Goal: Complete application form: Complete application form

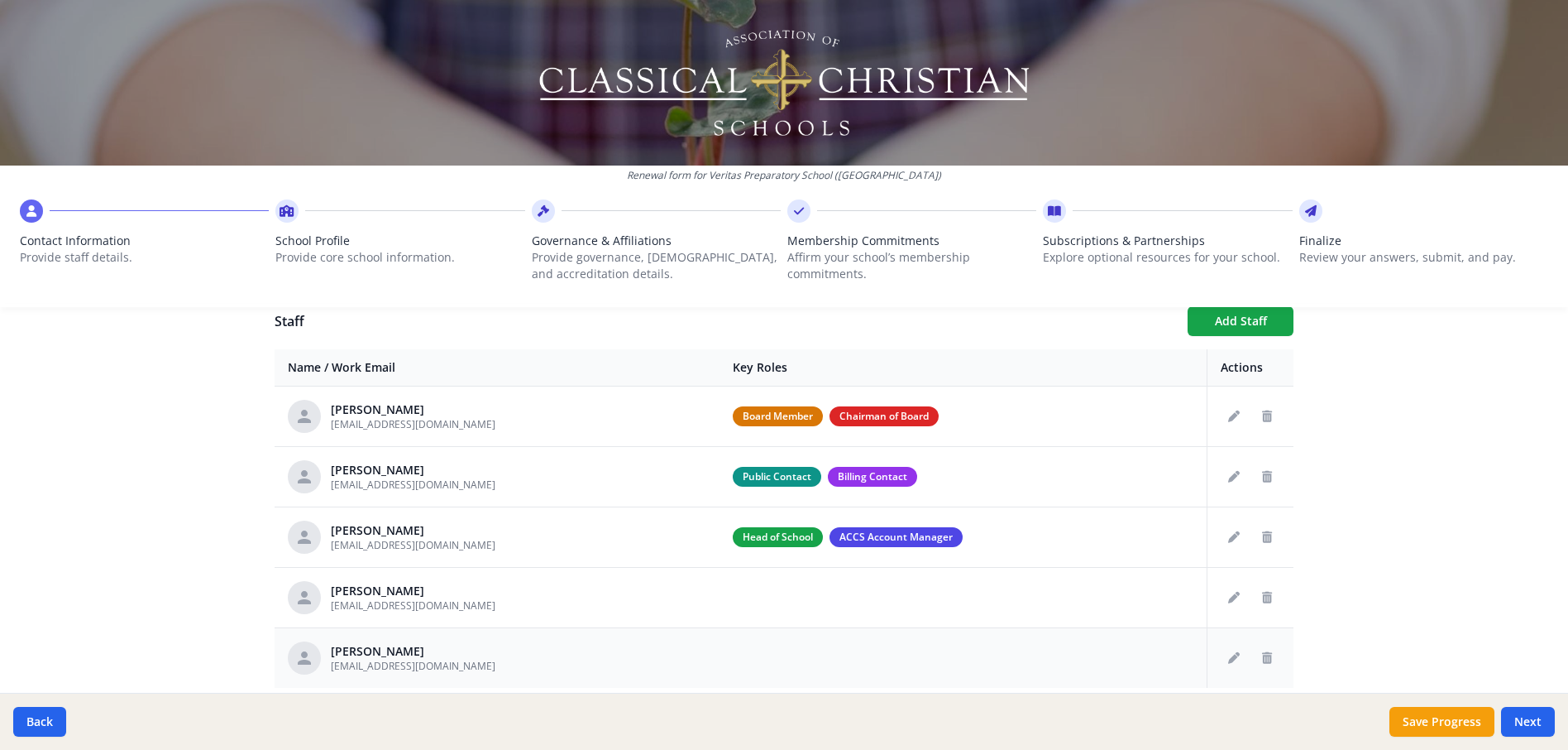
scroll to position [593, 0]
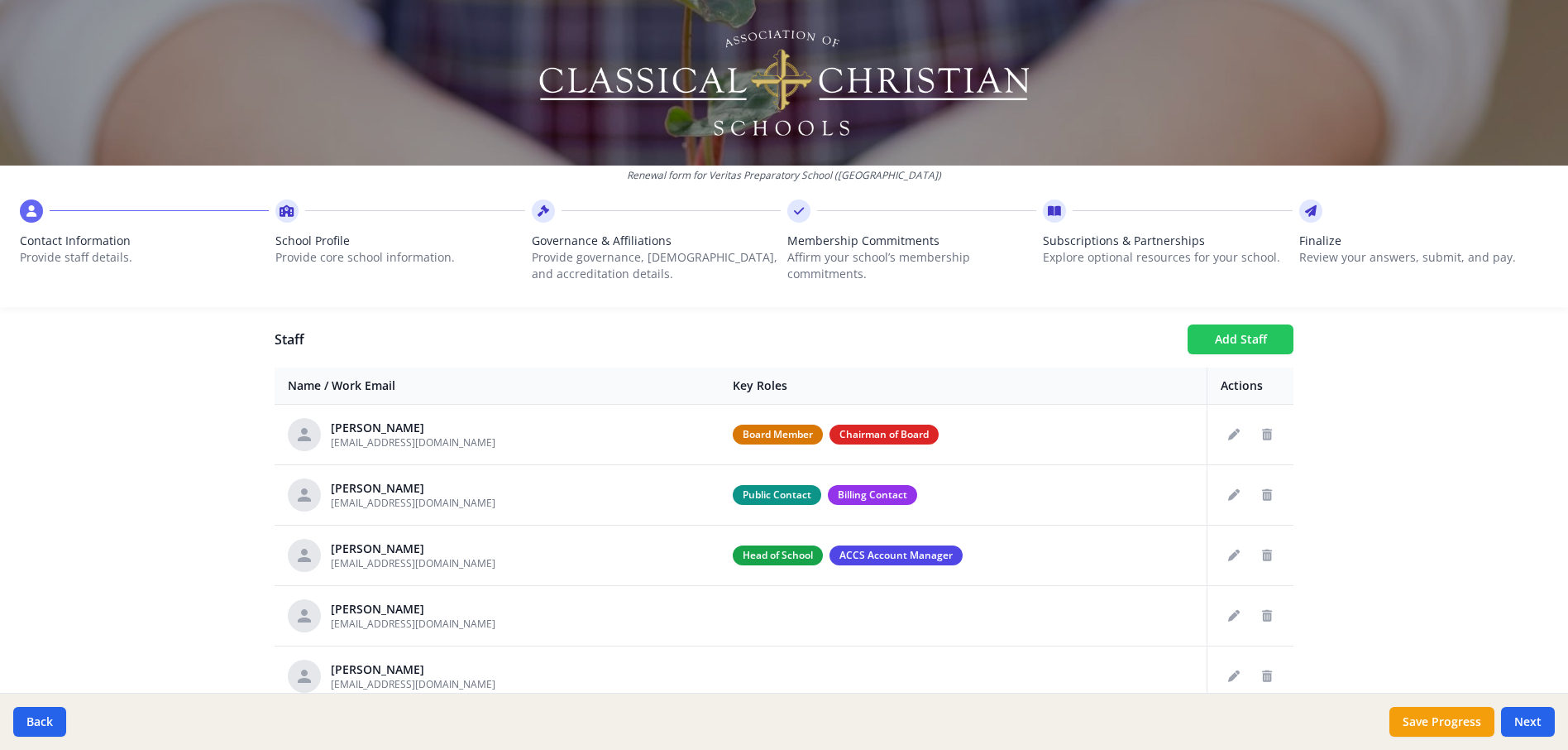
click at [1228, 334] on button "Add Staff" at bounding box center [1240, 339] width 106 height 30
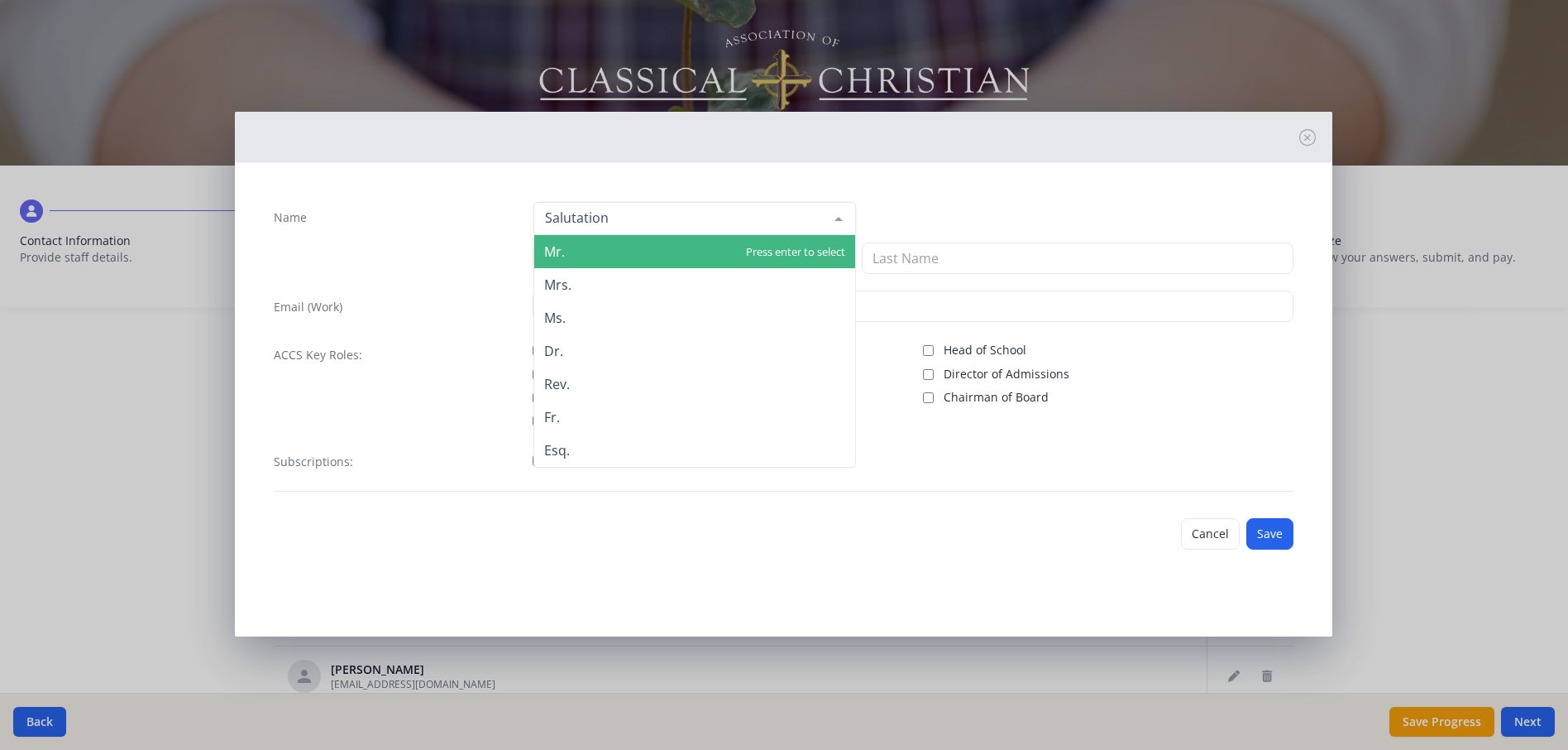
click at [654, 214] on div at bounding box center [695, 218] width 323 height 33
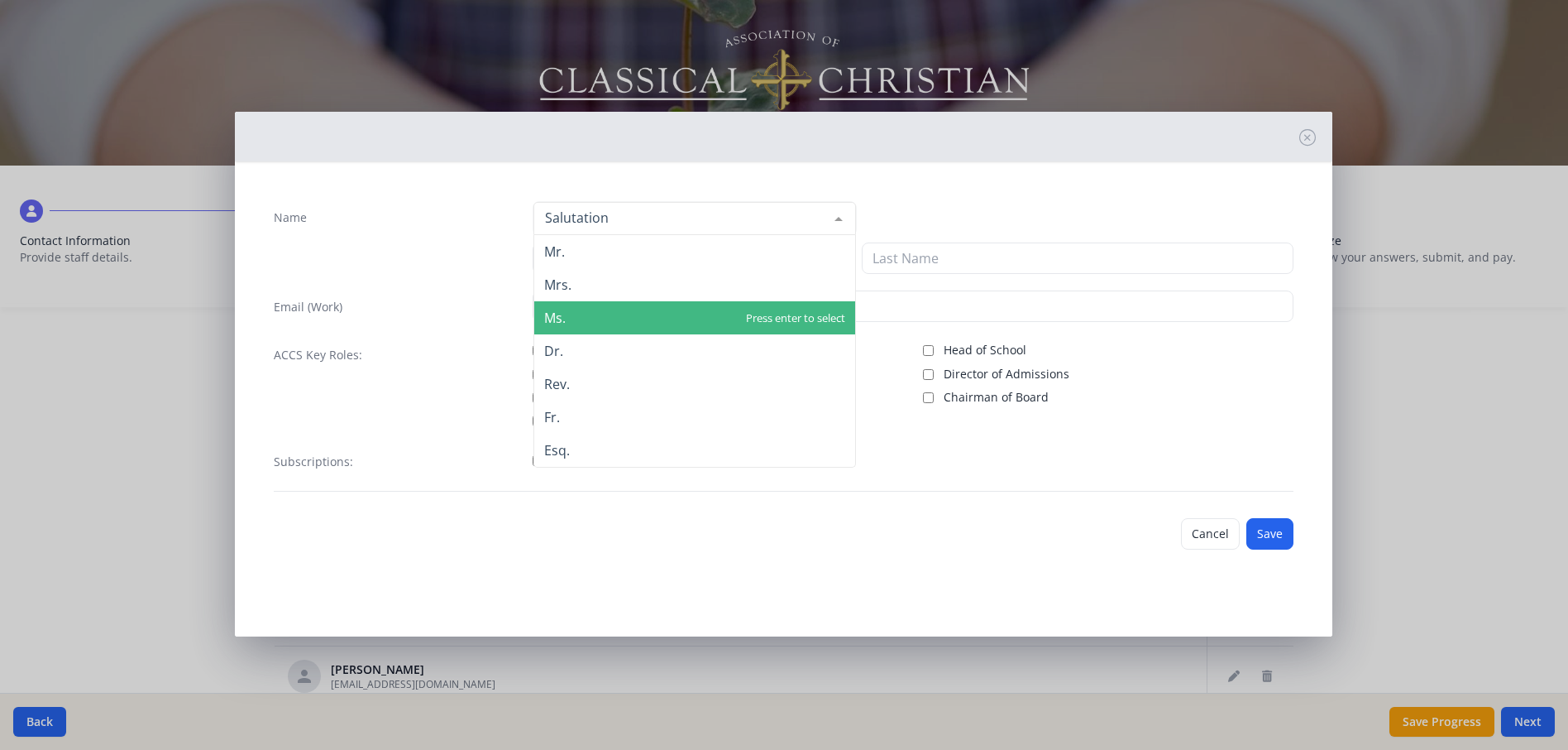
click at [608, 311] on span "Ms." at bounding box center [695, 317] width 321 height 33
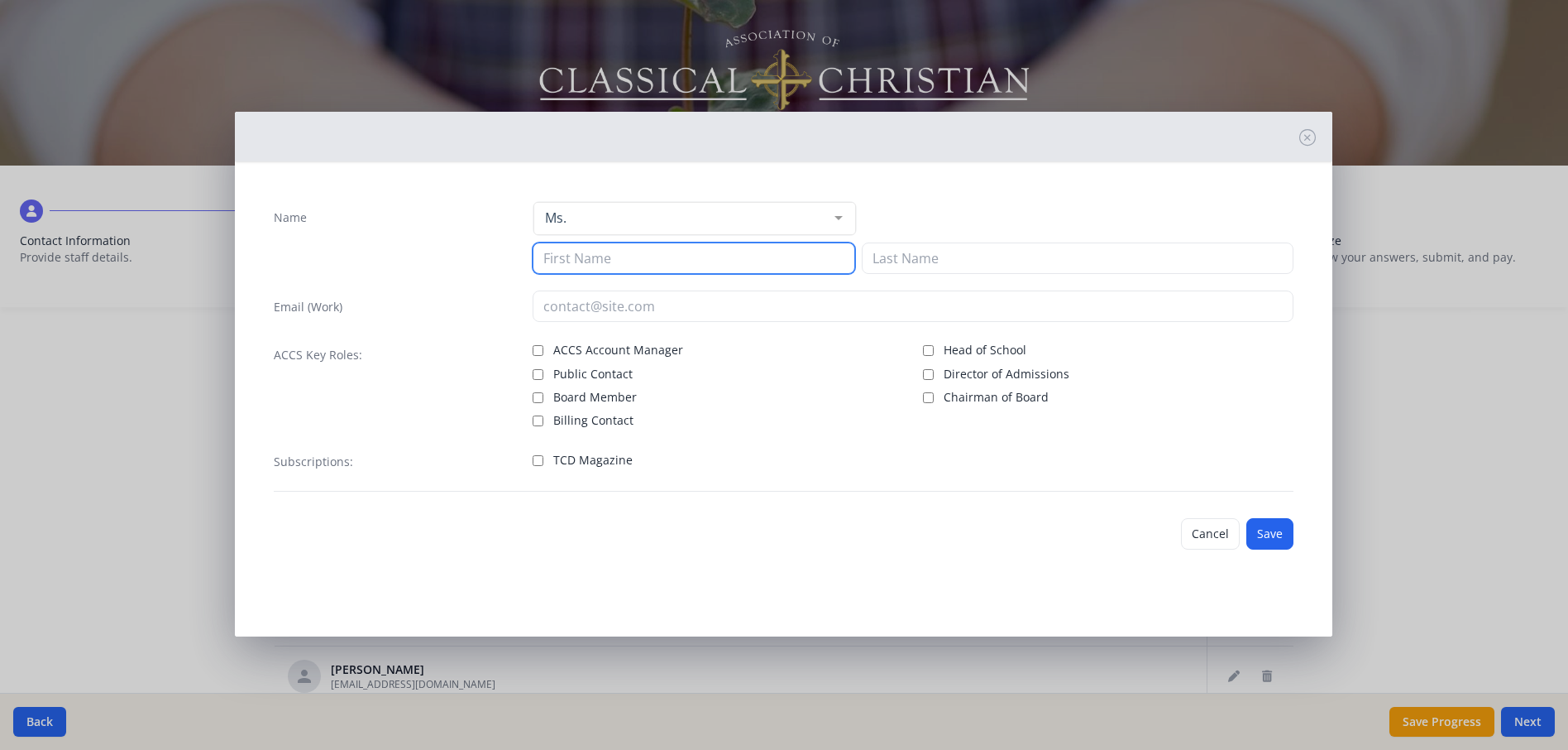
click at [612, 266] on input at bounding box center [694, 257] width 323 height 31
type input "Rachael"
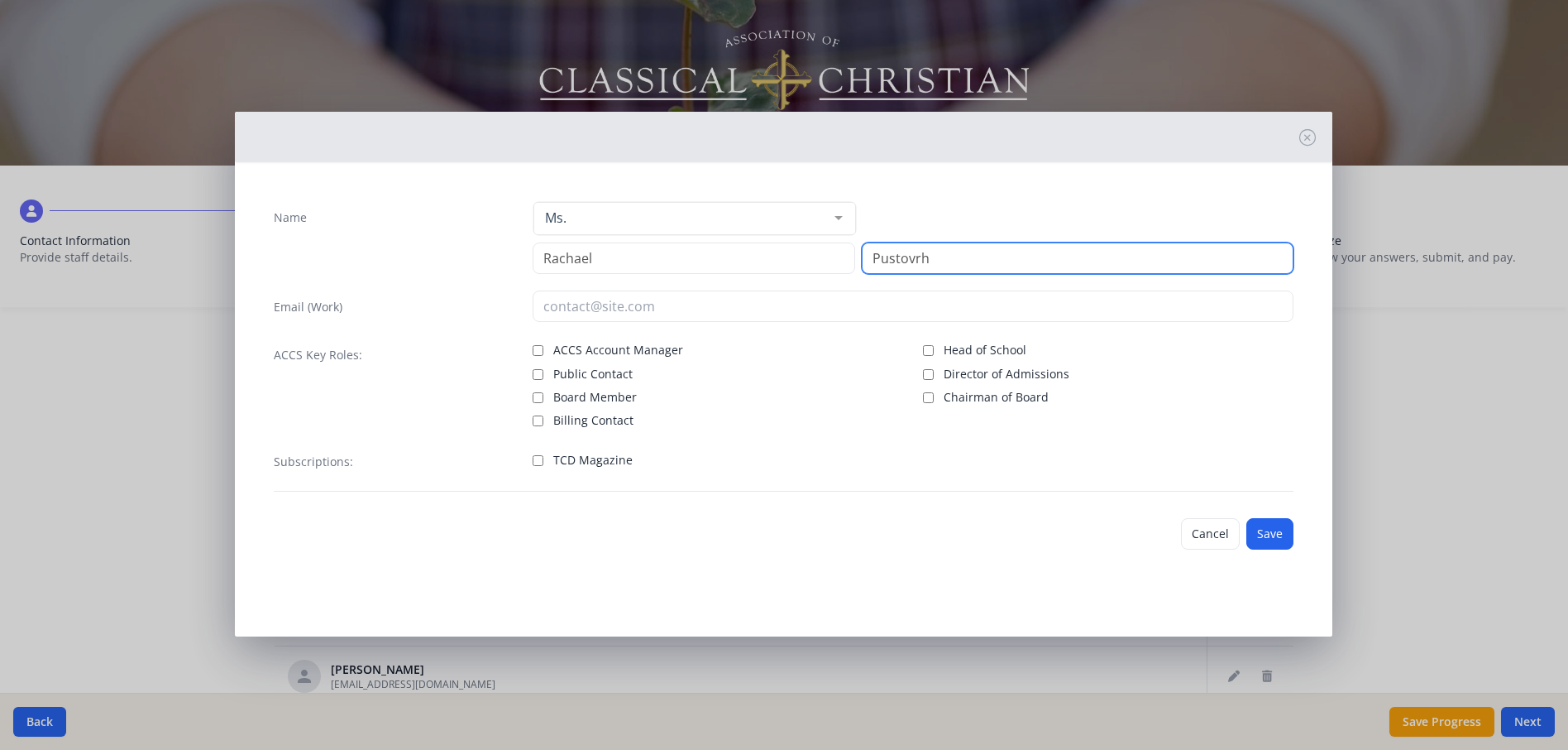
type input "Pustovrh"
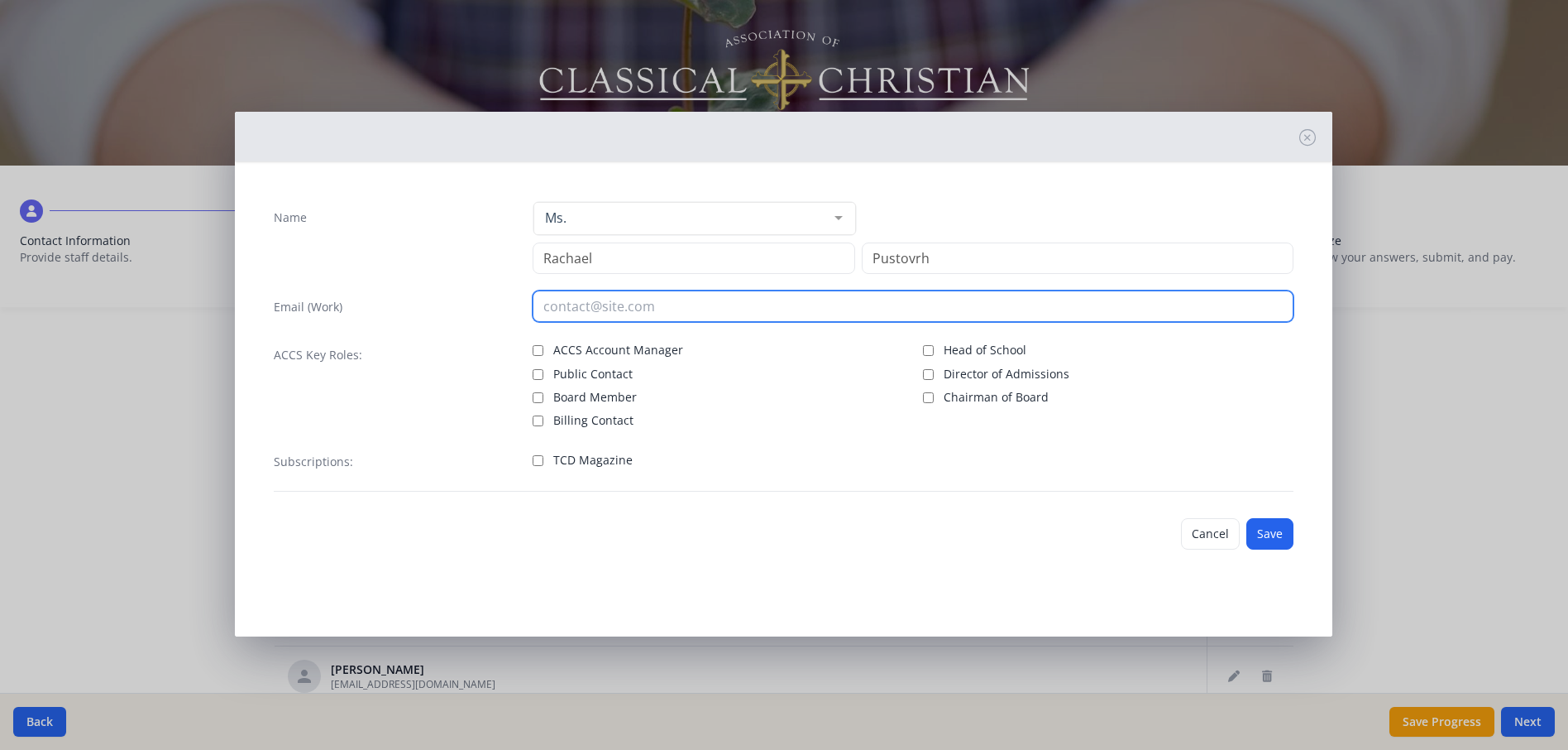
click at [592, 308] on input "email" at bounding box center [912, 305] width 761 height 31
type input "[EMAIL_ADDRESS][DOMAIN_NAME]"
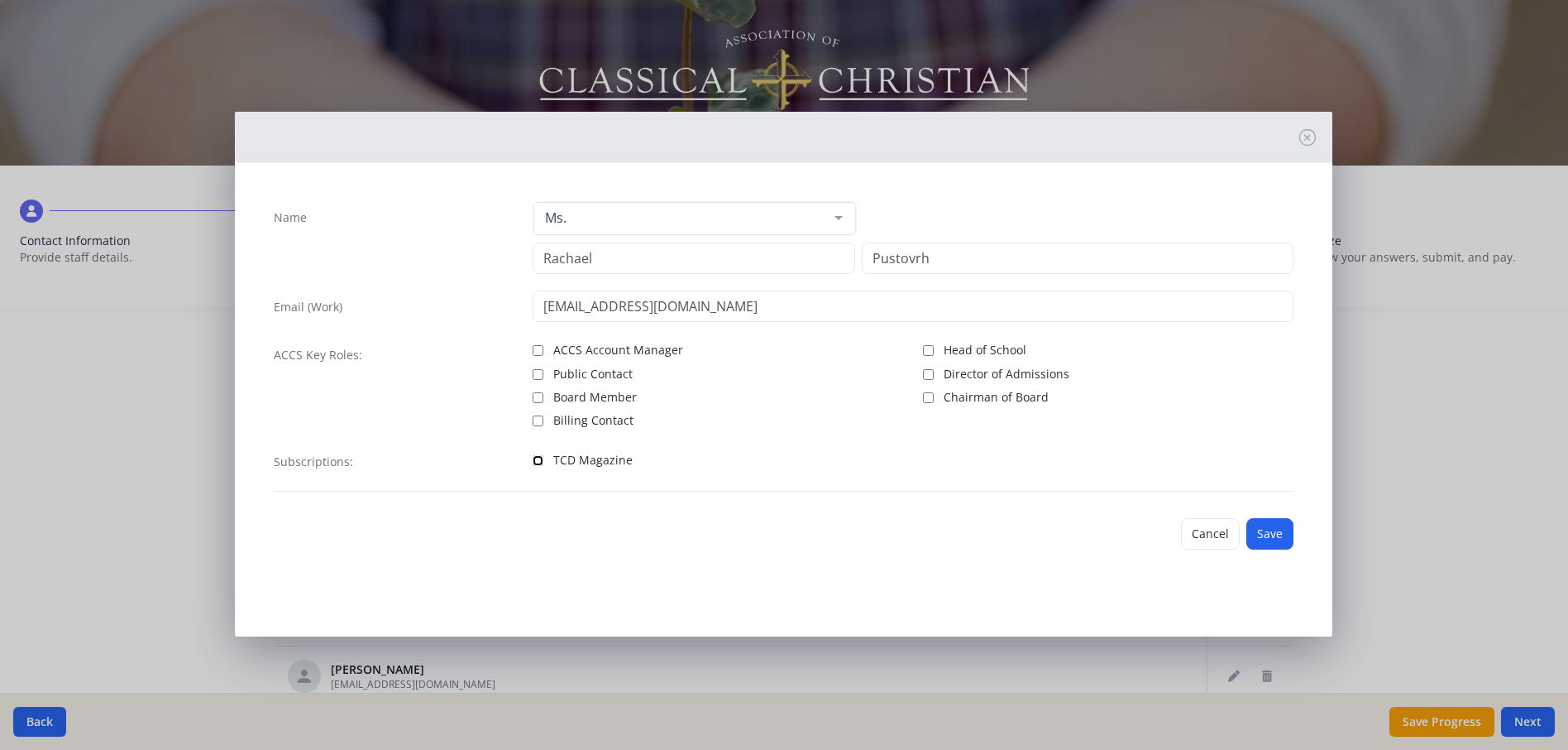
click at [537, 460] on input "TCD Magazine" at bounding box center [538, 460] width 11 height 11
checkbox input "true"
click at [1272, 531] on button "Save" at bounding box center [1269, 533] width 47 height 31
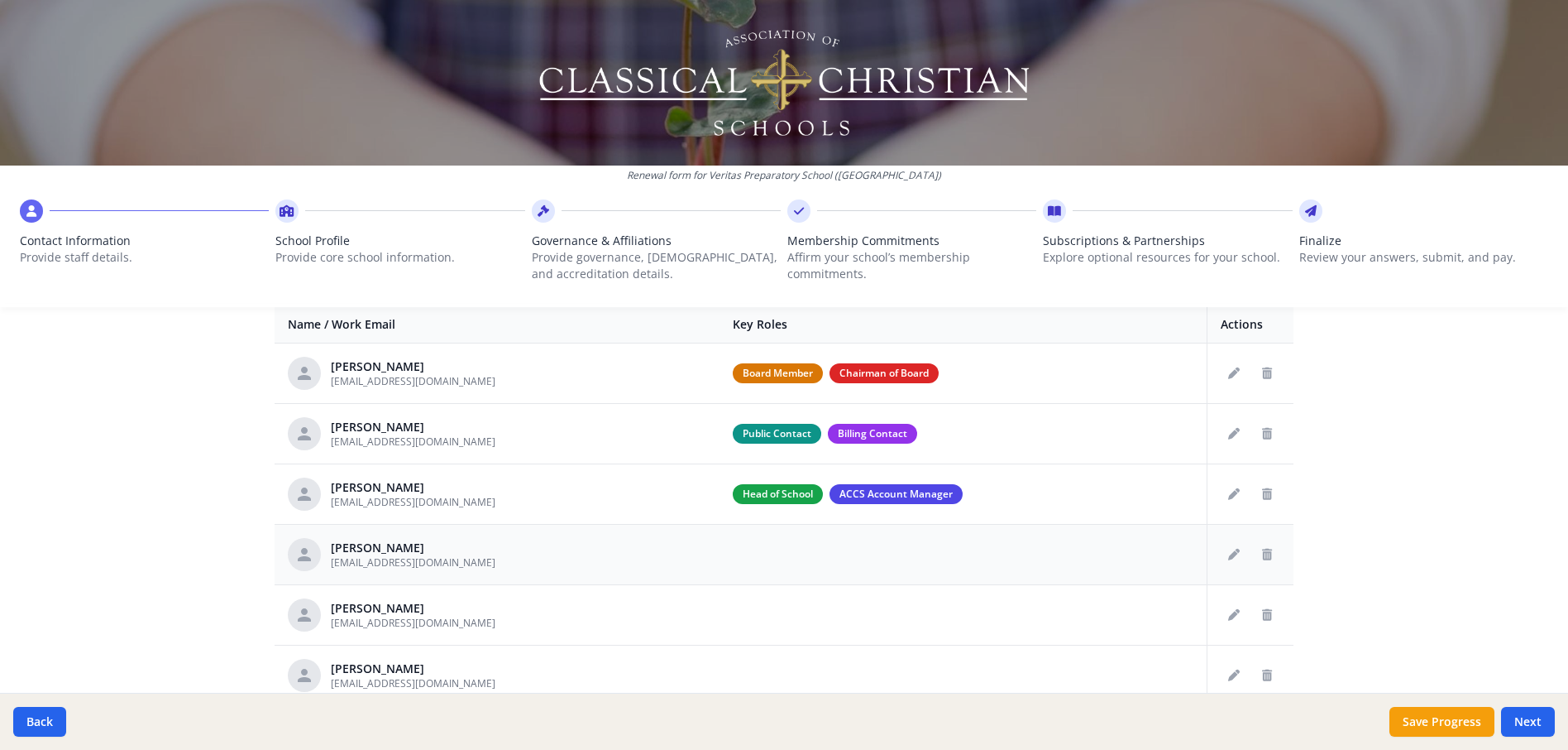
scroll to position [737, 0]
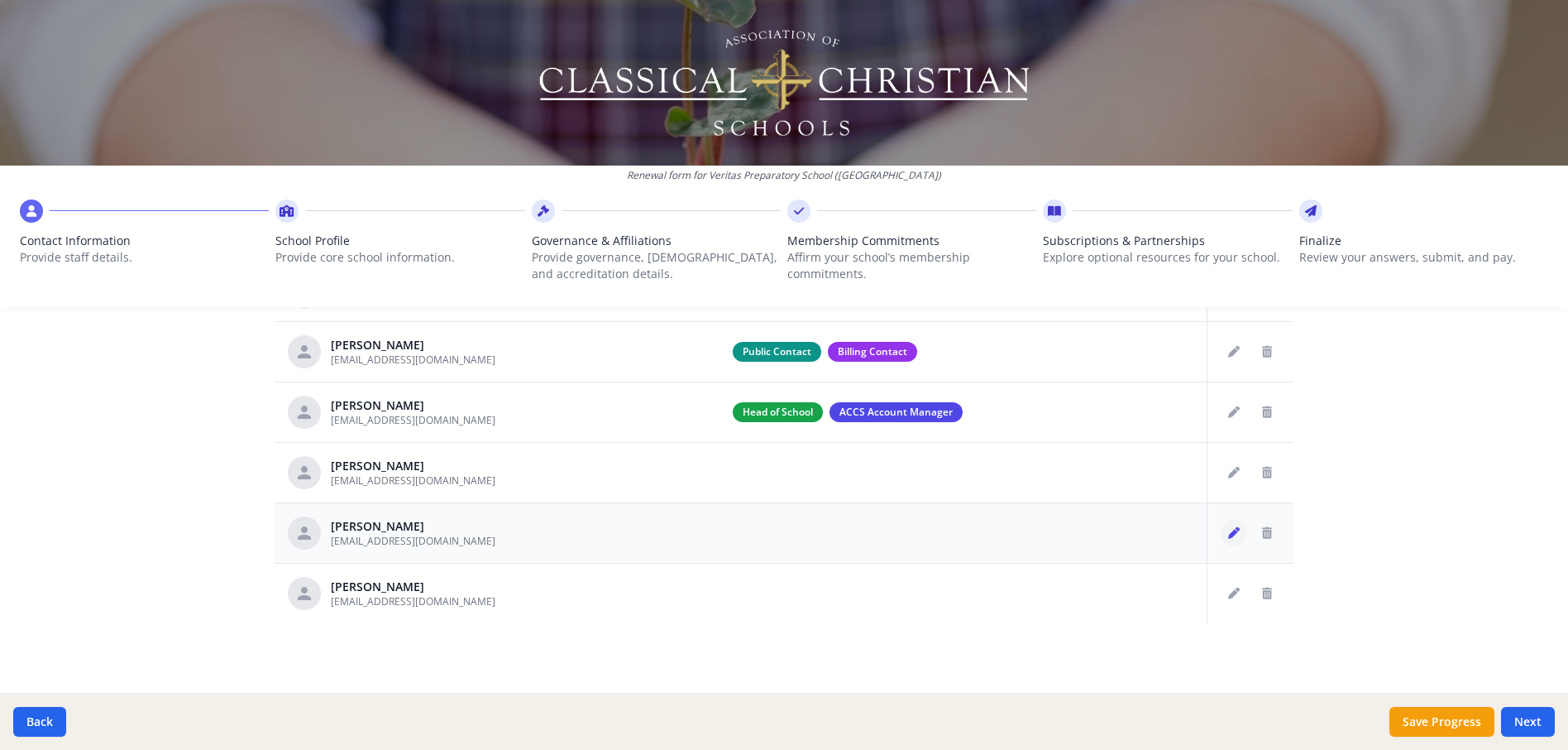
click at [1233, 538] on icon "Edit staff" at bounding box center [1234, 533] width 12 height 12
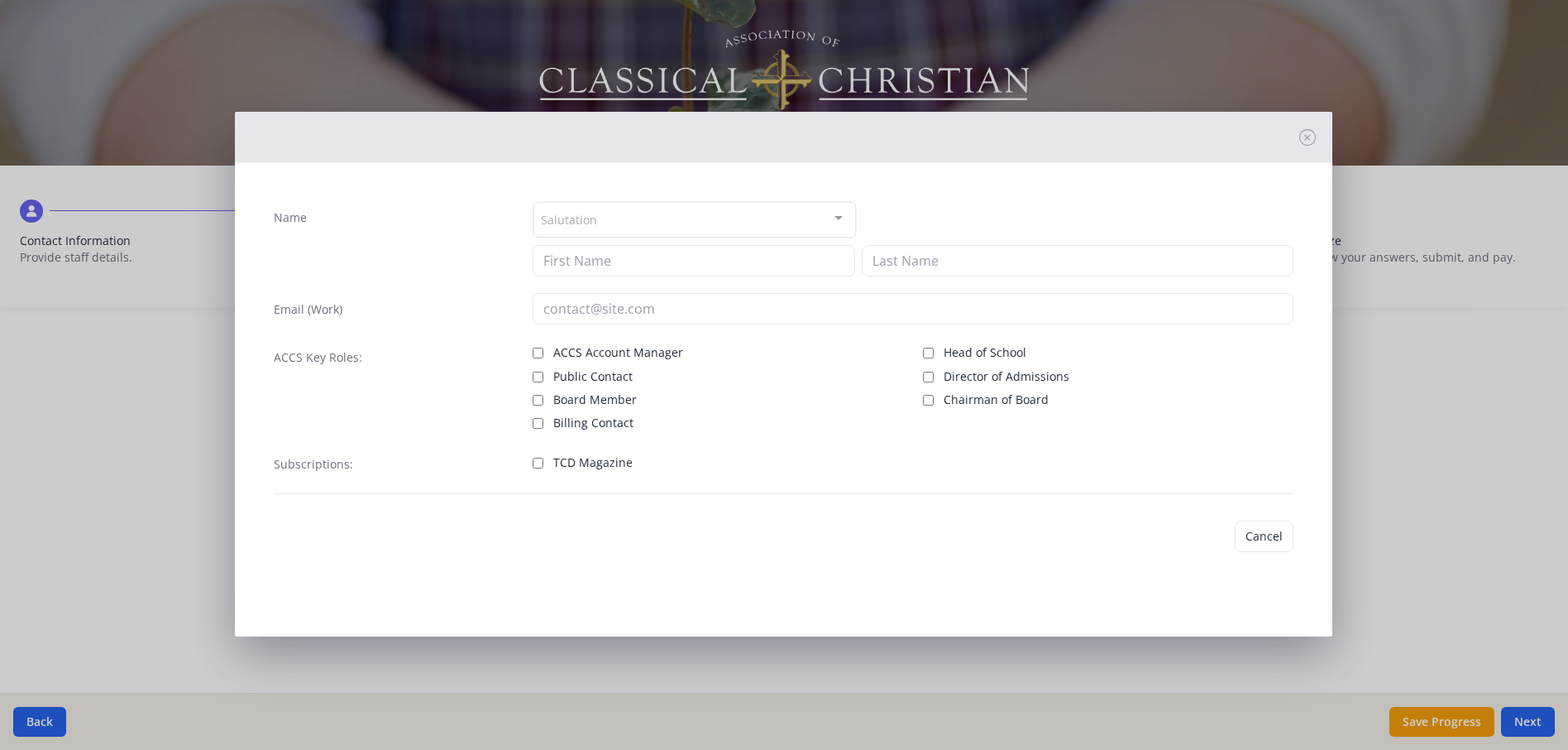
type input "[PERSON_NAME]"
type input "Felte"
type input "[EMAIL_ADDRESS][DOMAIN_NAME]"
click at [537, 462] on input "TCD Magazine" at bounding box center [538, 460] width 11 height 11
checkbox input "true"
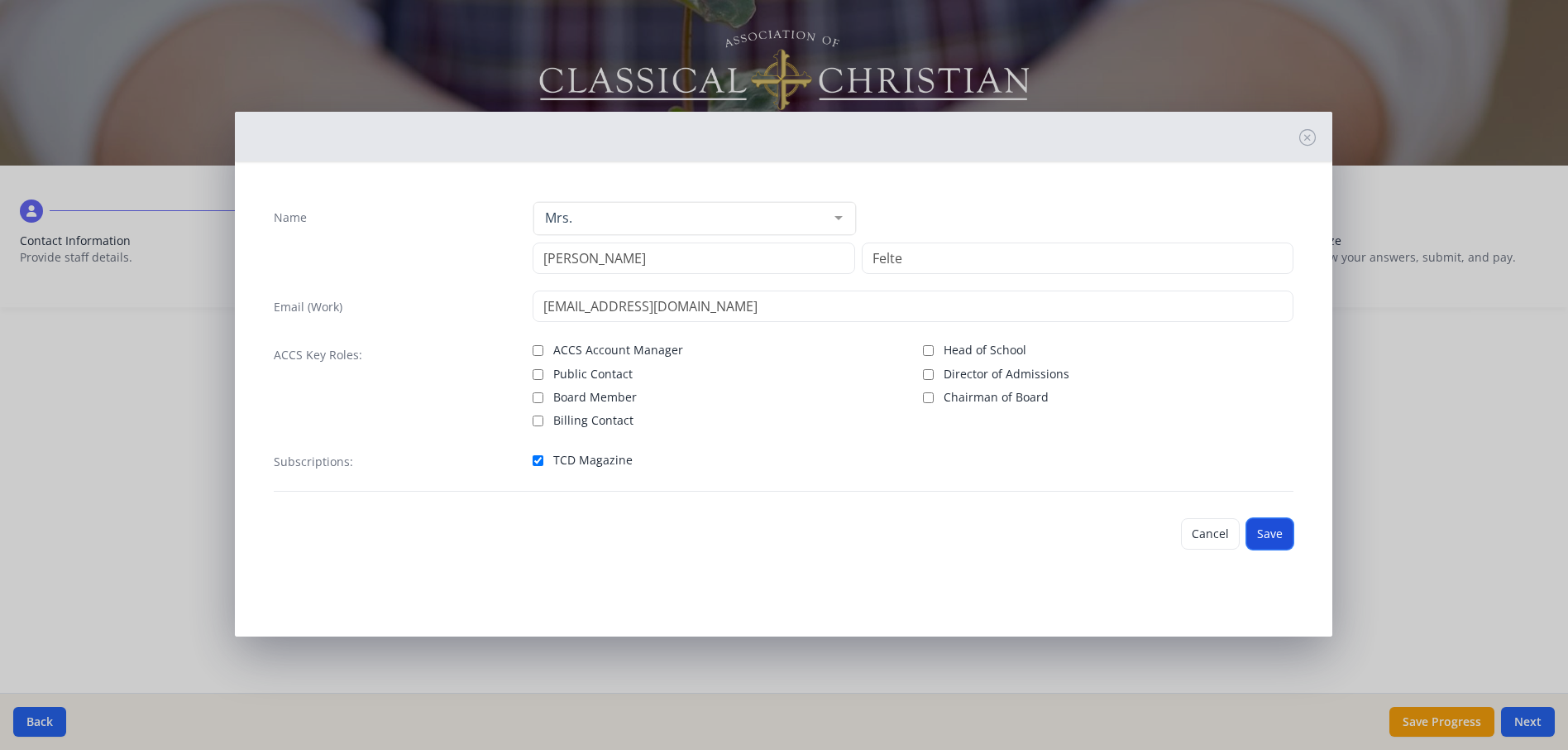
click at [1265, 531] on button "Save" at bounding box center [1269, 533] width 47 height 31
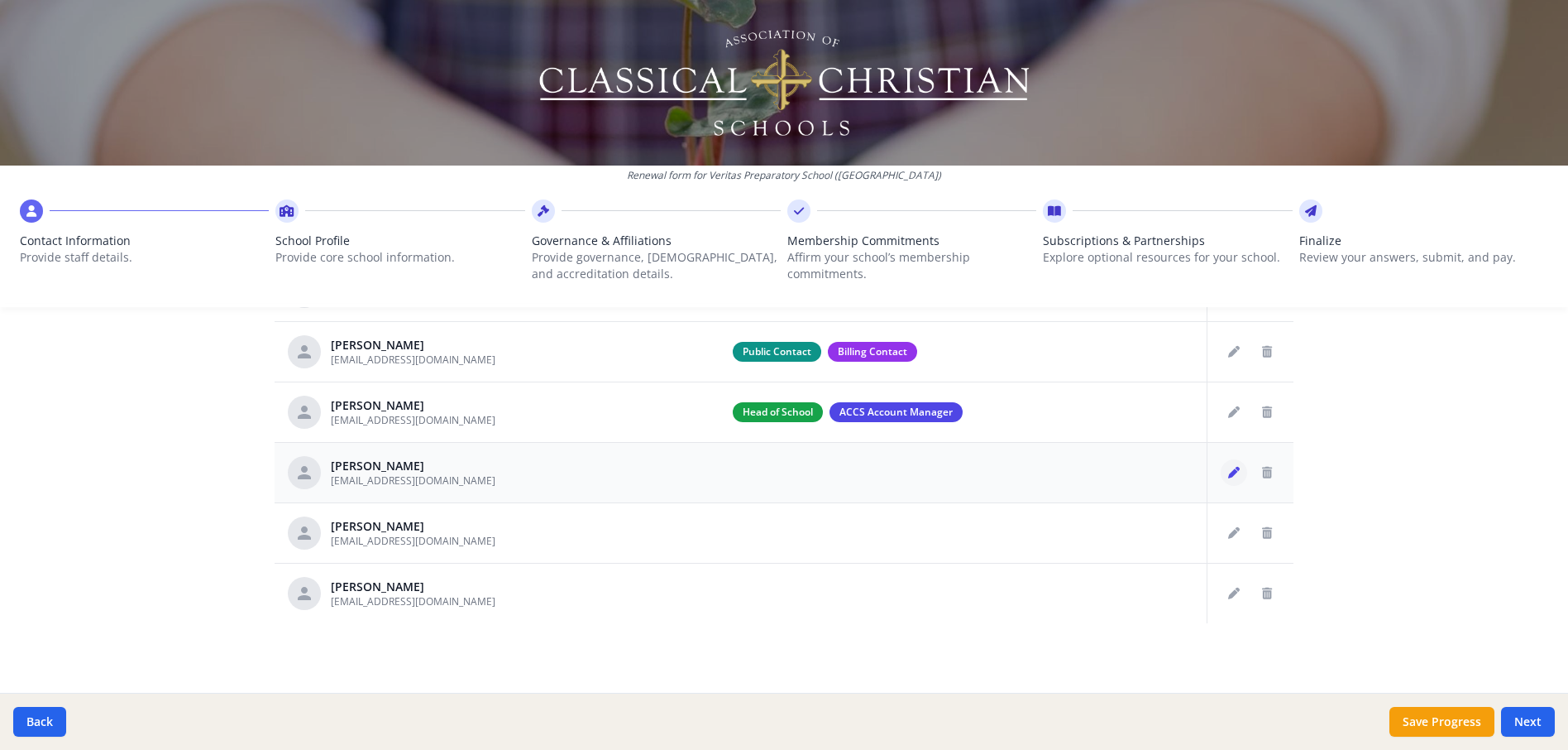
click at [1228, 478] on icon "Edit staff" at bounding box center [1234, 473] width 12 height 12
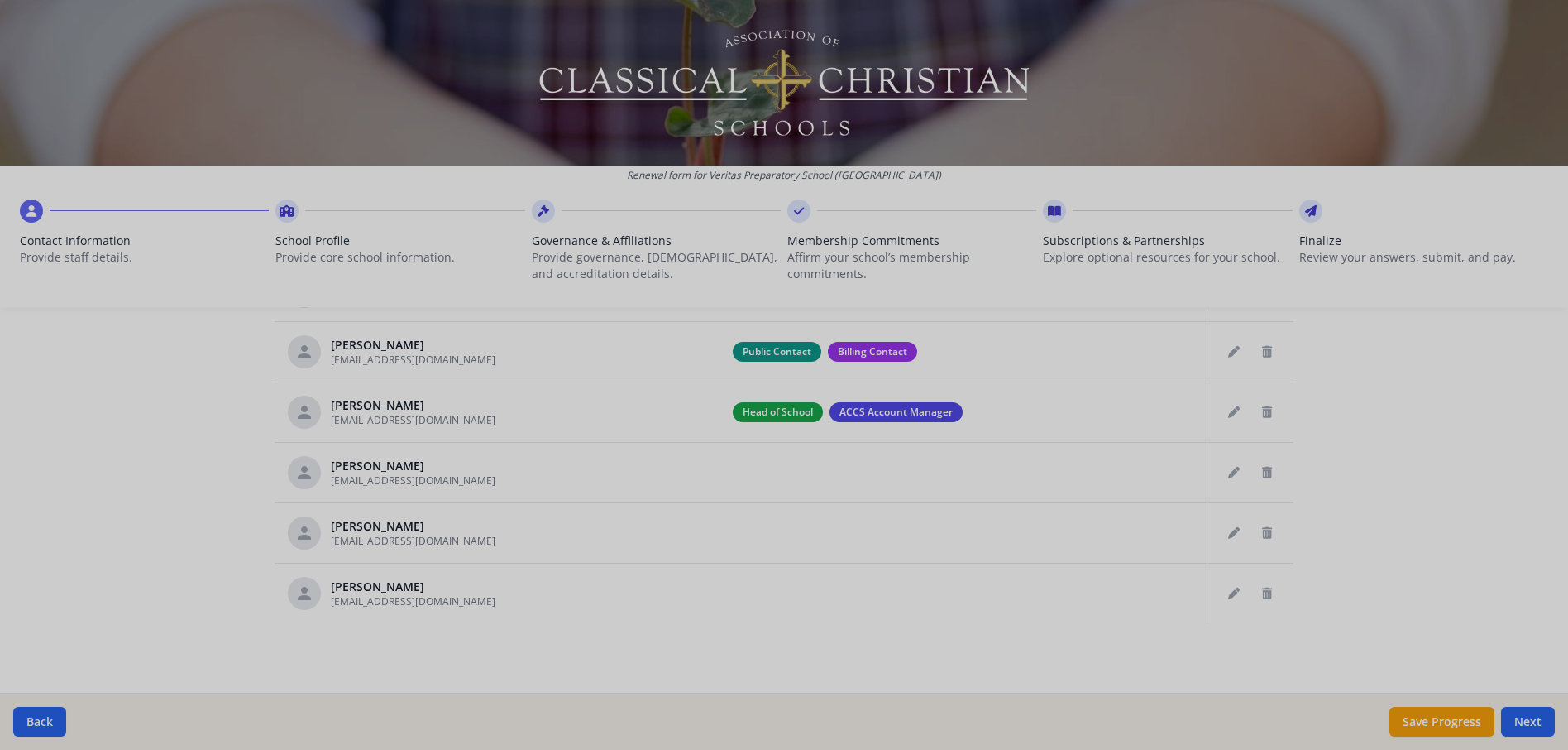
type input "[PERSON_NAME]"
type input "[EMAIL_ADDRESS][DOMAIN_NAME]"
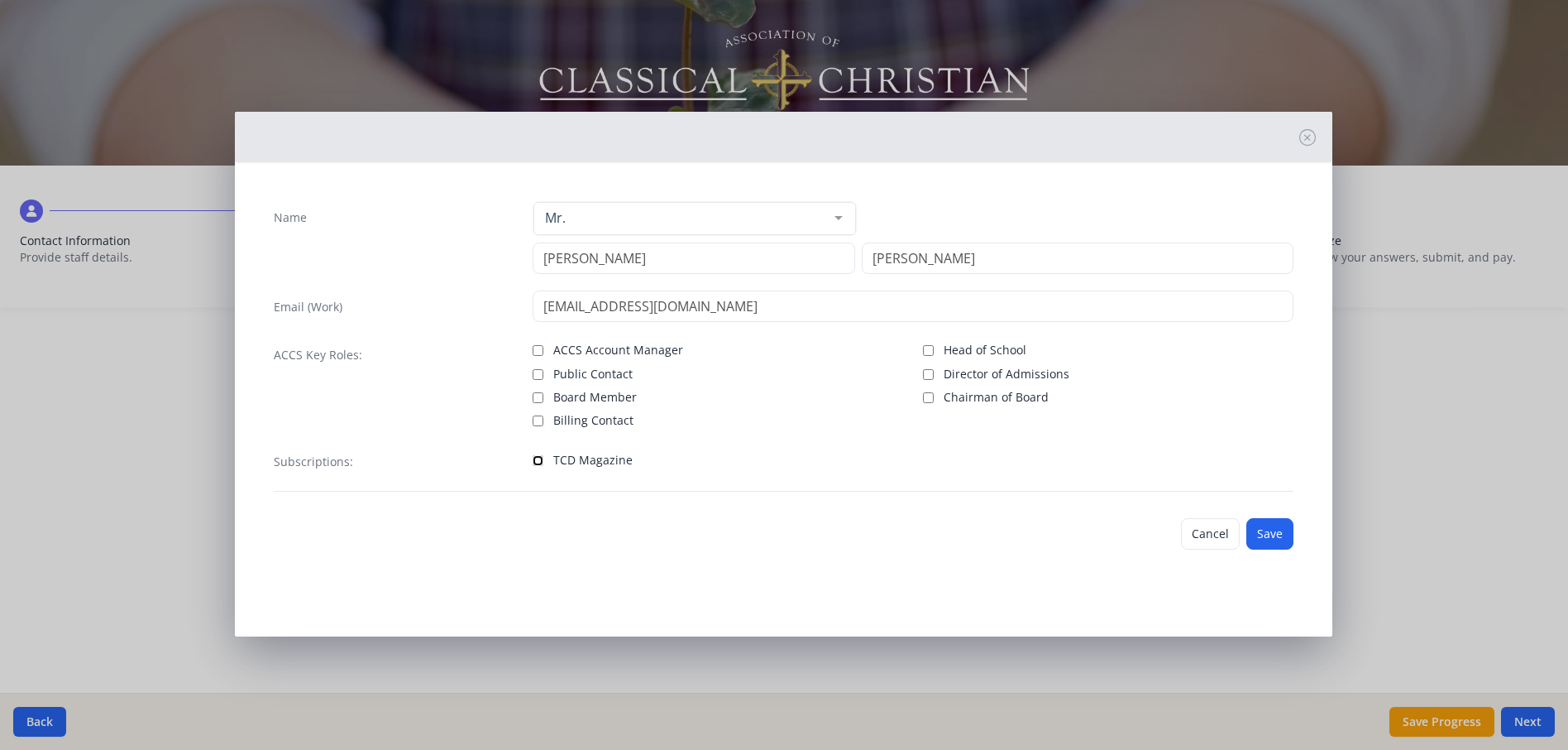
click at [536, 461] on input "TCD Magazine" at bounding box center [538, 460] width 11 height 11
checkbox input "true"
click at [1271, 526] on button "Save" at bounding box center [1269, 533] width 47 height 31
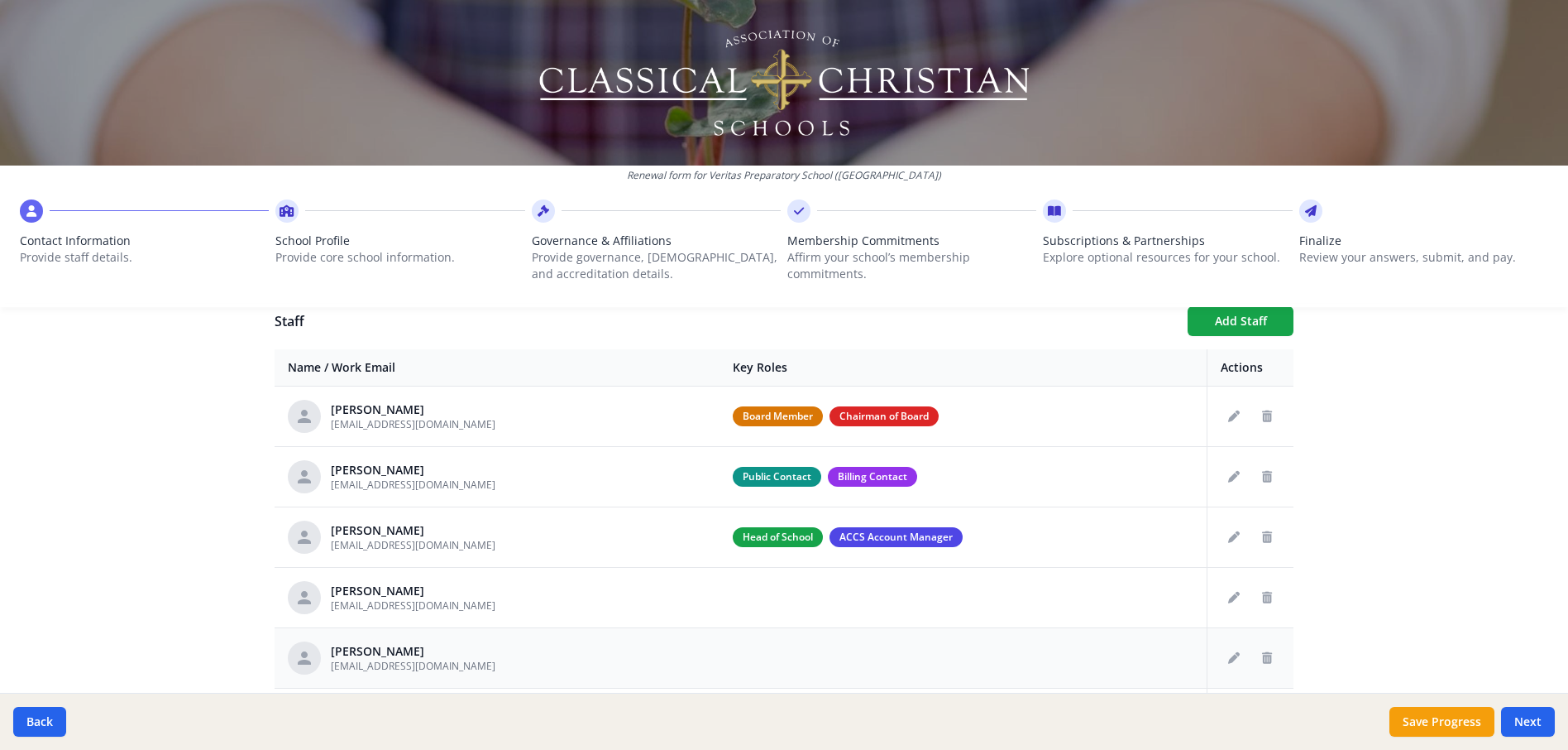
scroll to position [571, 0]
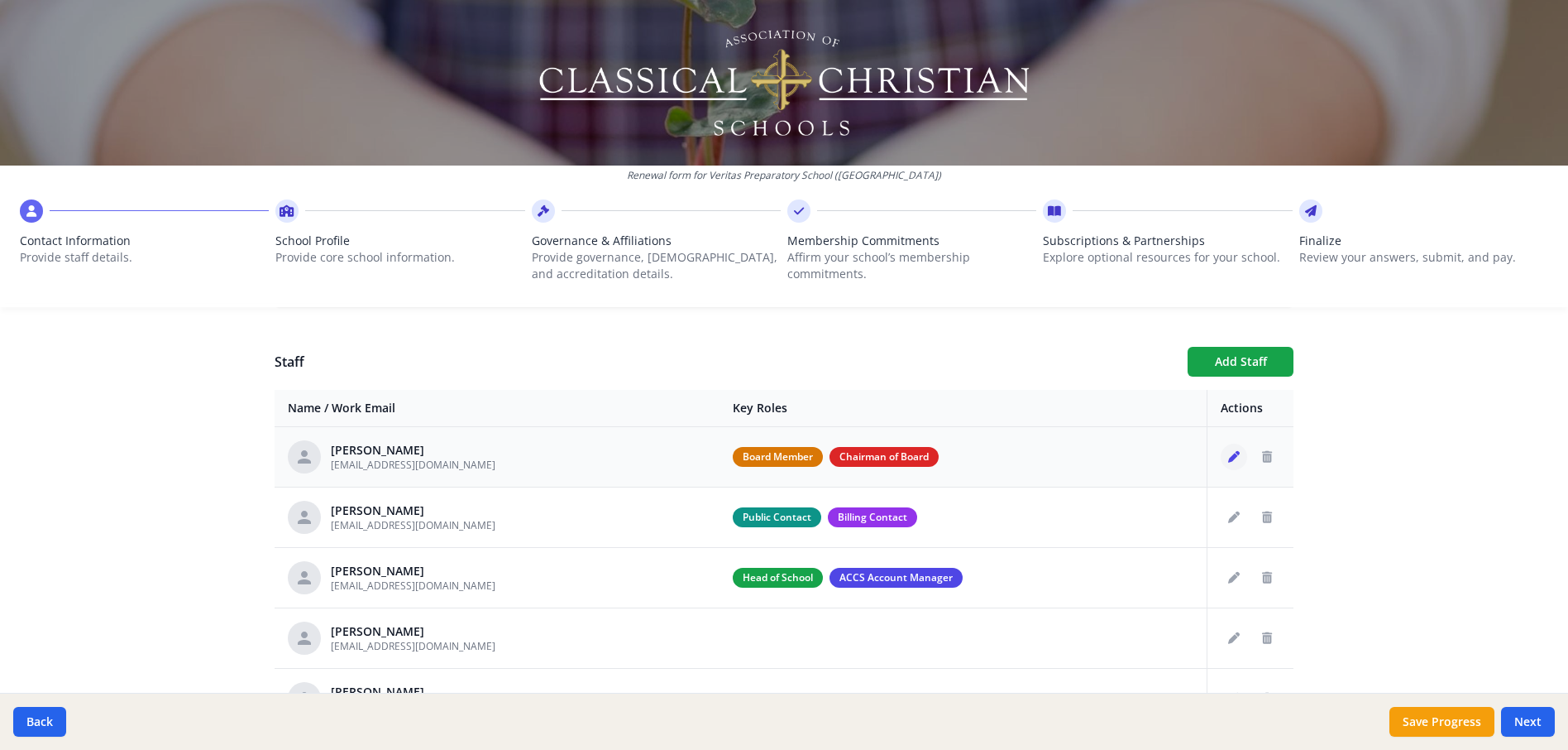
click at [1230, 457] on icon "Edit staff" at bounding box center [1234, 457] width 12 height 12
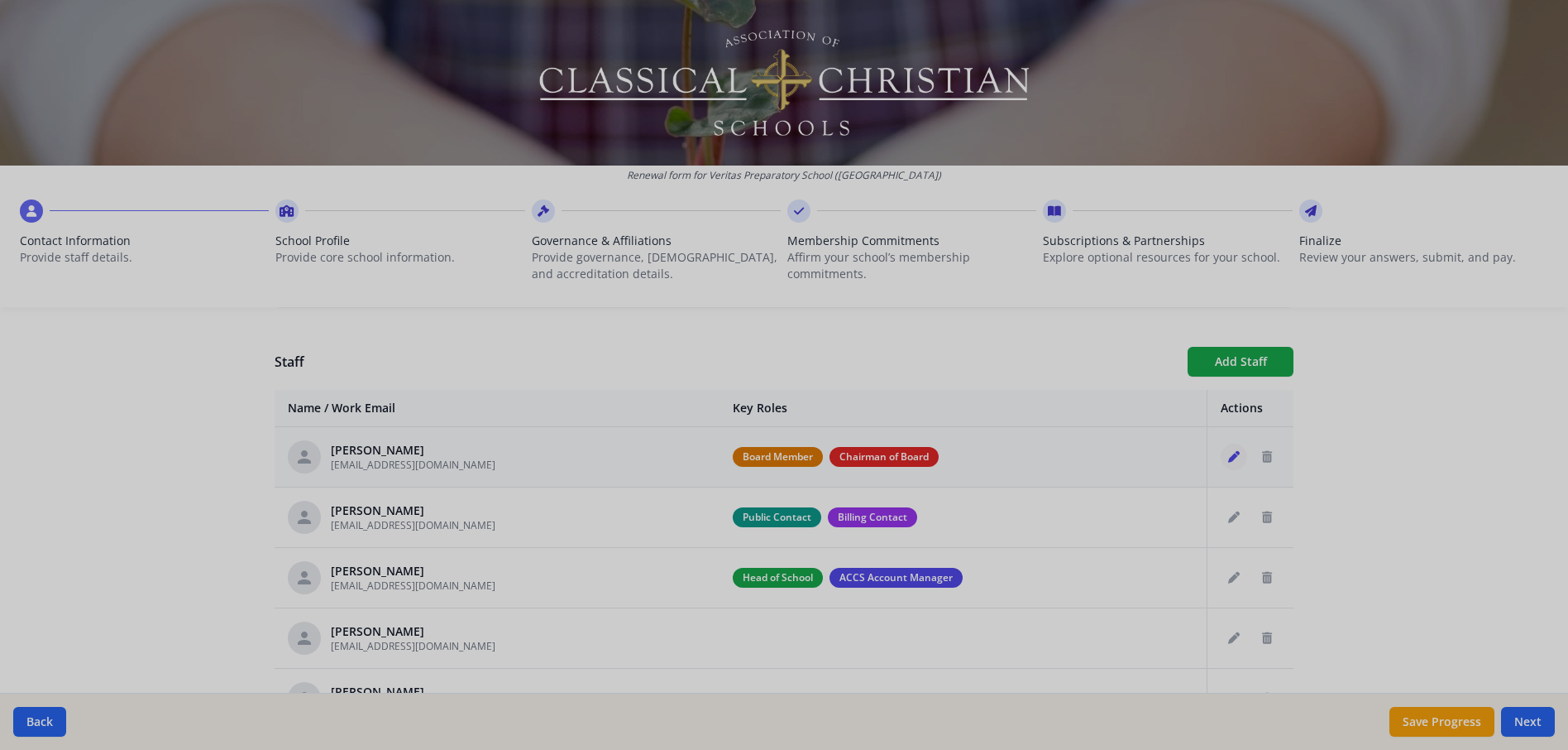
type input "[PERSON_NAME]"
type input "[EMAIL_ADDRESS][DOMAIN_NAME]"
checkbox input "true"
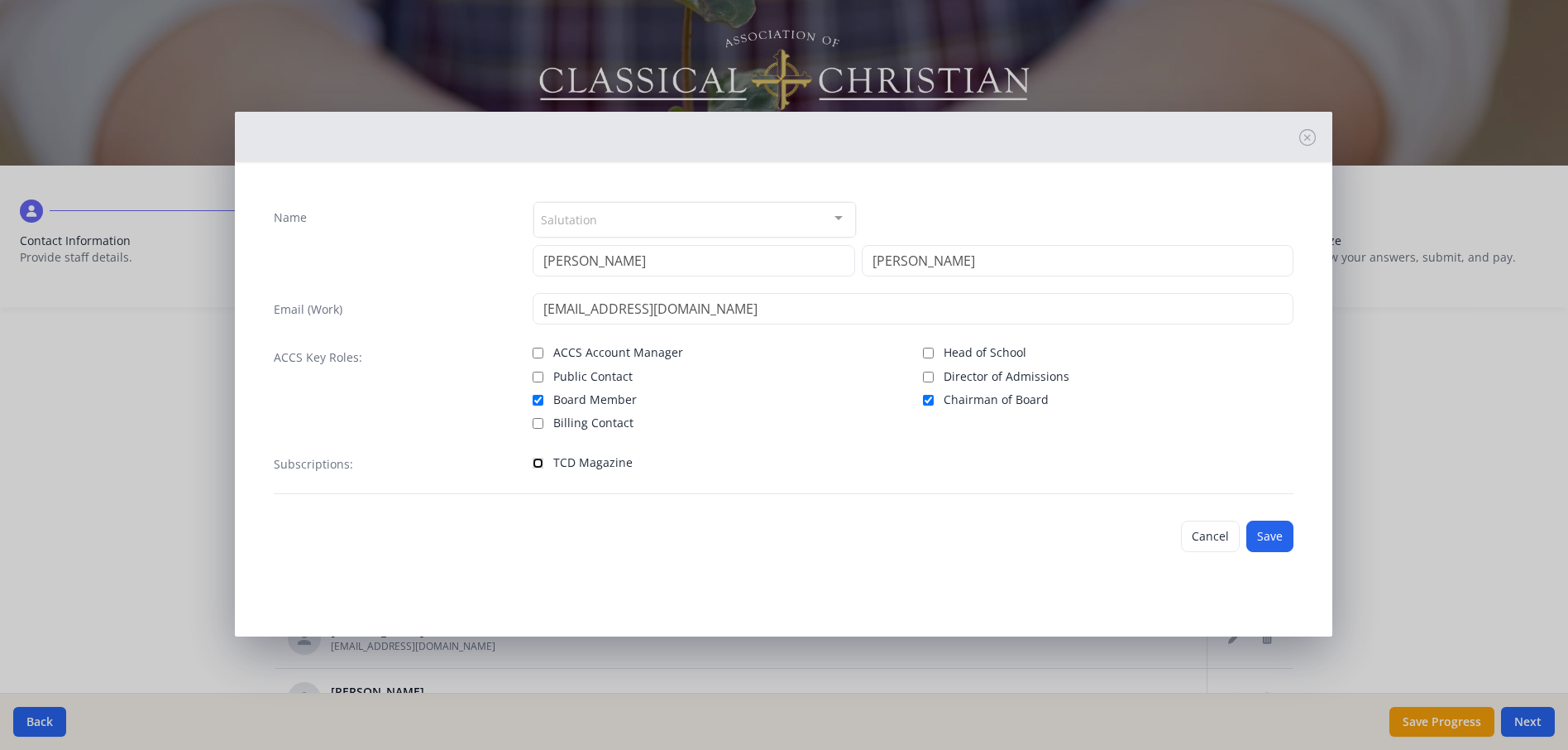
click at [535, 463] on input "TCD Magazine" at bounding box center [538, 463] width 11 height 11
checkbox input "true"
click at [621, 231] on div at bounding box center [695, 218] width 323 height 33
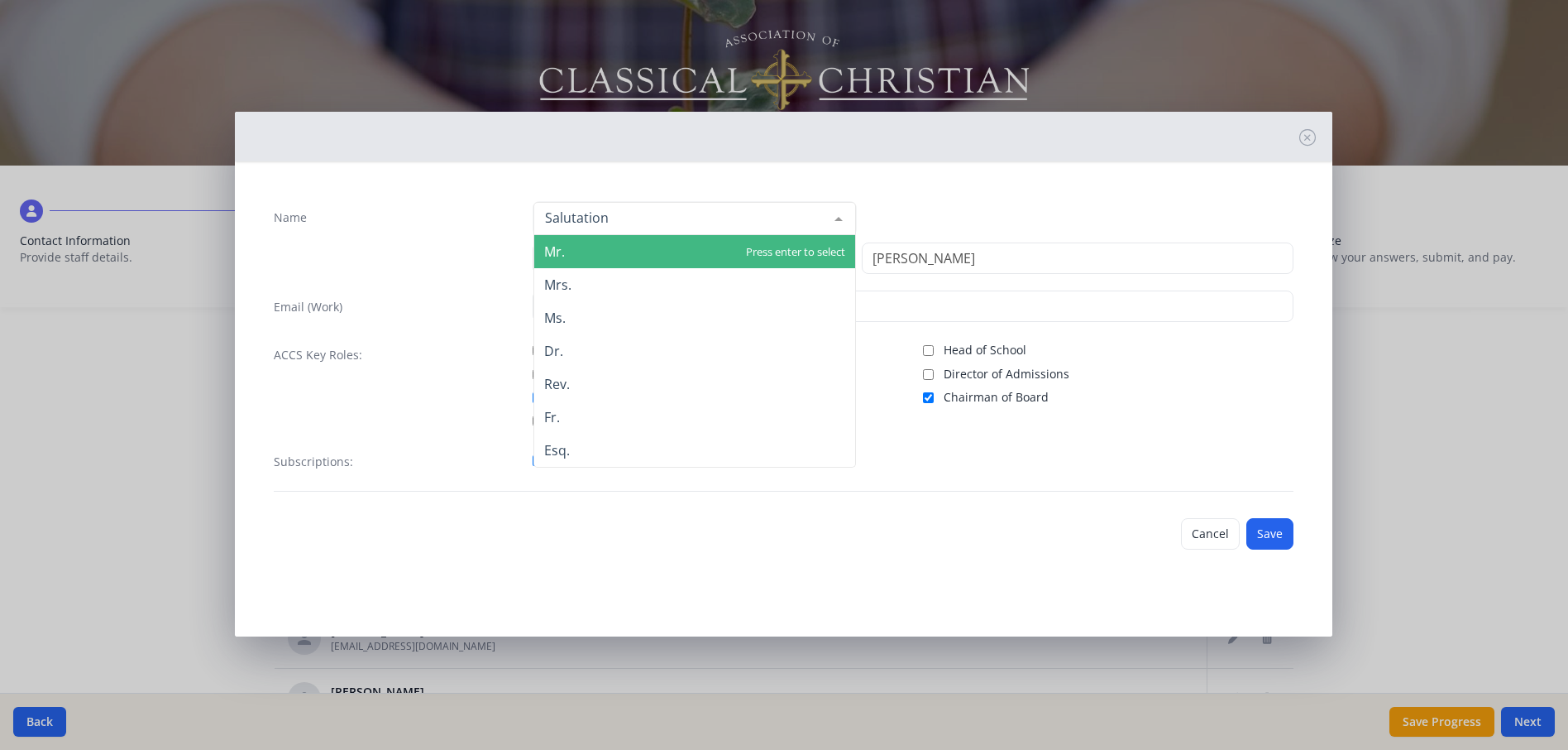
click at [607, 248] on span "Mr." at bounding box center [695, 251] width 321 height 33
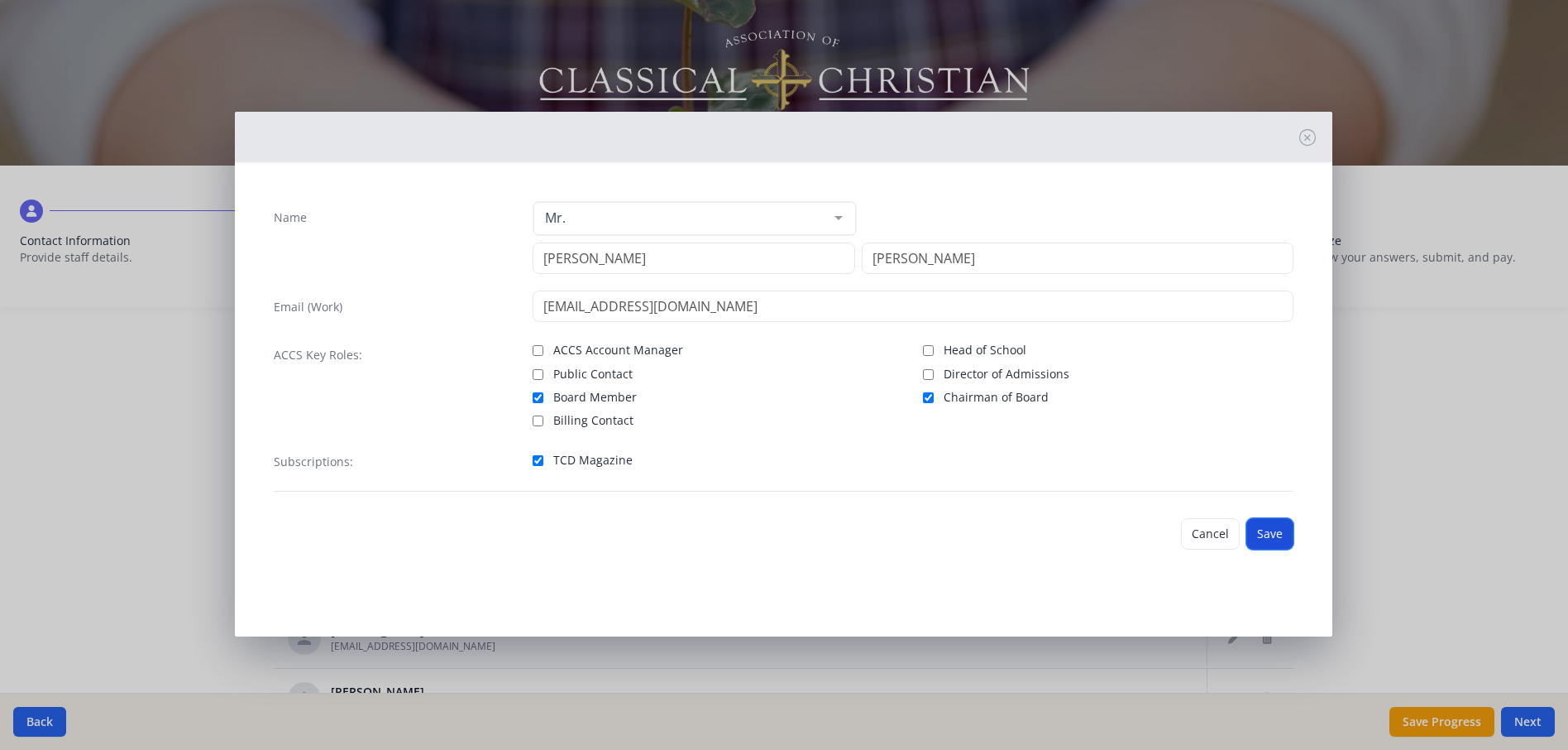
click at [1282, 537] on button "Save" at bounding box center [1269, 533] width 47 height 31
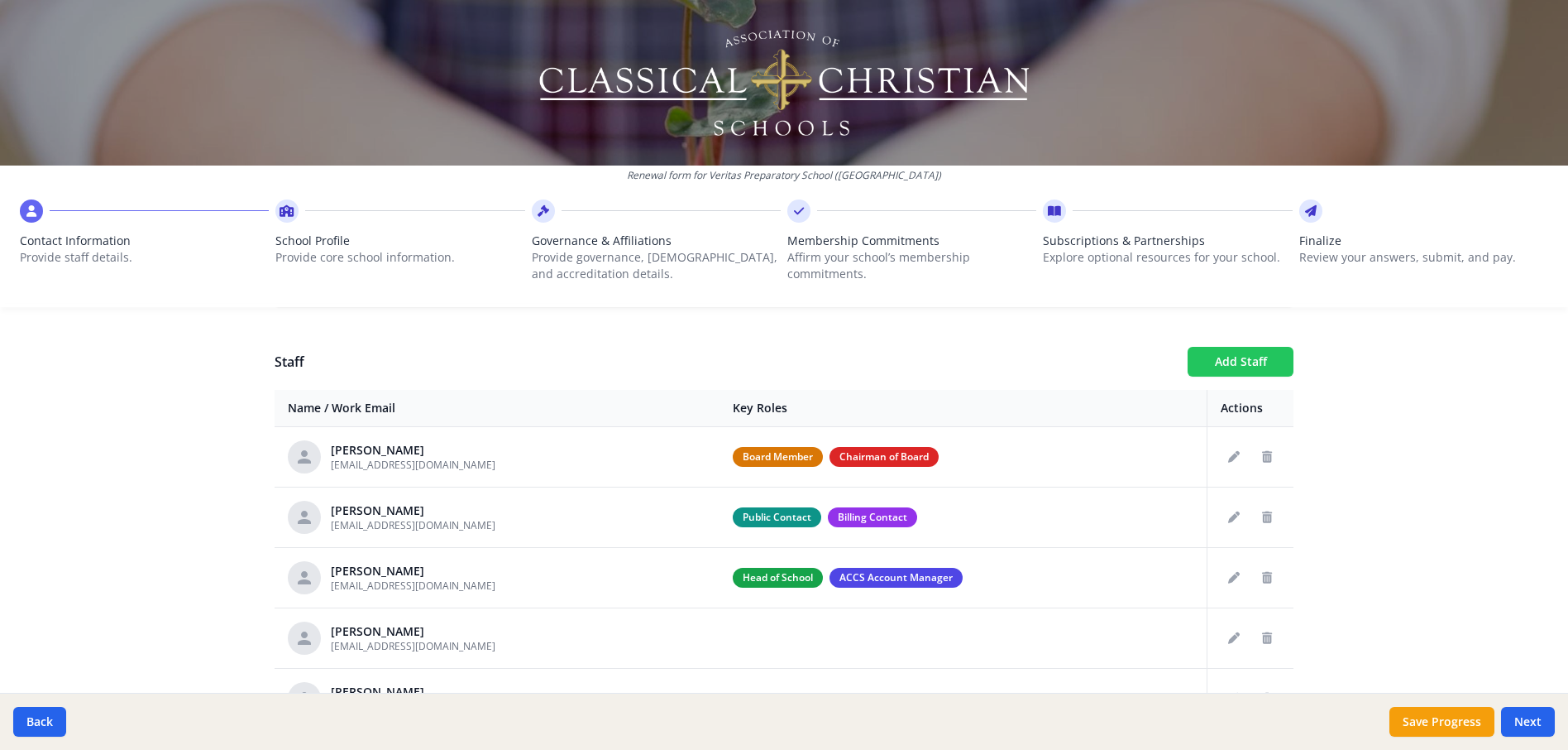
click at [1240, 360] on button "Add Staff" at bounding box center [1240, 362] width 106 height 30
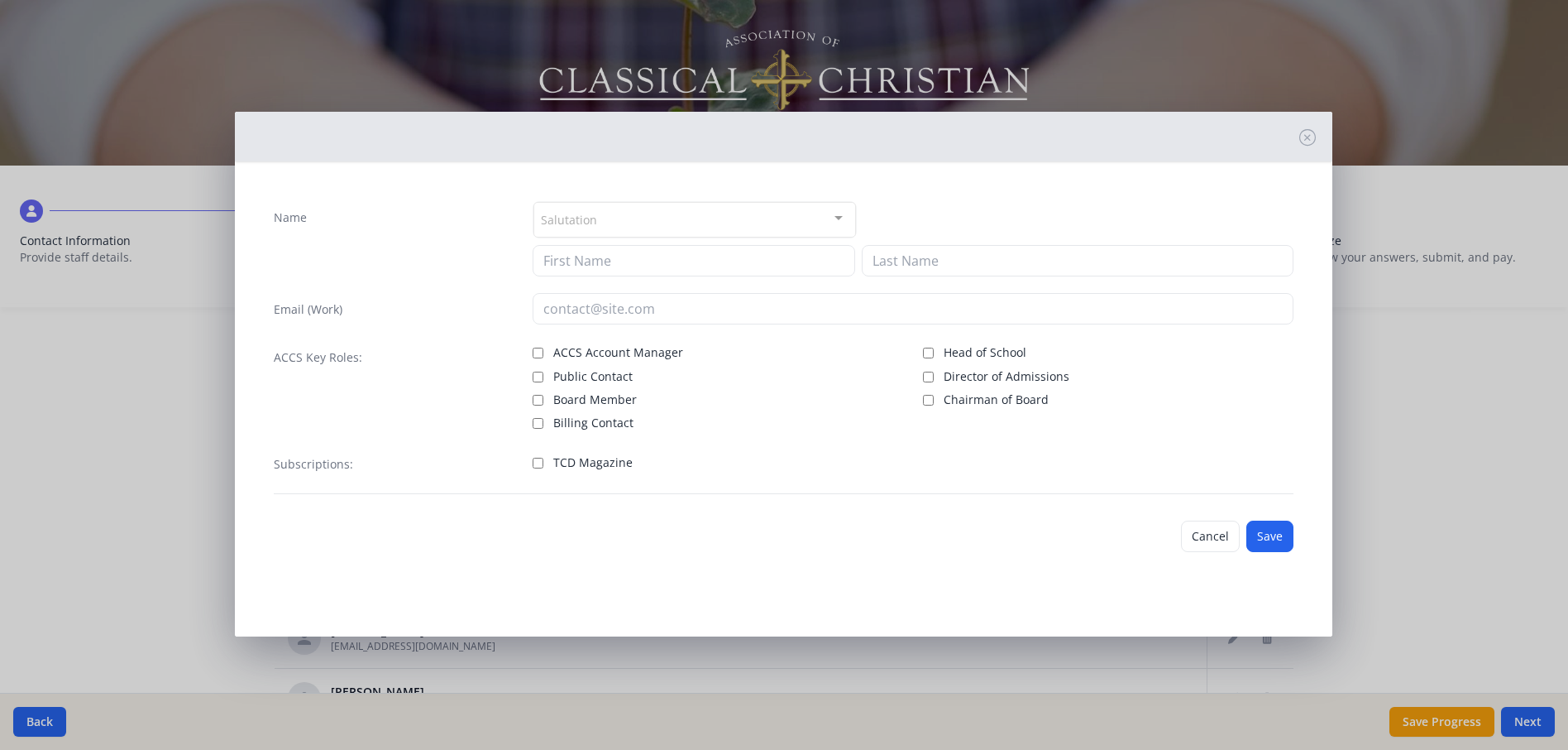
click at [746, 220] on div "Salutation" at bounding box center [695, 220] width 323 height 36
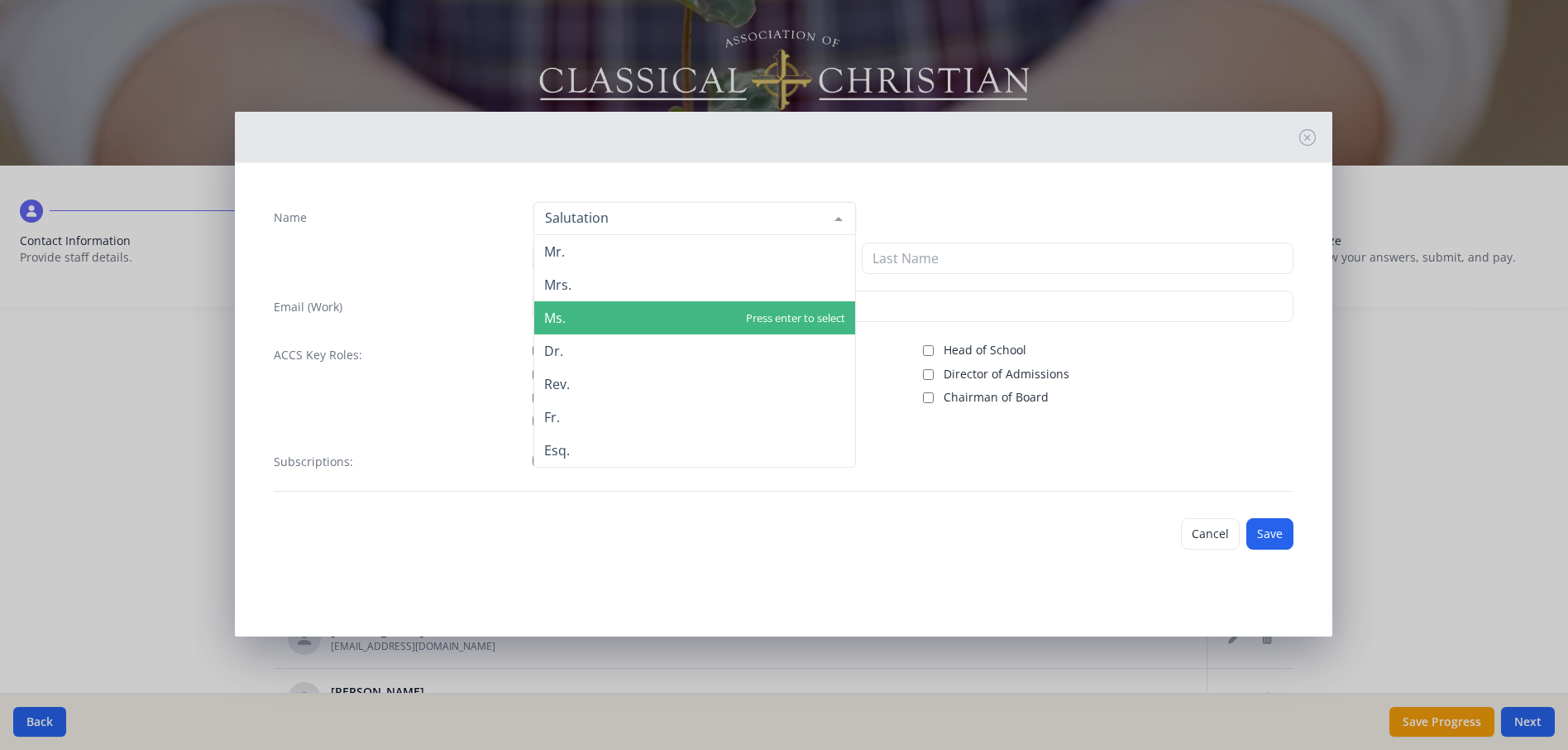
click at [634, 317] on span "Ms." at bounding box center [695, 317] width 321 height 33
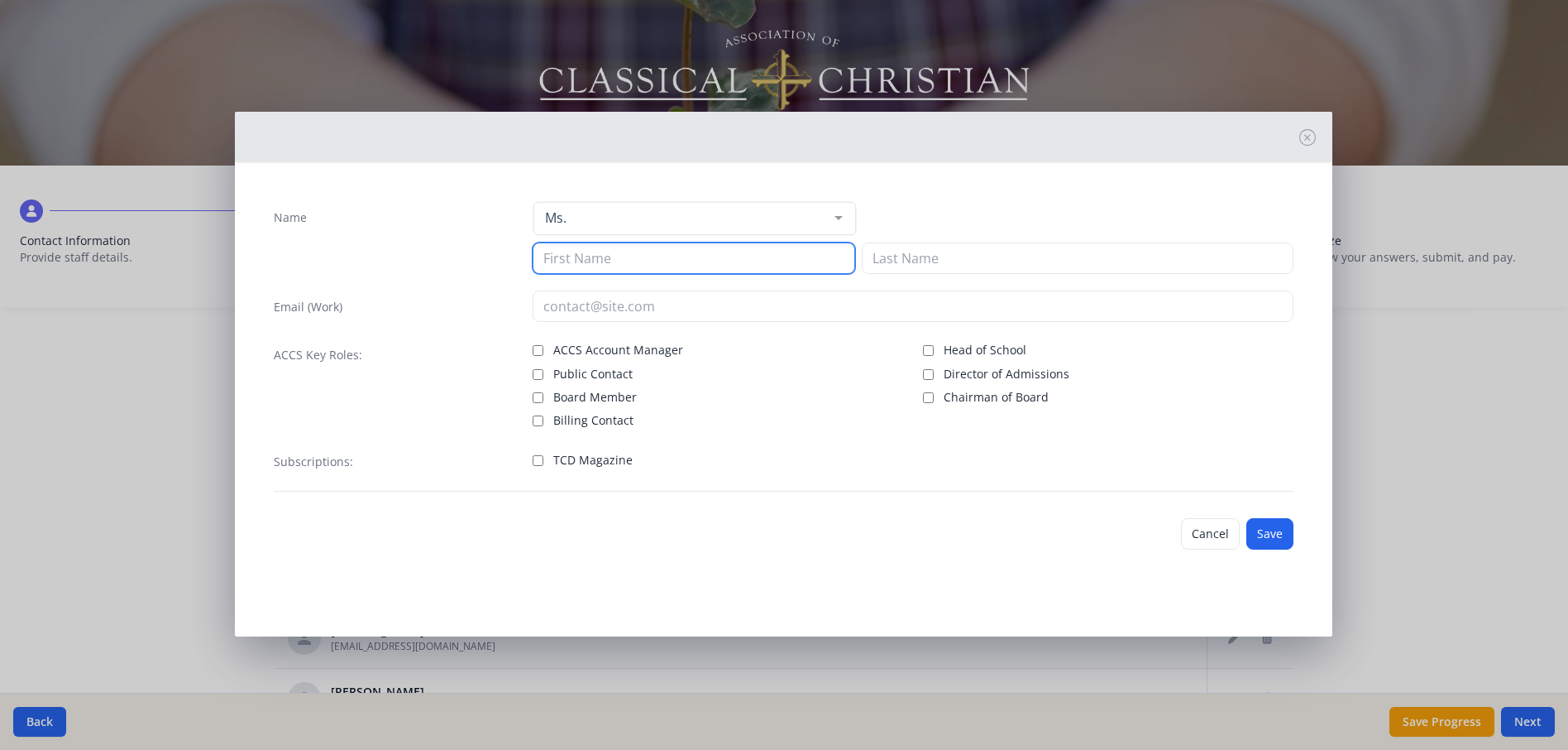
click at [583, 264] on input at bounding box center [694, 257] width 323 height 31
type input "[PERSON_NAME]"
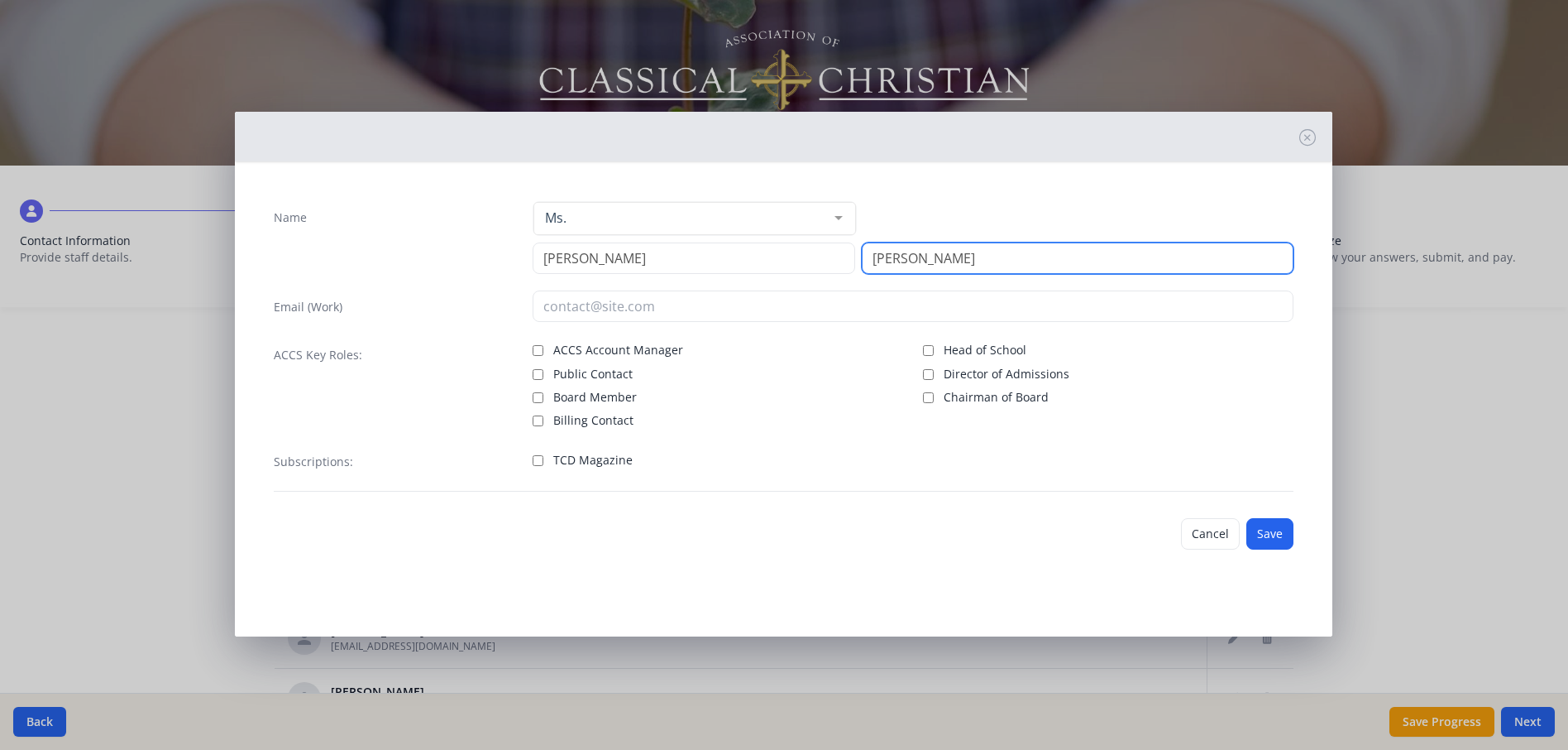
type input "[PERSON_NAME]"
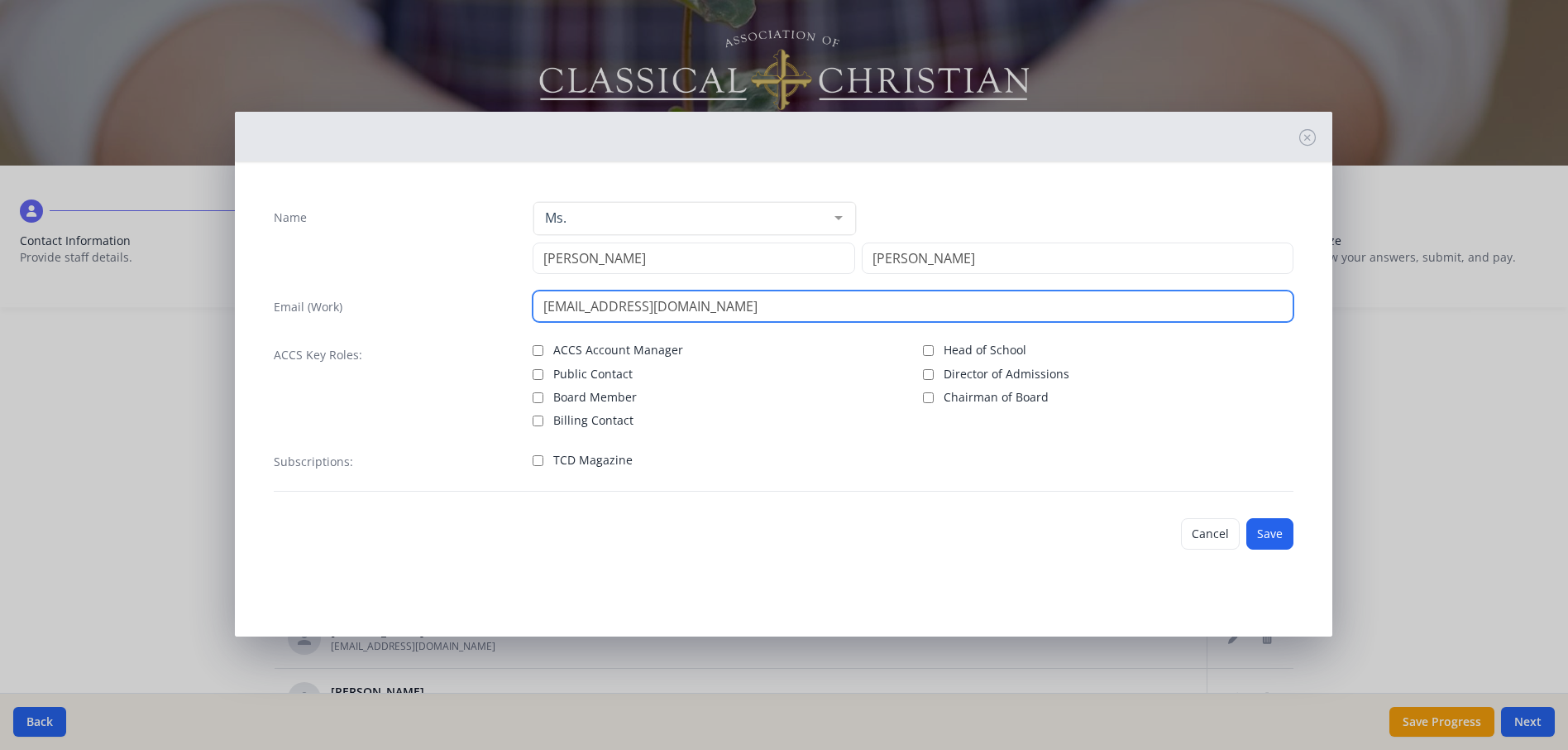
type input "[EMAIL_ADDRESS][DOMAIN_NAME]"
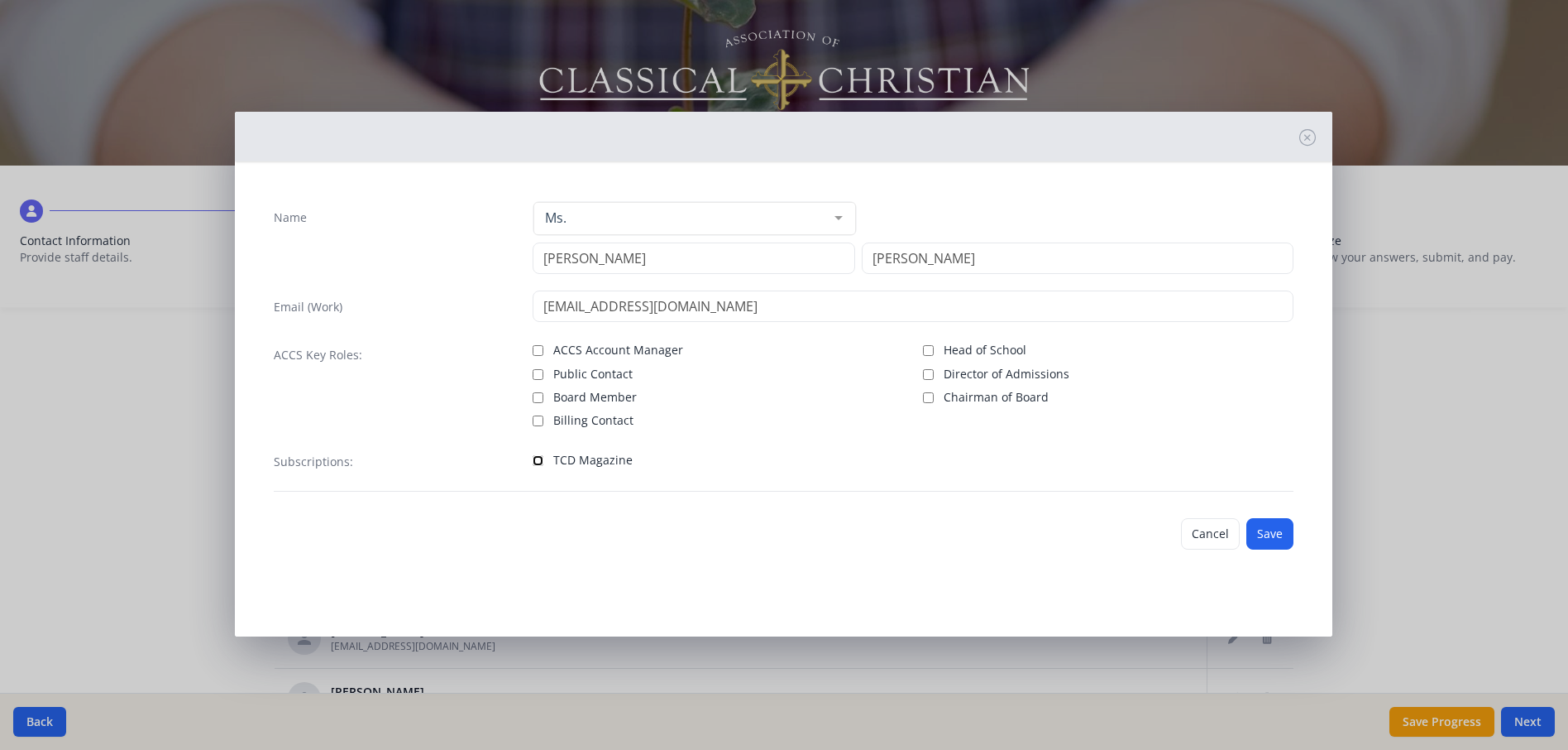
click at [542, 456] on input "TCD Magazine" at bounding box center [538, 460] width 11 height 11
checkbox input "true"
click at [1284, 540] on button "Save" at bounding box center [1269, 533] width 47 height 31
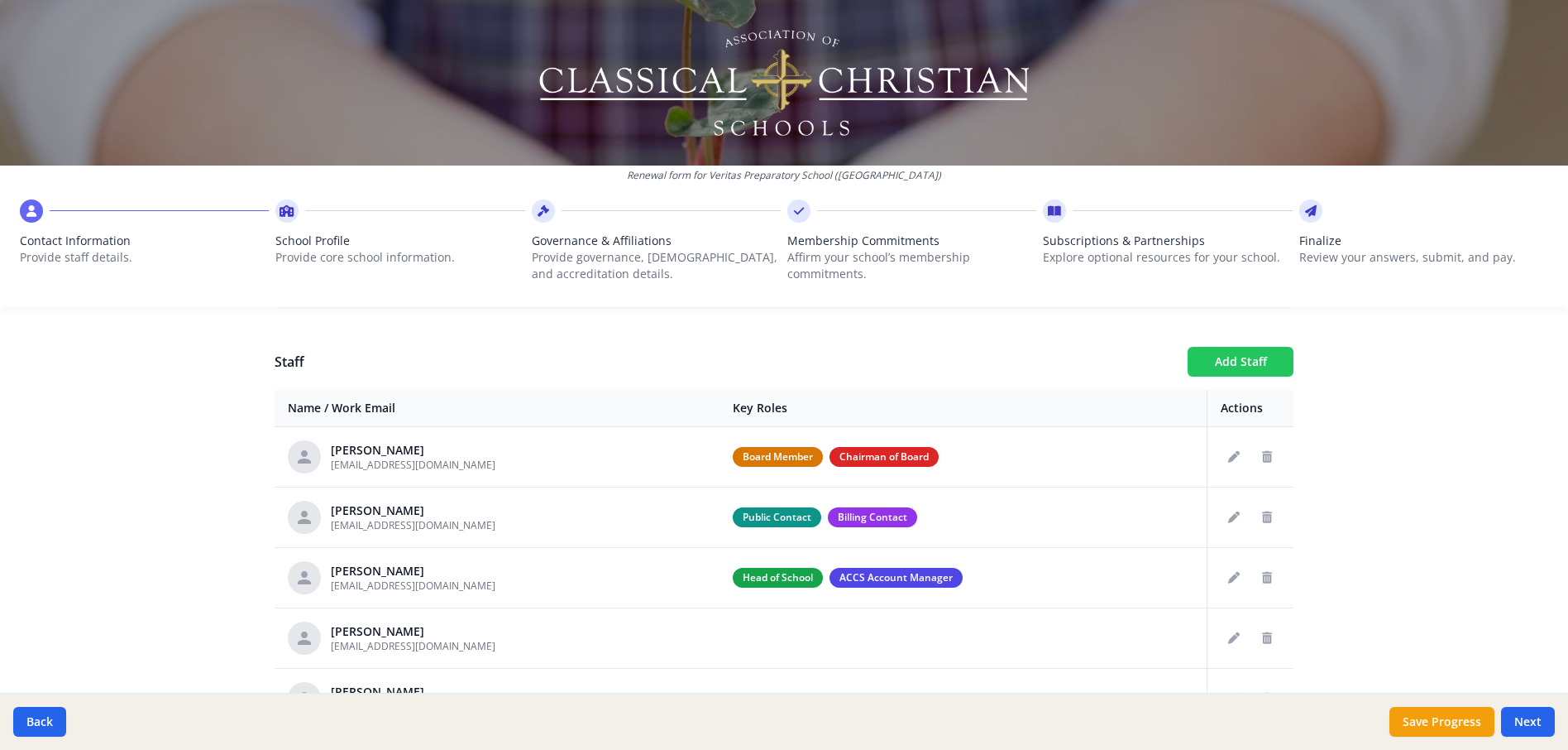
click at [1252, 362] on button "Add Staff" at bounding box center [1240, 362] width 106 height 30
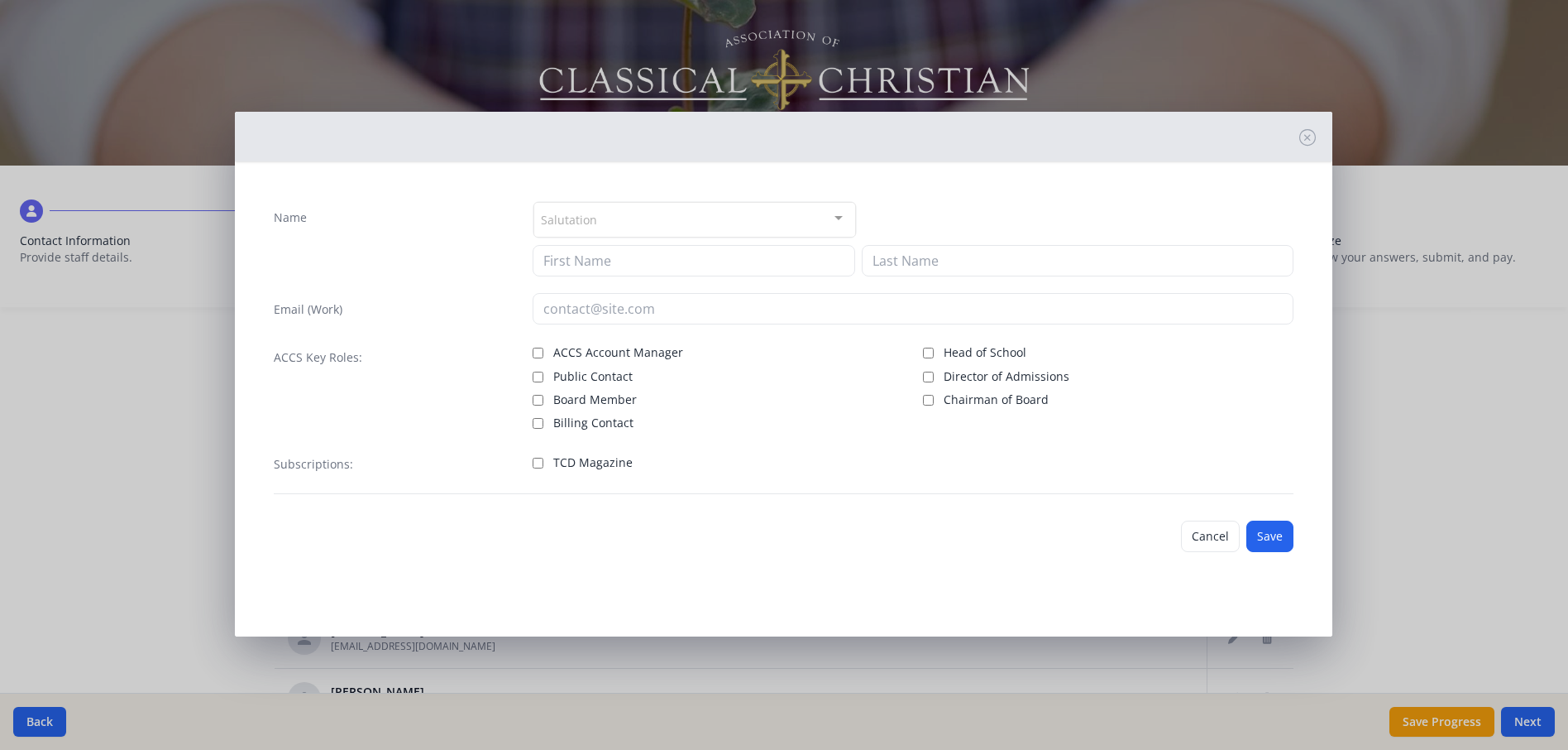
click at [672, 216] on div "Salutation" at bounding box center [695, 220] width 323 height 36
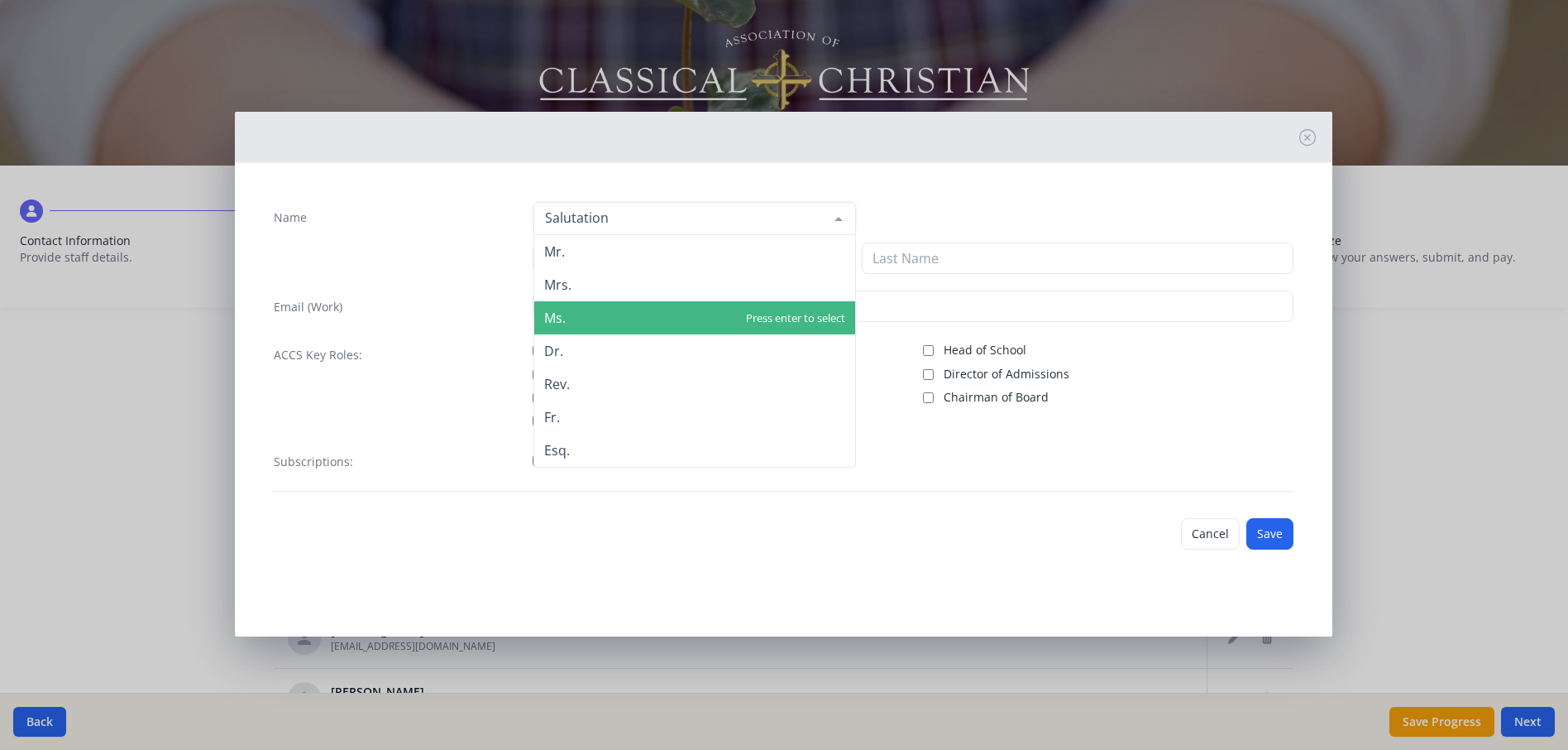
click at [574, 324] on span "Ms." at bounding box center [695, 317] width 321 height 33
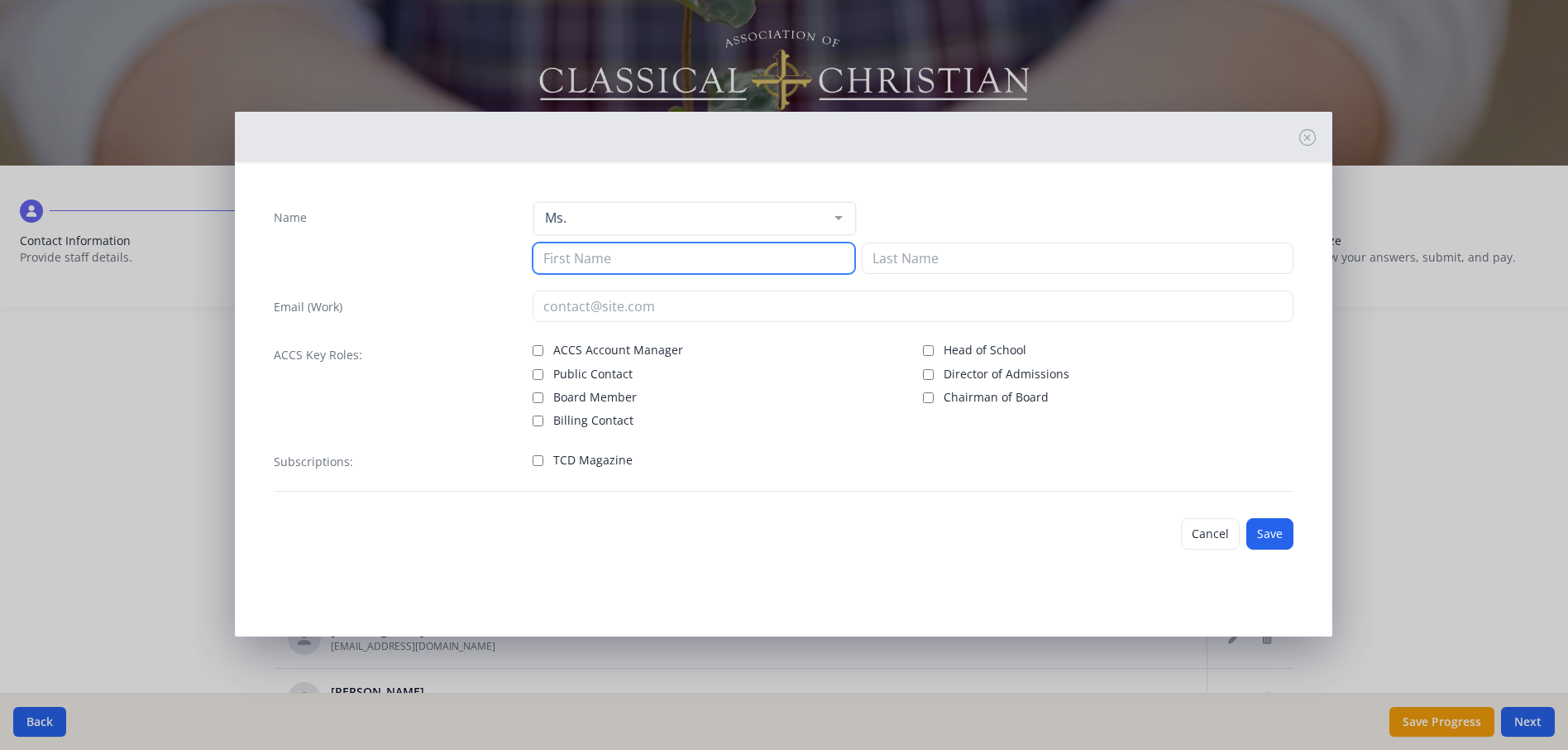
click at [583, 265] on input at bounding box center [694, 257] width 323 height 31
type input "[PERSON_NAME]"
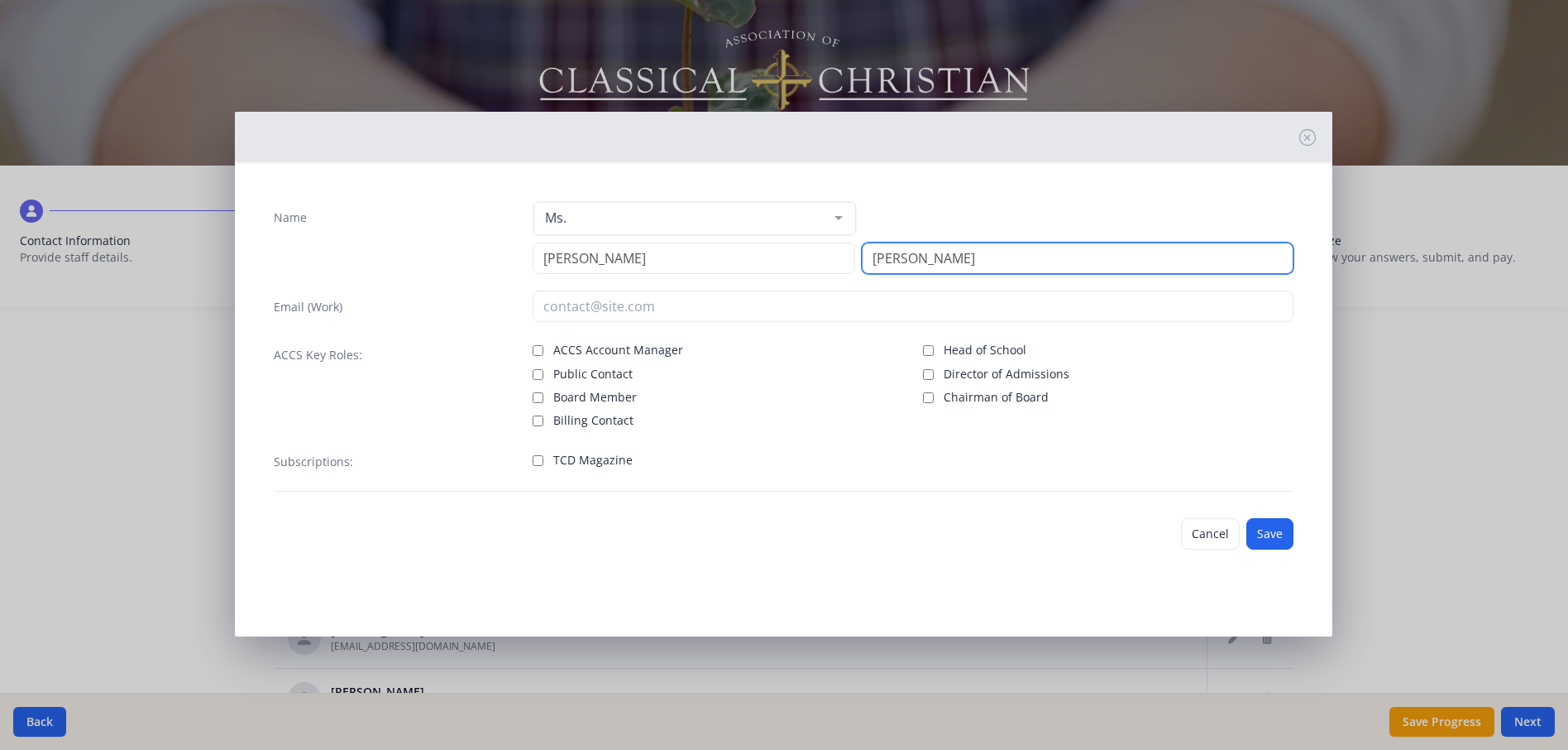
type input "[PERSON_NAME]"
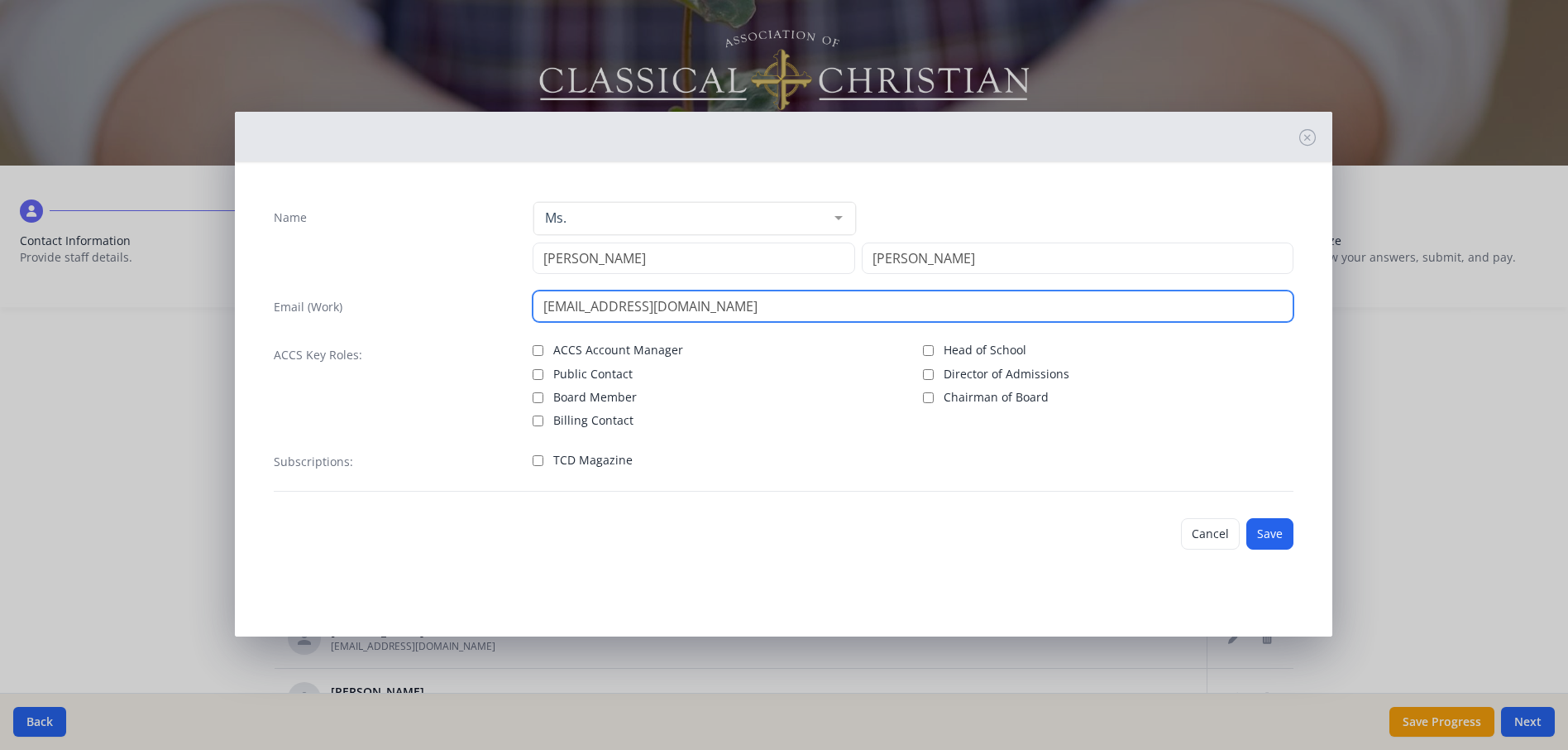
type input "[EMAIL_ADDRESS][DOMAIN_NAME]"
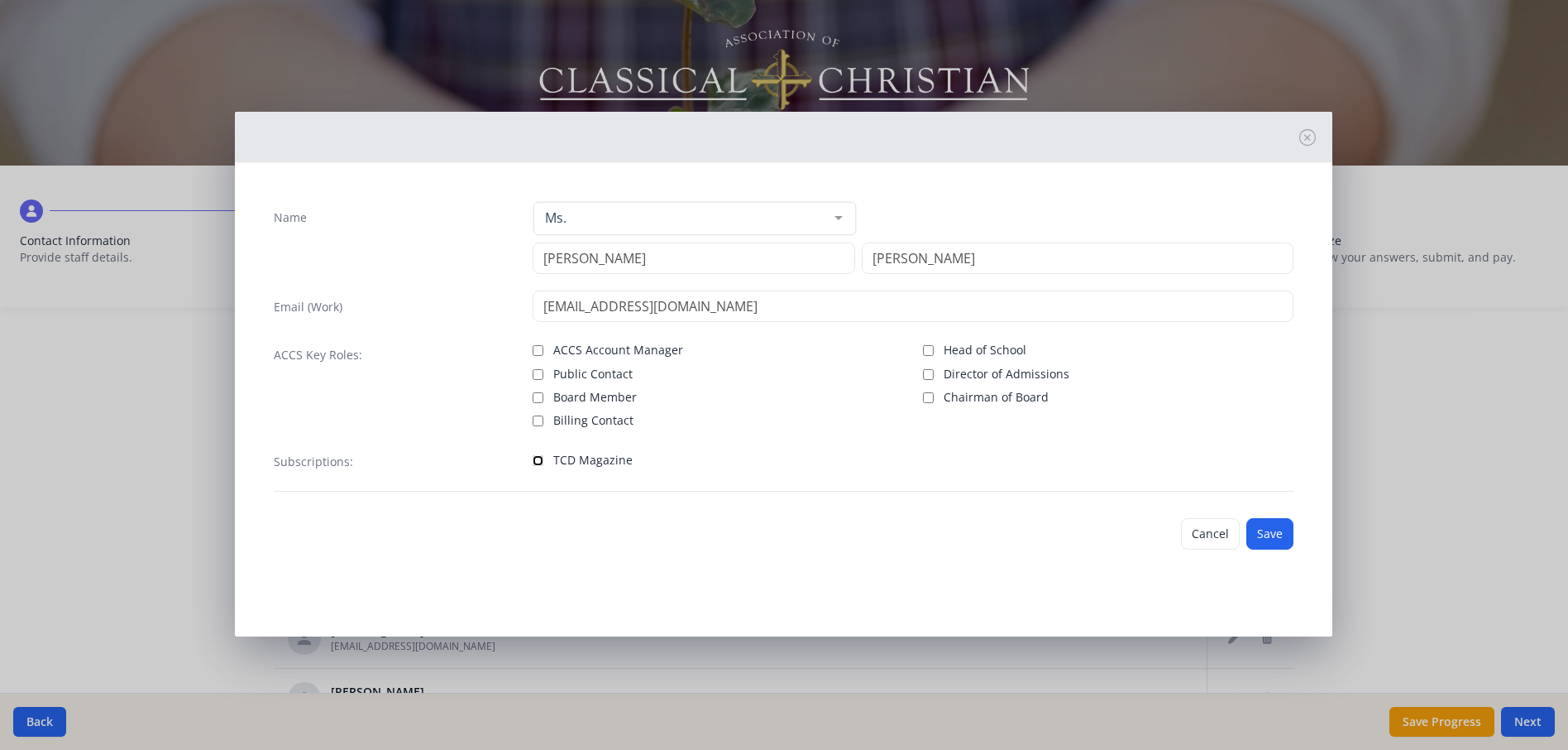
click at [541, 461] on input "TCD Magazine" at bounding box center [538, 460] width 11 height 11
checkbox input "true"
click at [1269, 529] on button "Save" at bounding box center [1269, 533] width 47 height 31
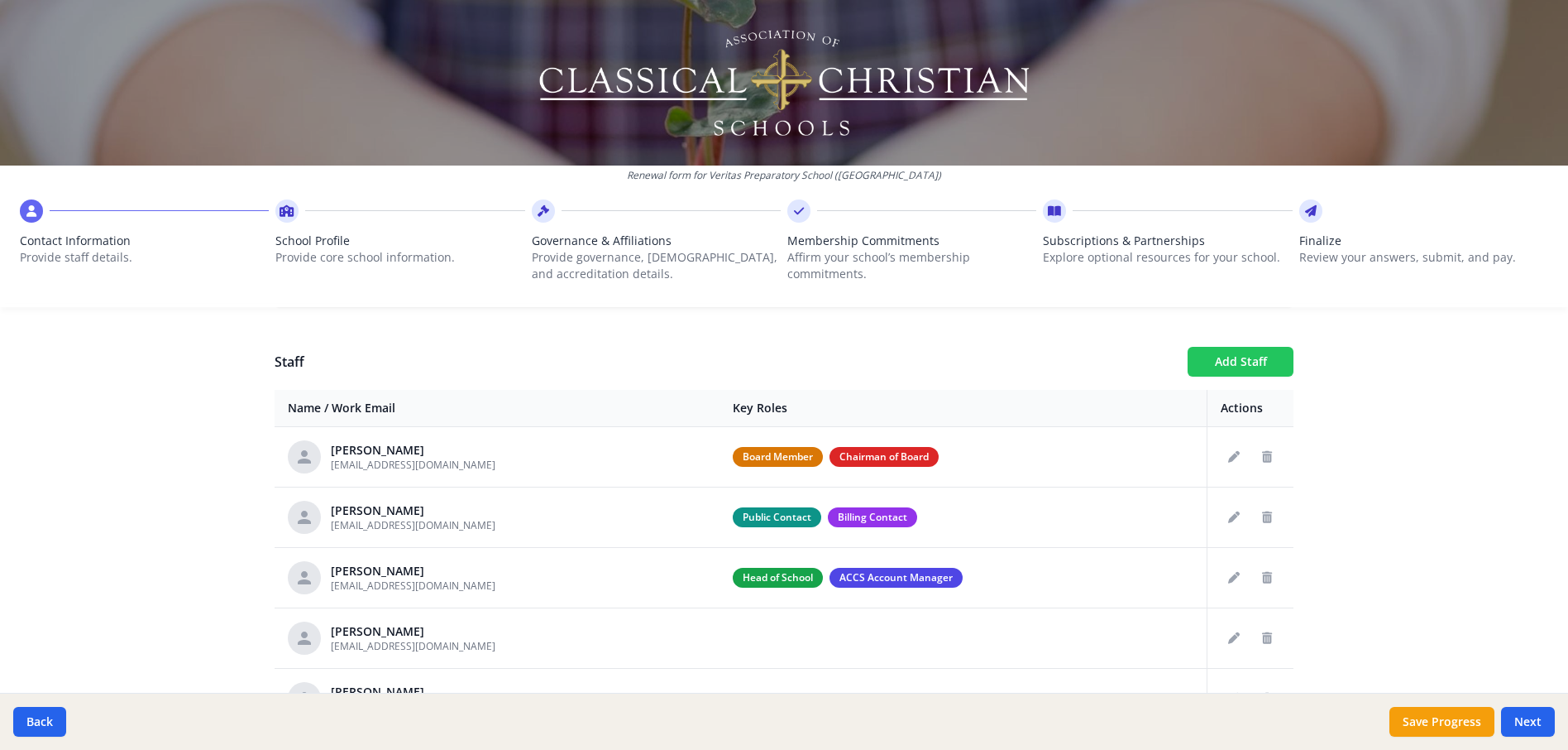
click at [1208, 358] on button "Add Staff" at bounding box center [1240, 362] width 106 height 30
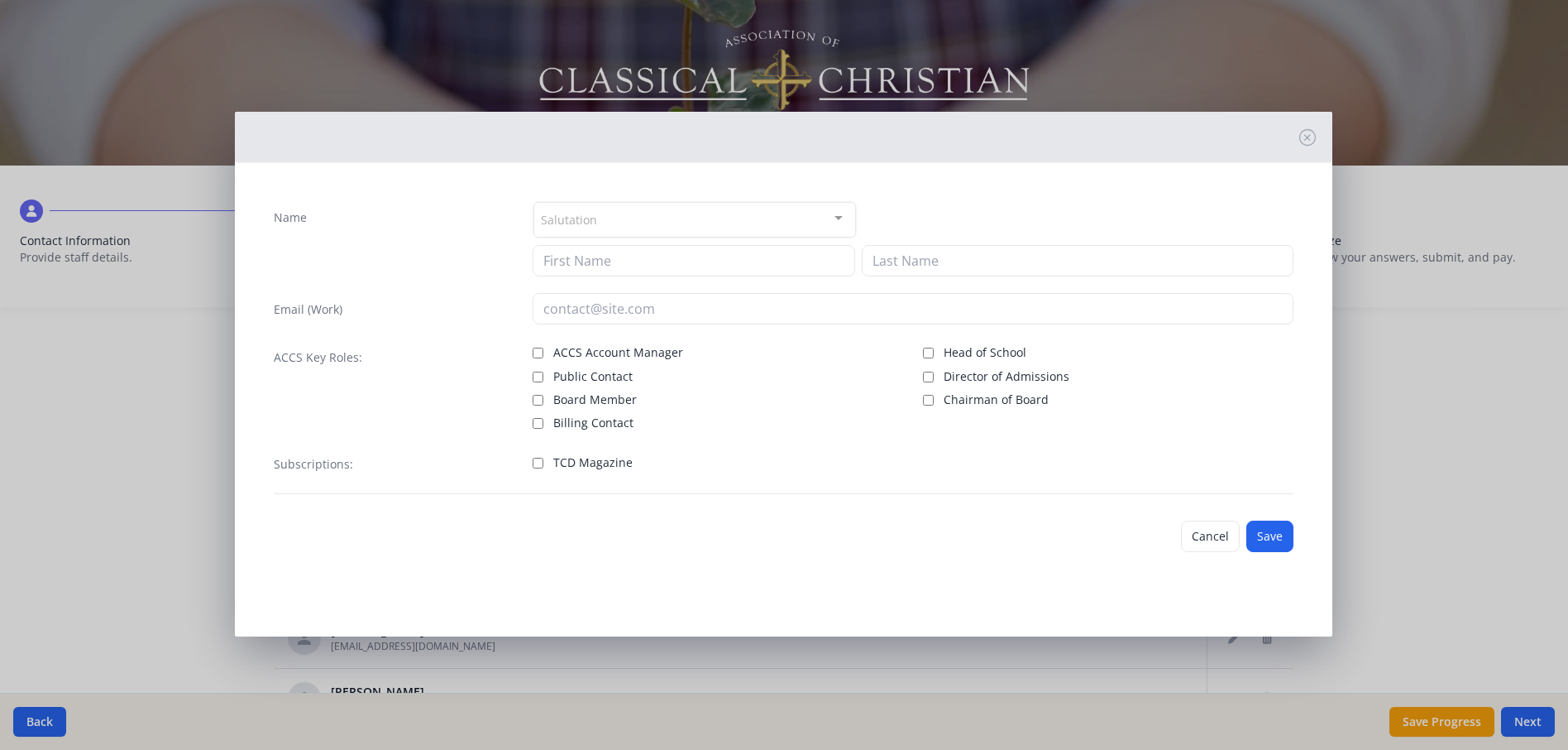
click at [642, 214] on div "Salutation" at bounding box center [695, 220] width 323 height 36
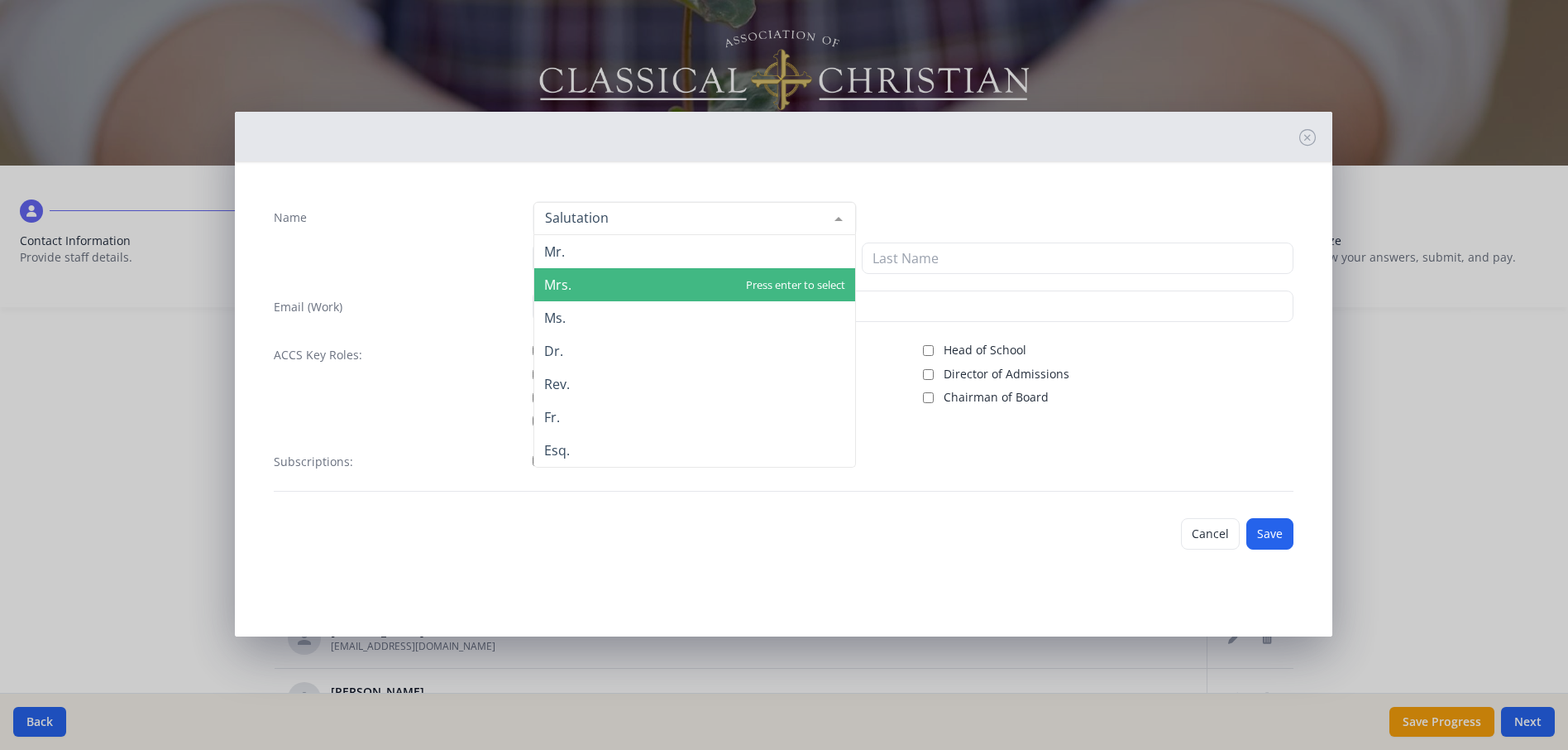
click at [598, 285] on span "Mrs." at bounding box center [695, 284] width 321 height 33
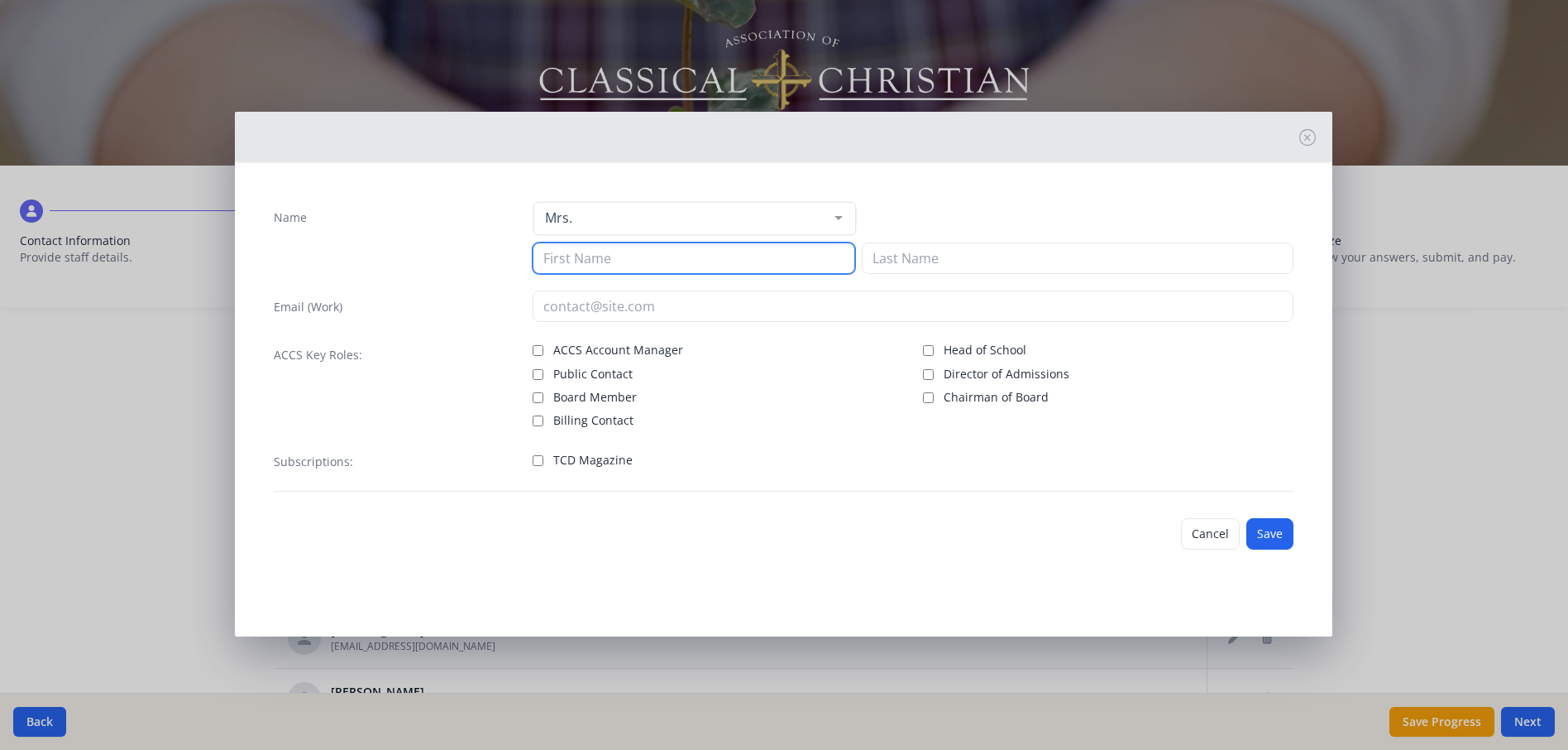
click at [604, 256] on input at bounding box center [694, 257] width 323 height 31
type input "[PERSON_NAME]"
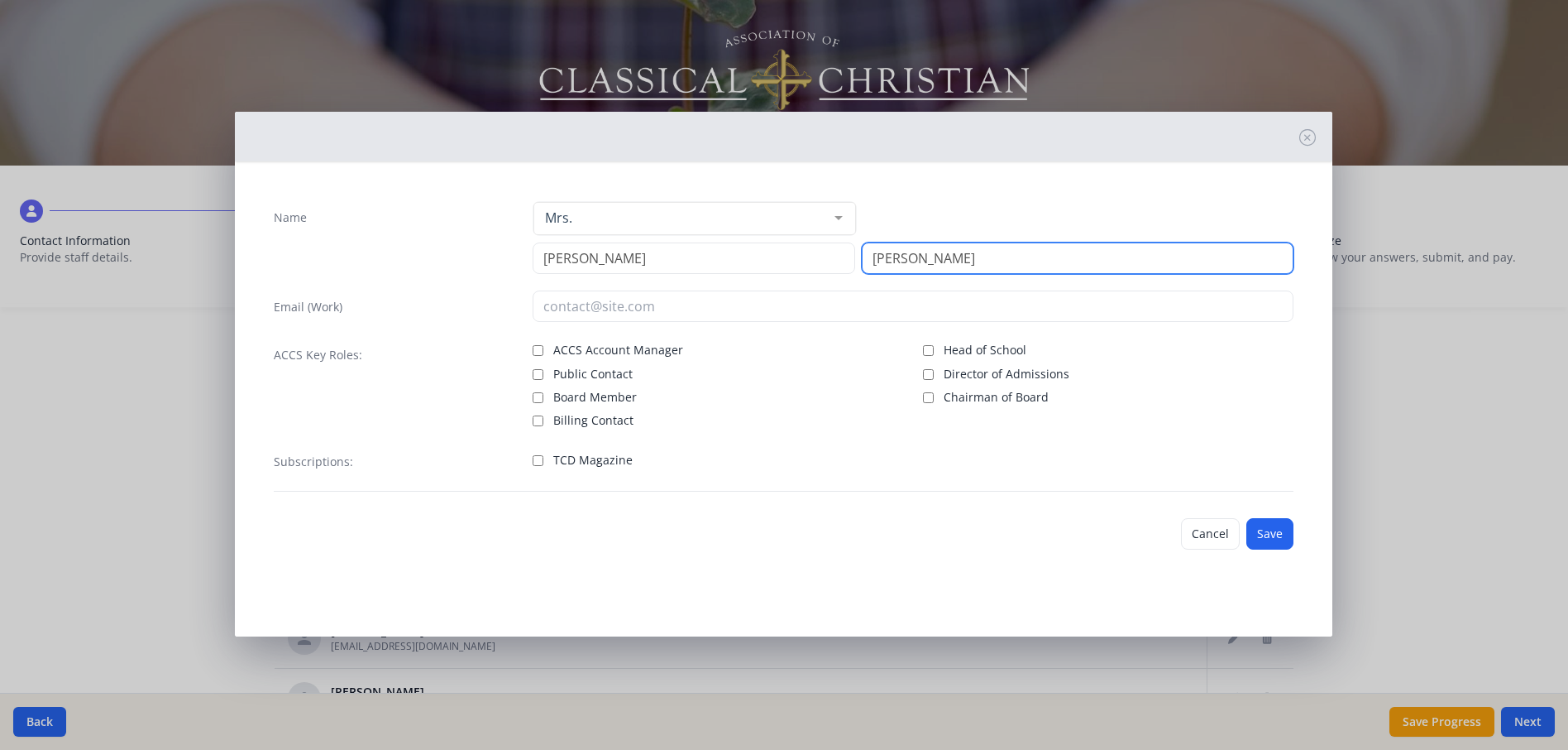
type input "[PERSON_NAME]"
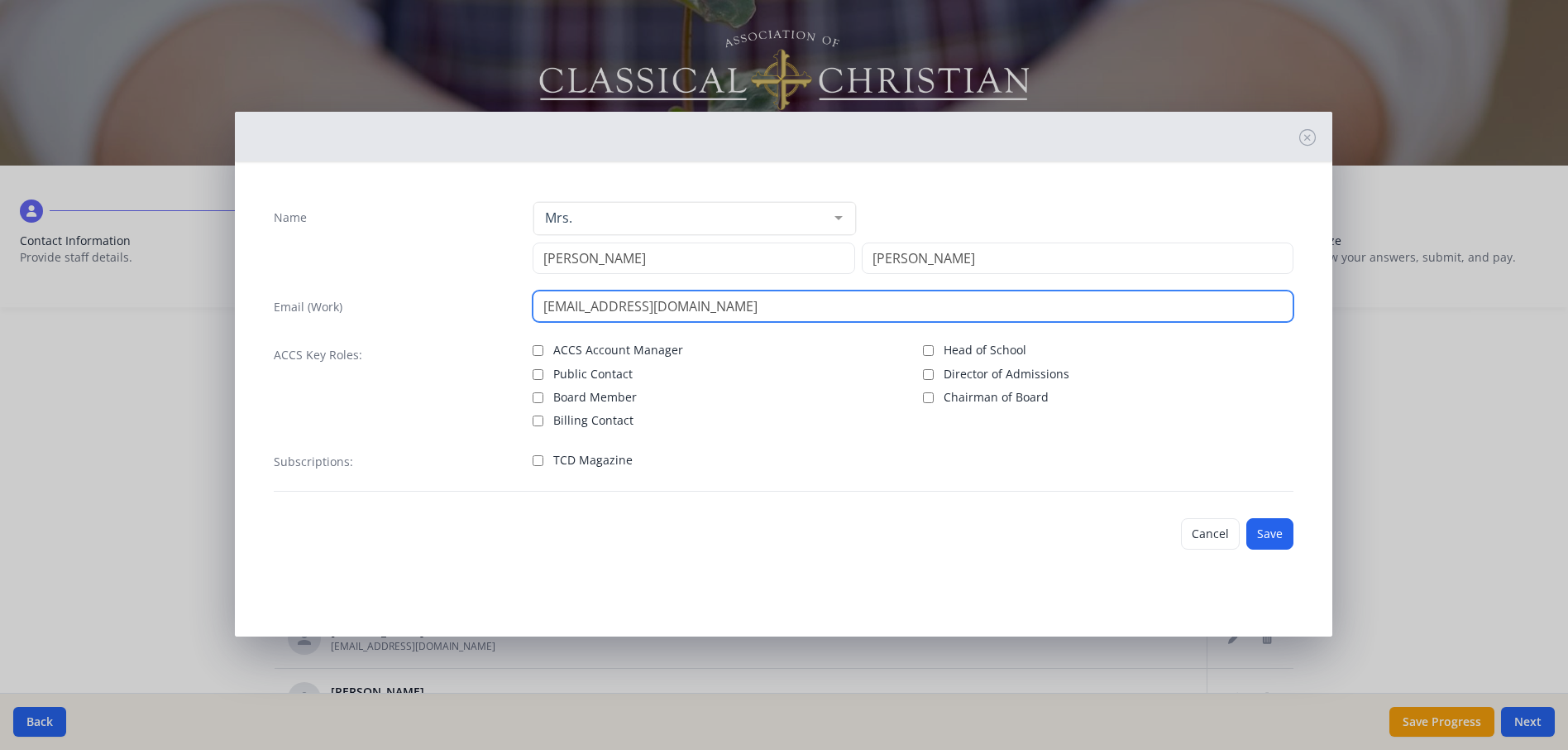
type input "[EMAIL_ADDRESS][DOMAIN_NAME]"
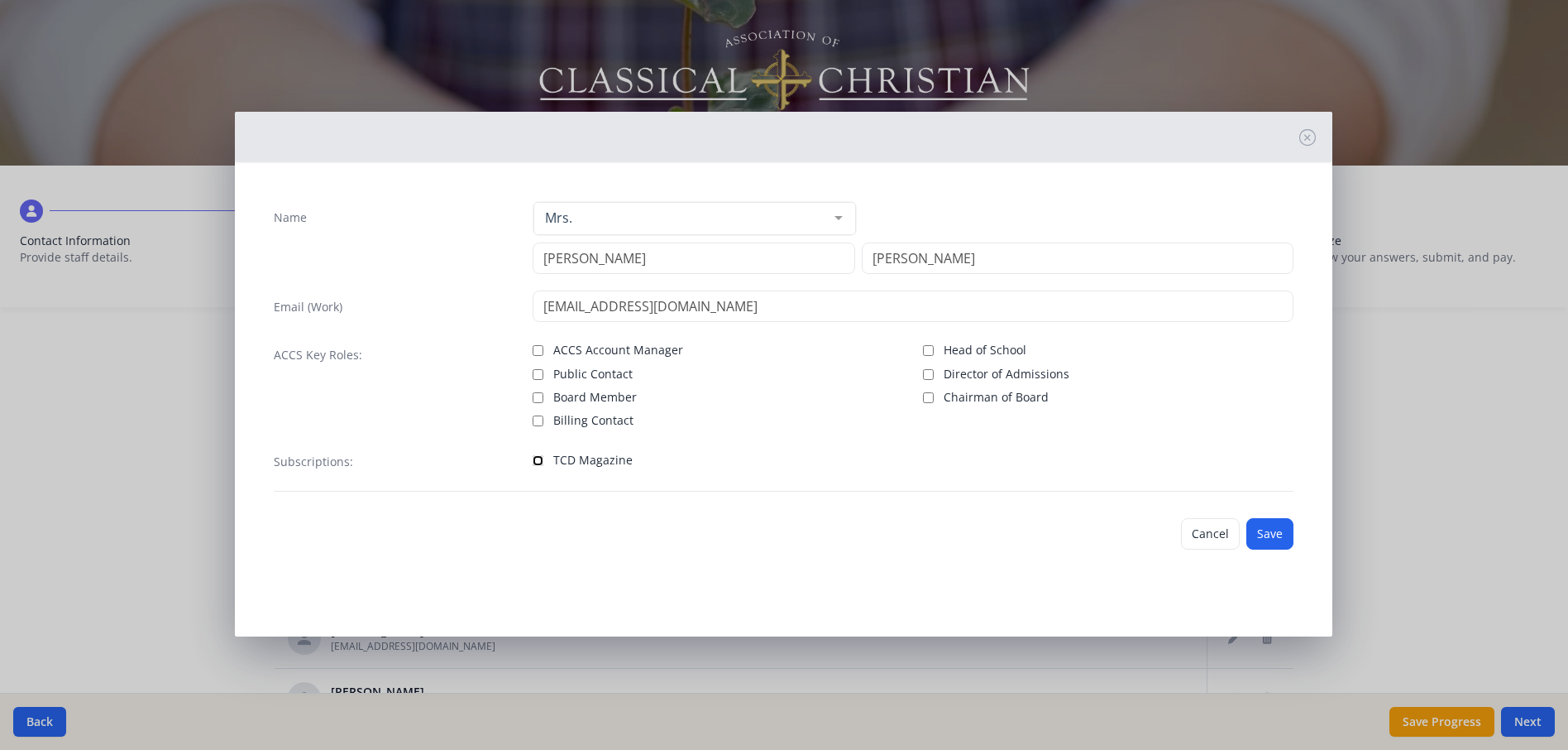
click at [535, 458] on input "TCD Magazine" at bounding box center [538, 460] width 11 height 11
checkbox input "true"
click at [1262, 535] on button "Save" at bounding box center [1269, 533] width 47 height 31
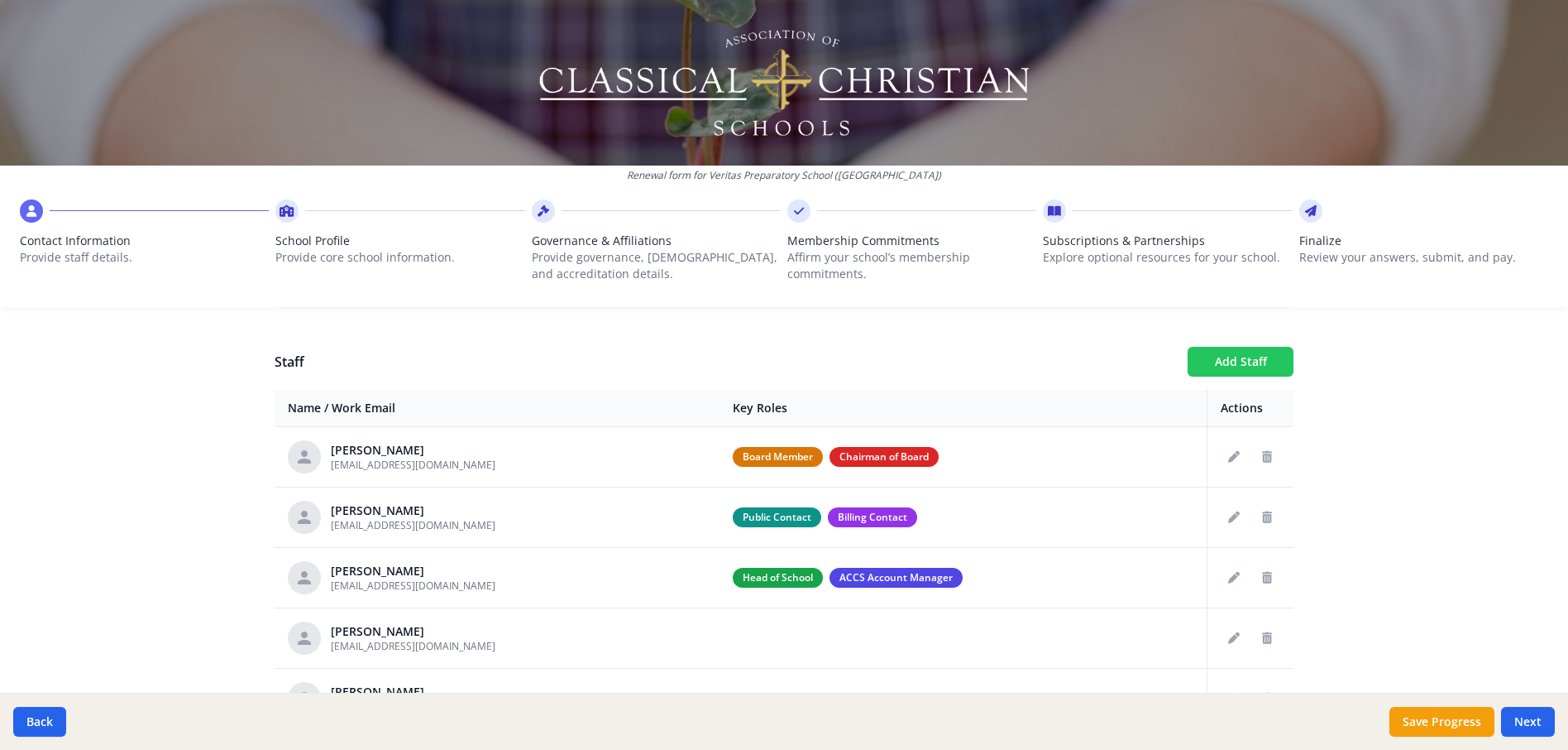
click at [1239, 372] on button "Add Staff" at bounding box center [1240, 362] width 106 height 30
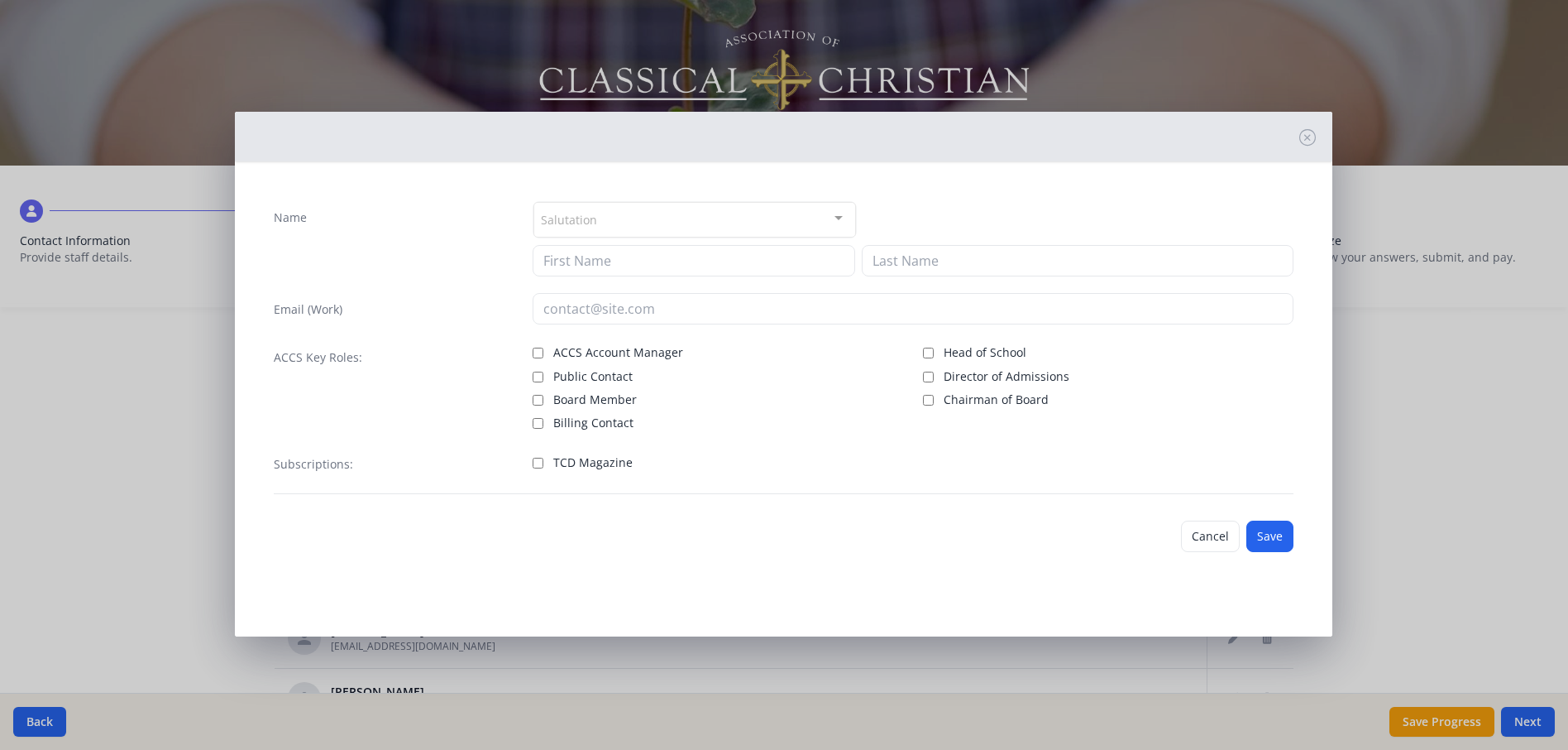
click at [627, 213] on div "Salutation" at bounding box center [695, 220] width 323 height 36
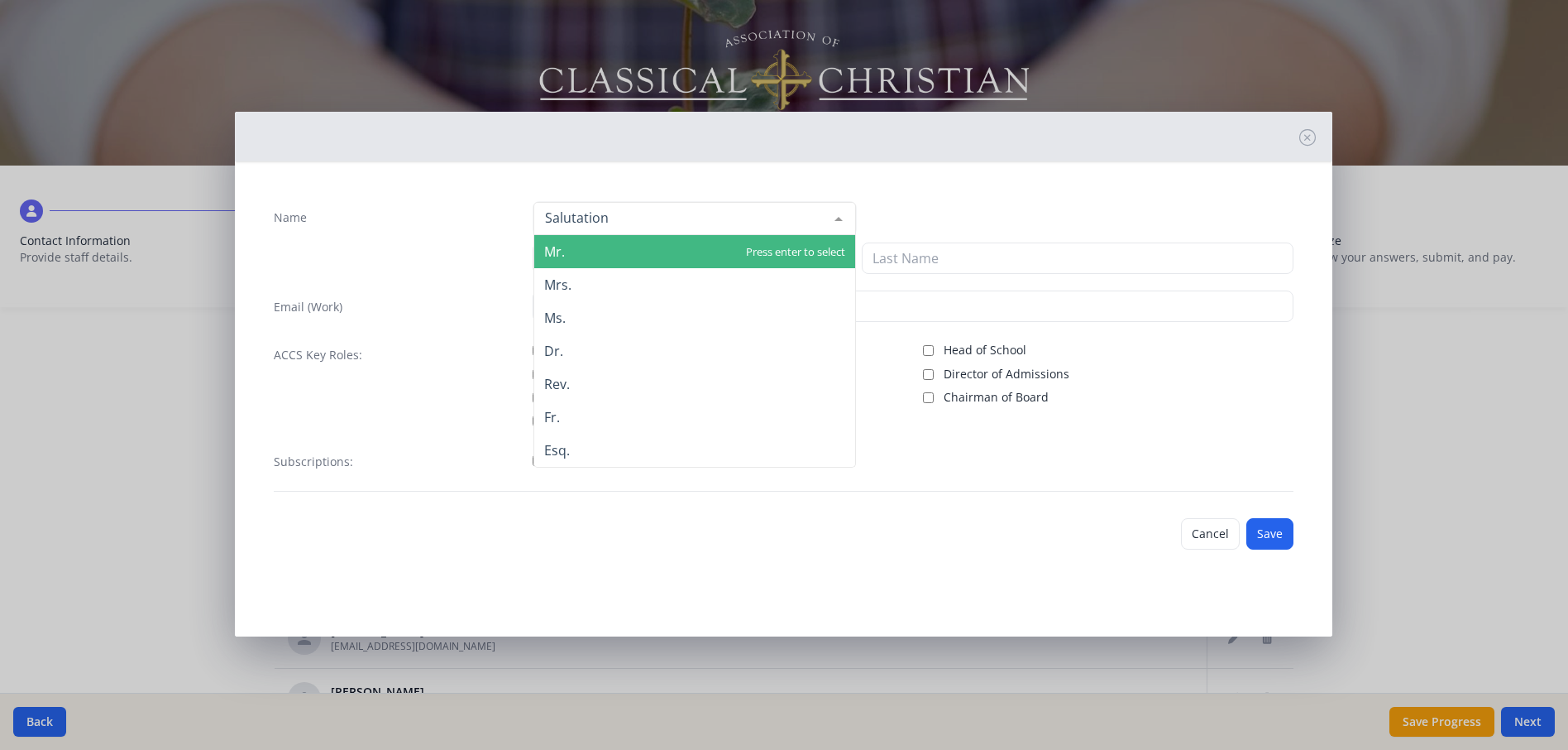
click at [625, 279] on span "Mrs." at bounding box center [695, 284] width 321 height 33
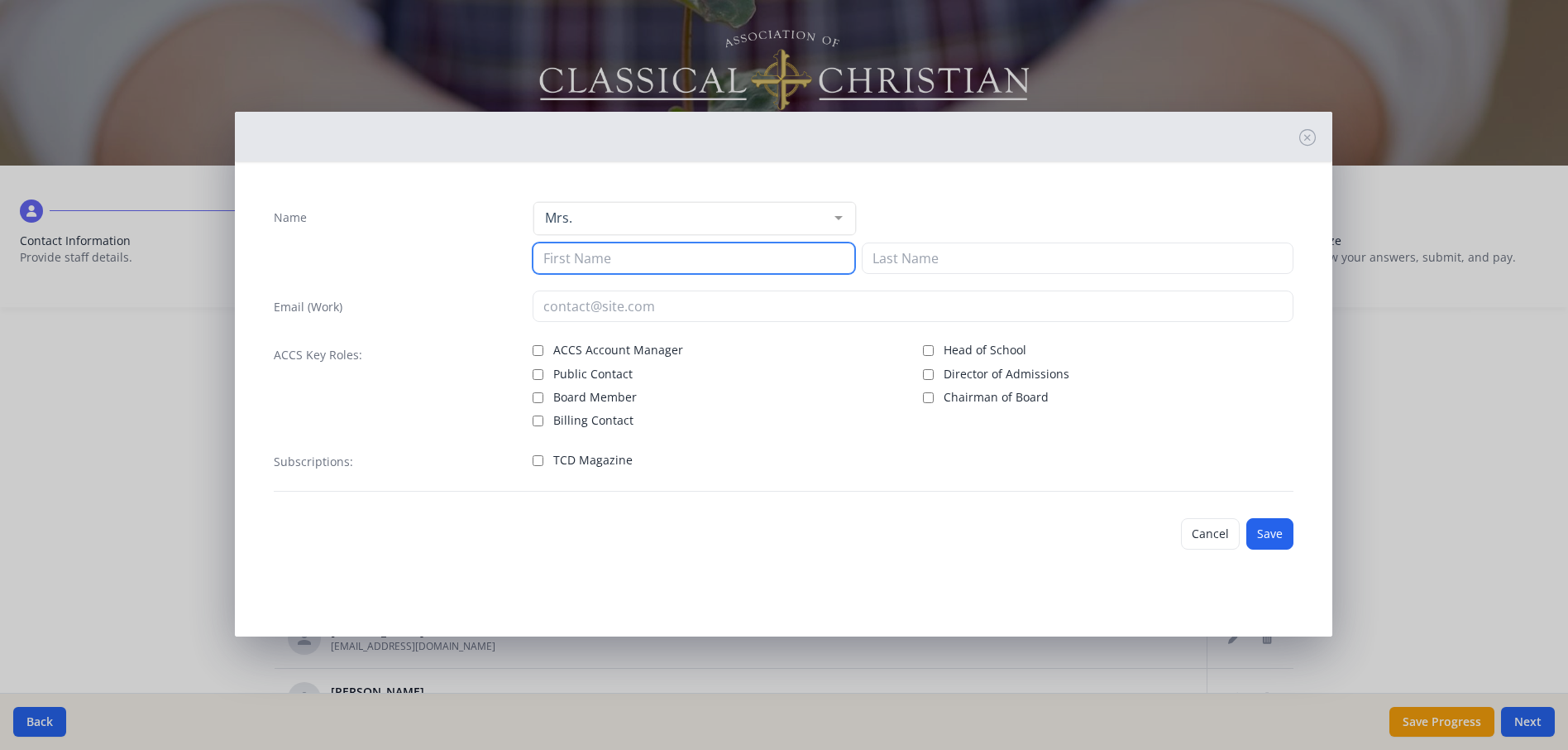
click at [623, 262] on input at bounding box center [694, 257] width 323 height 31
type input "[PERSON_NAME]"
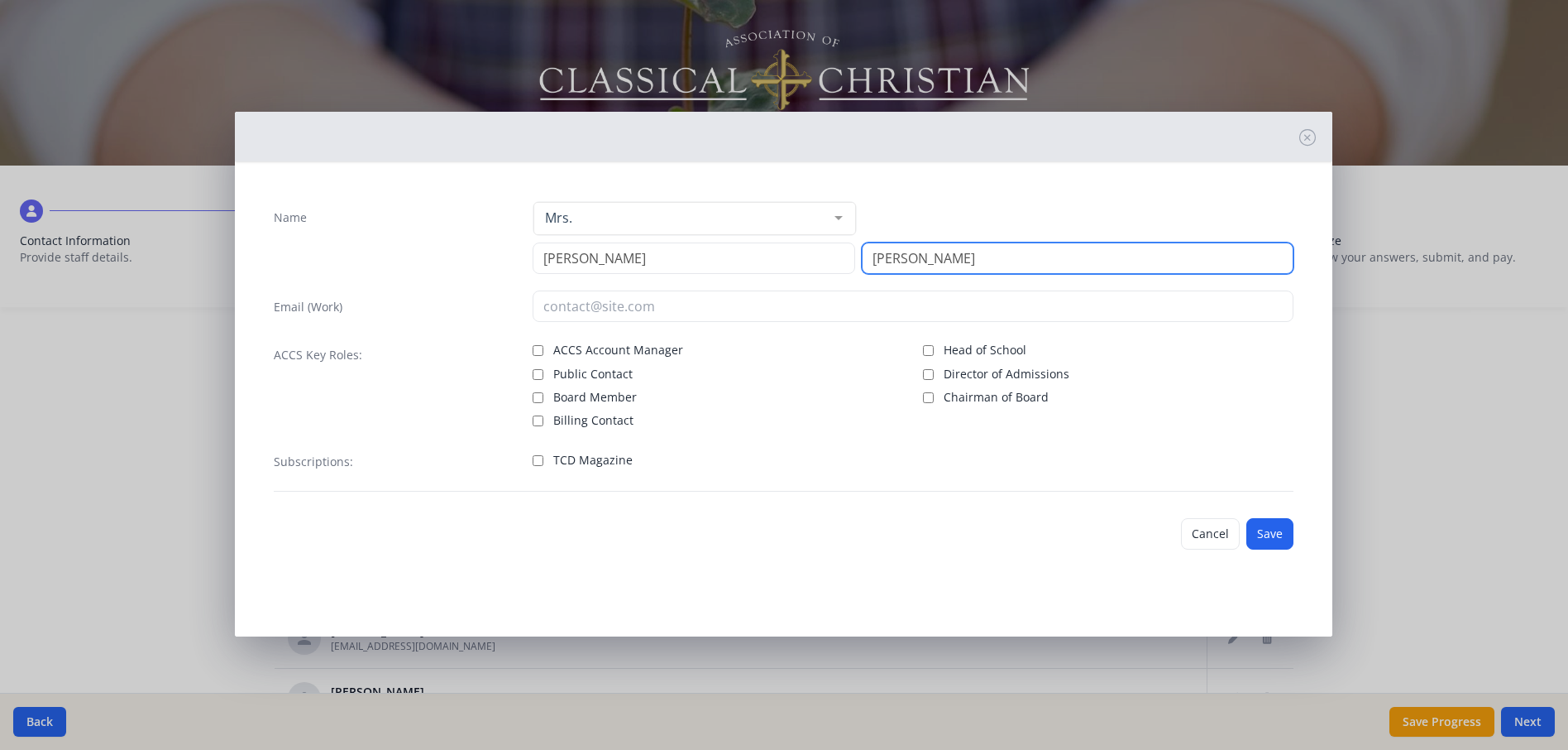
type input "[PERSON_NAME]"
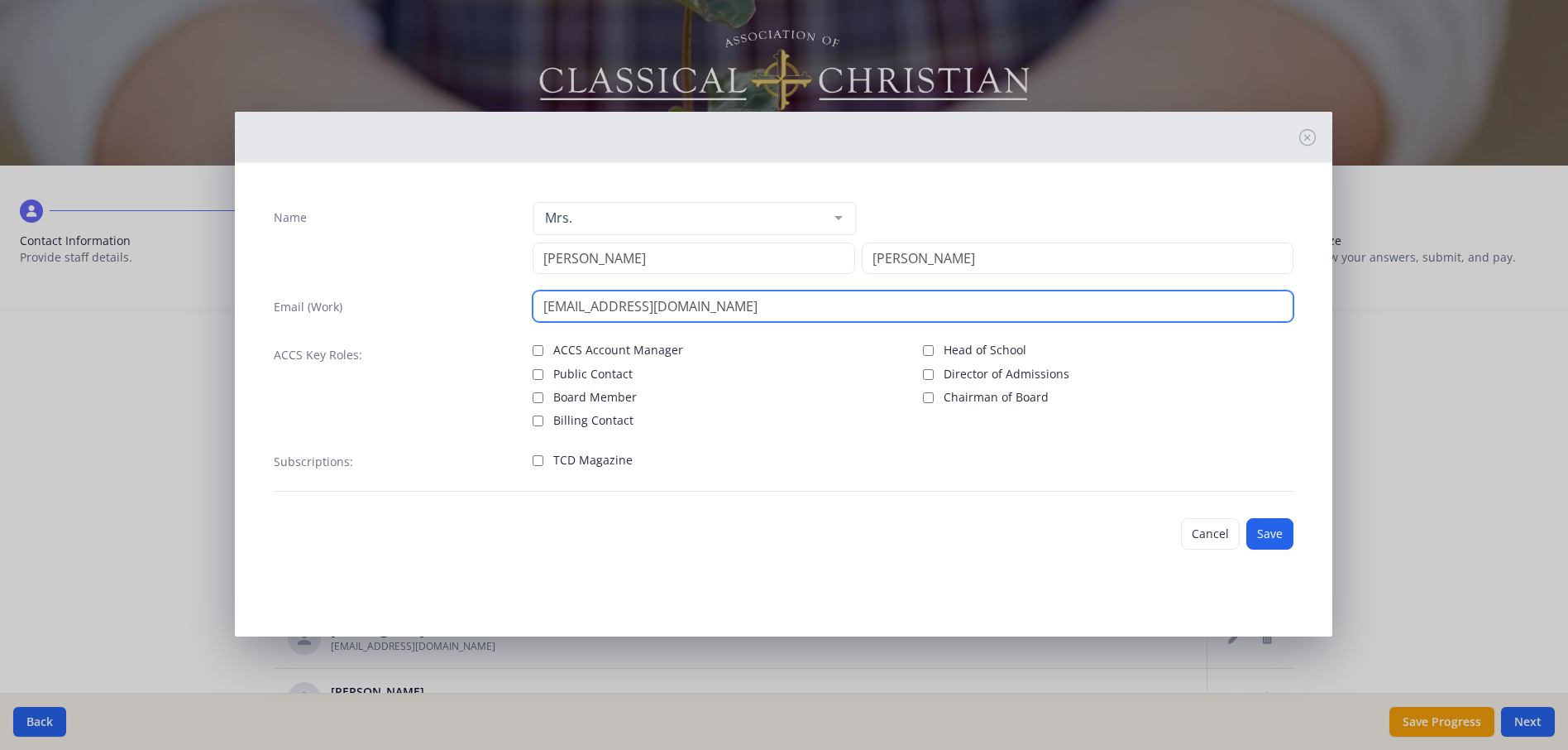
type input "[EMAIL_ADDRESS][DOMAIN_NAME]"
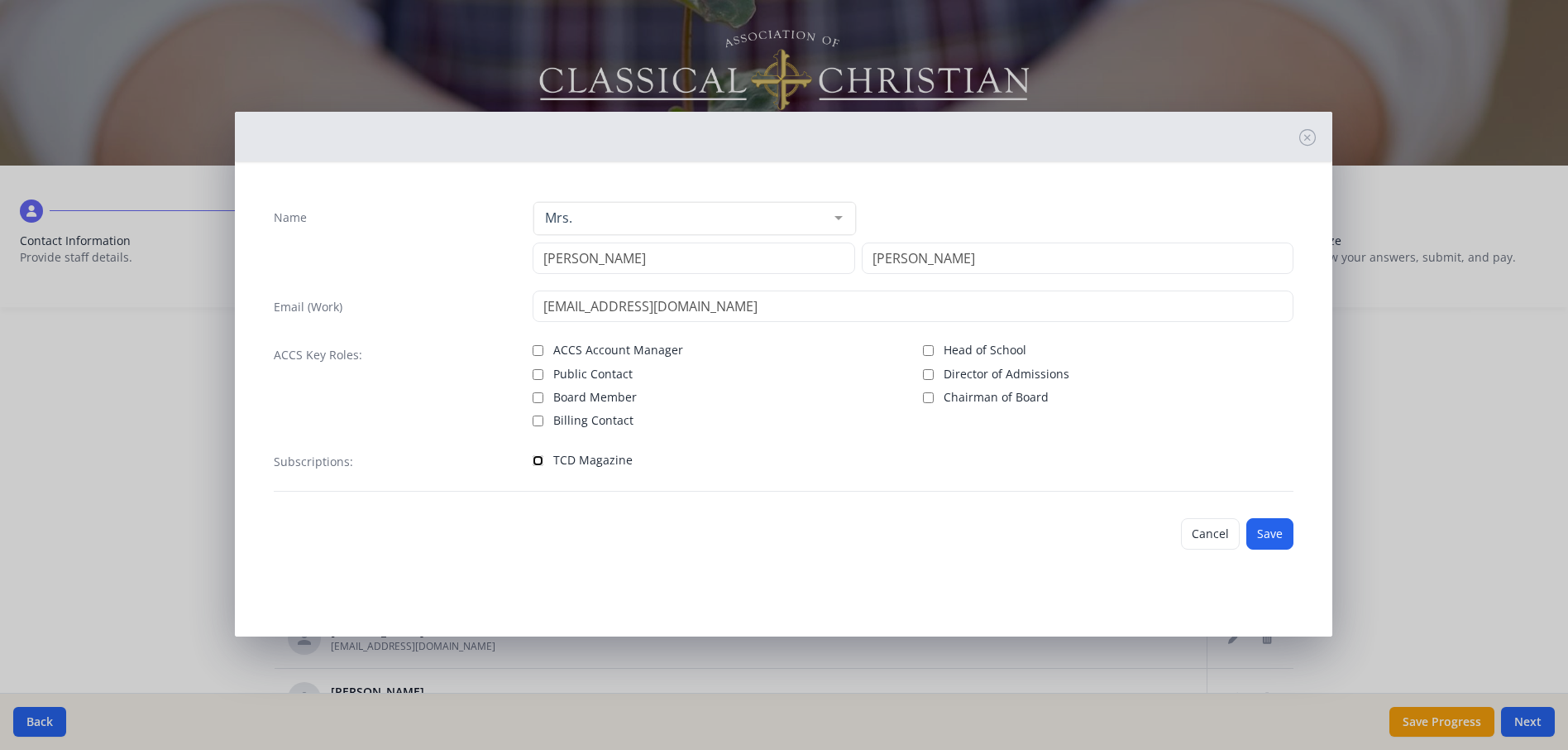
click at [539, 459] on input "TCD Magazine" at bounding box center [538, 460] width 11 height 11
checkbox input "true"
click at [1264, 529] on button "Save" at bounding box center [1269, 533] width 47 height 31
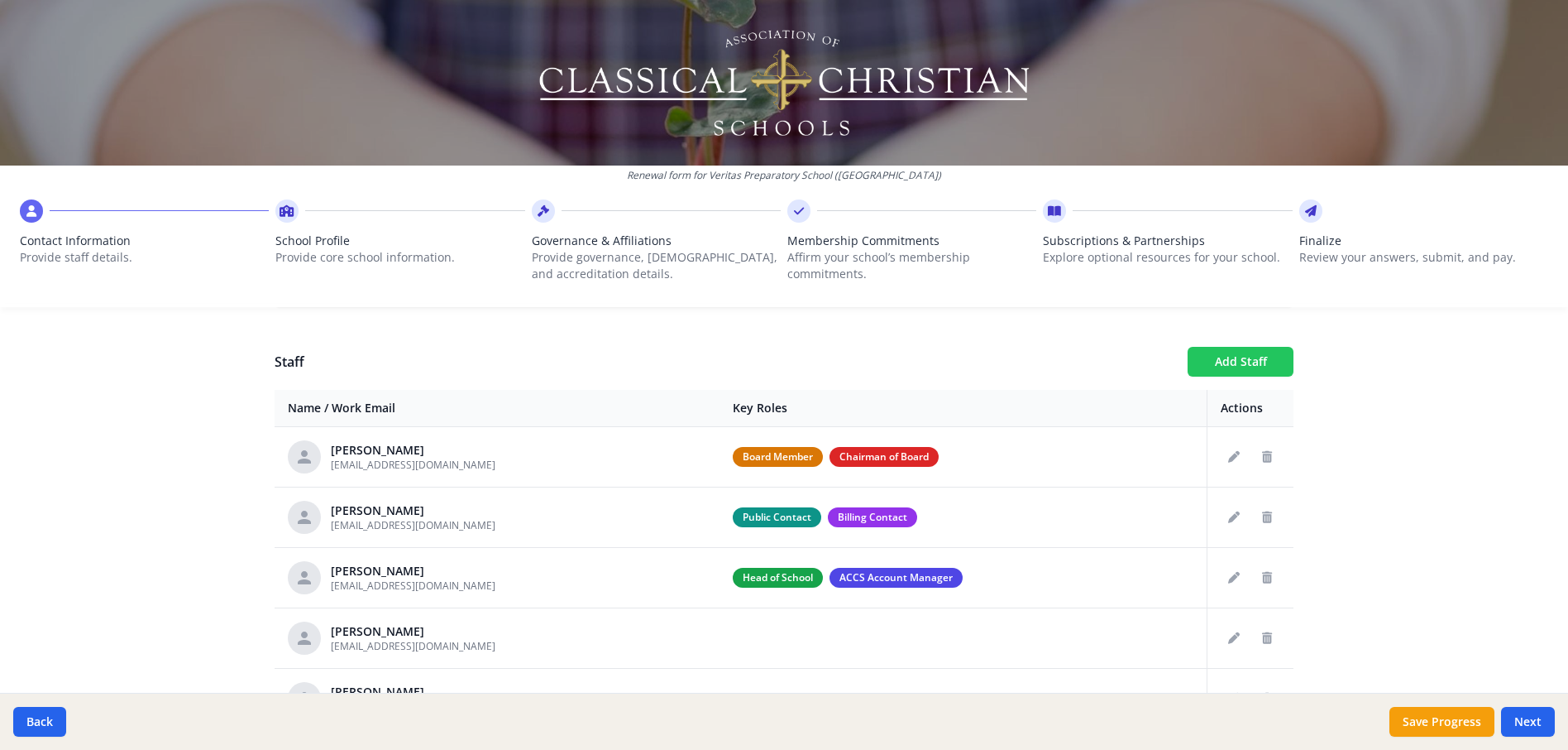
click at [1267, 357] on button "Add Staff" at bounding box center [1240, 362] width 106 height 30
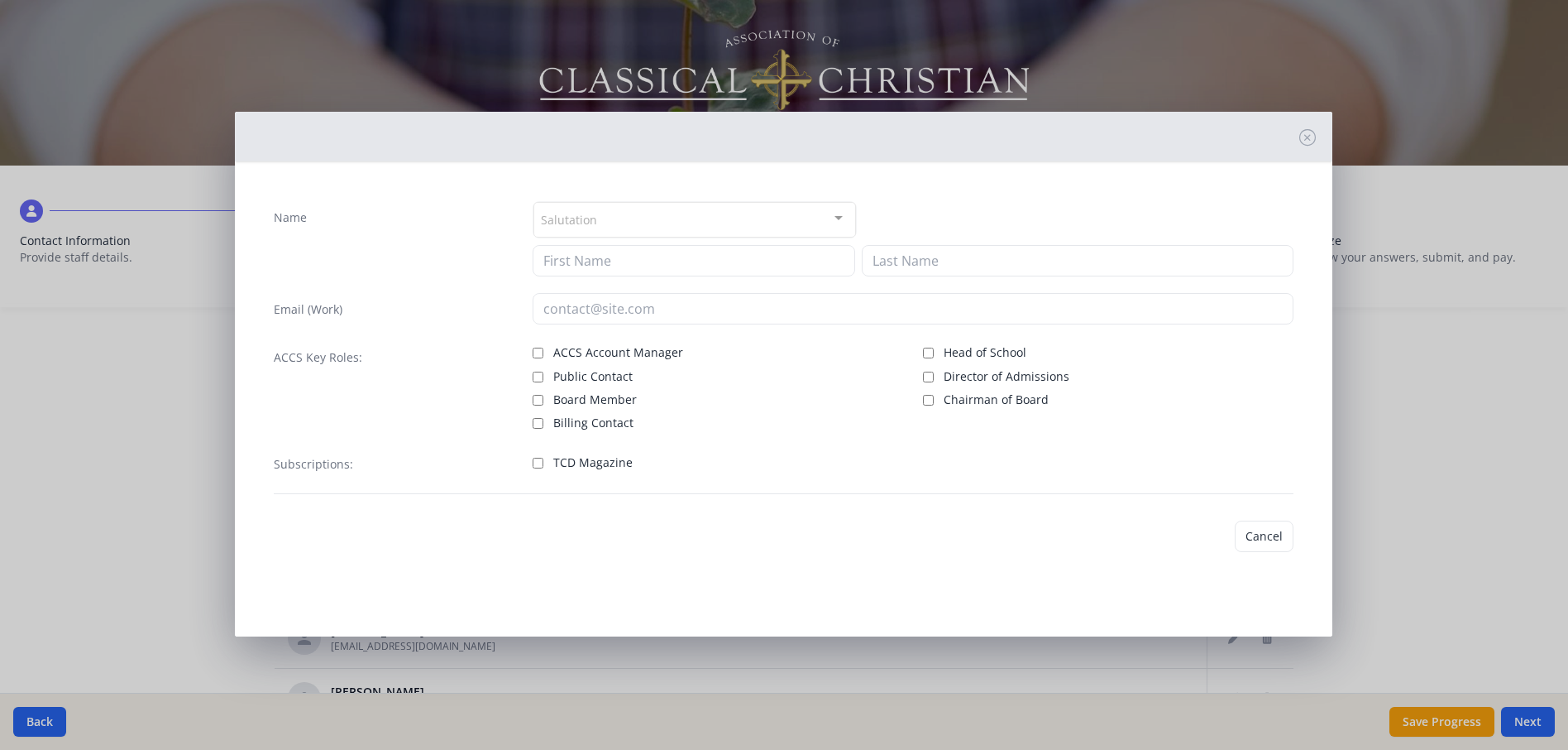
checkbox input "false"
click at [611, 210] on div "Salutation" at bounding box center [695, 220] width 323 height 36
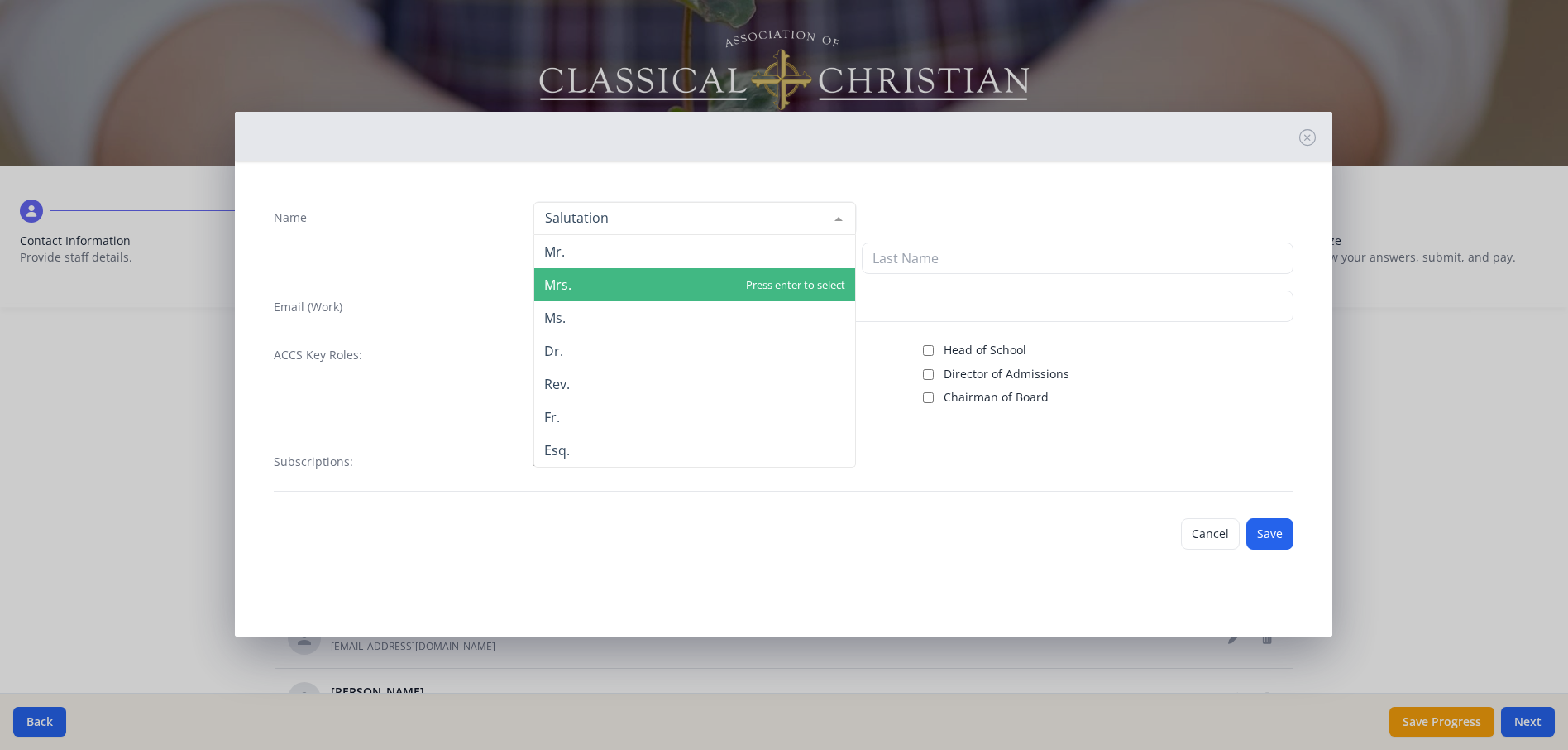
click at [608, 280] on span "Mrs." at bounding box center [695, 284] width 321 height 33
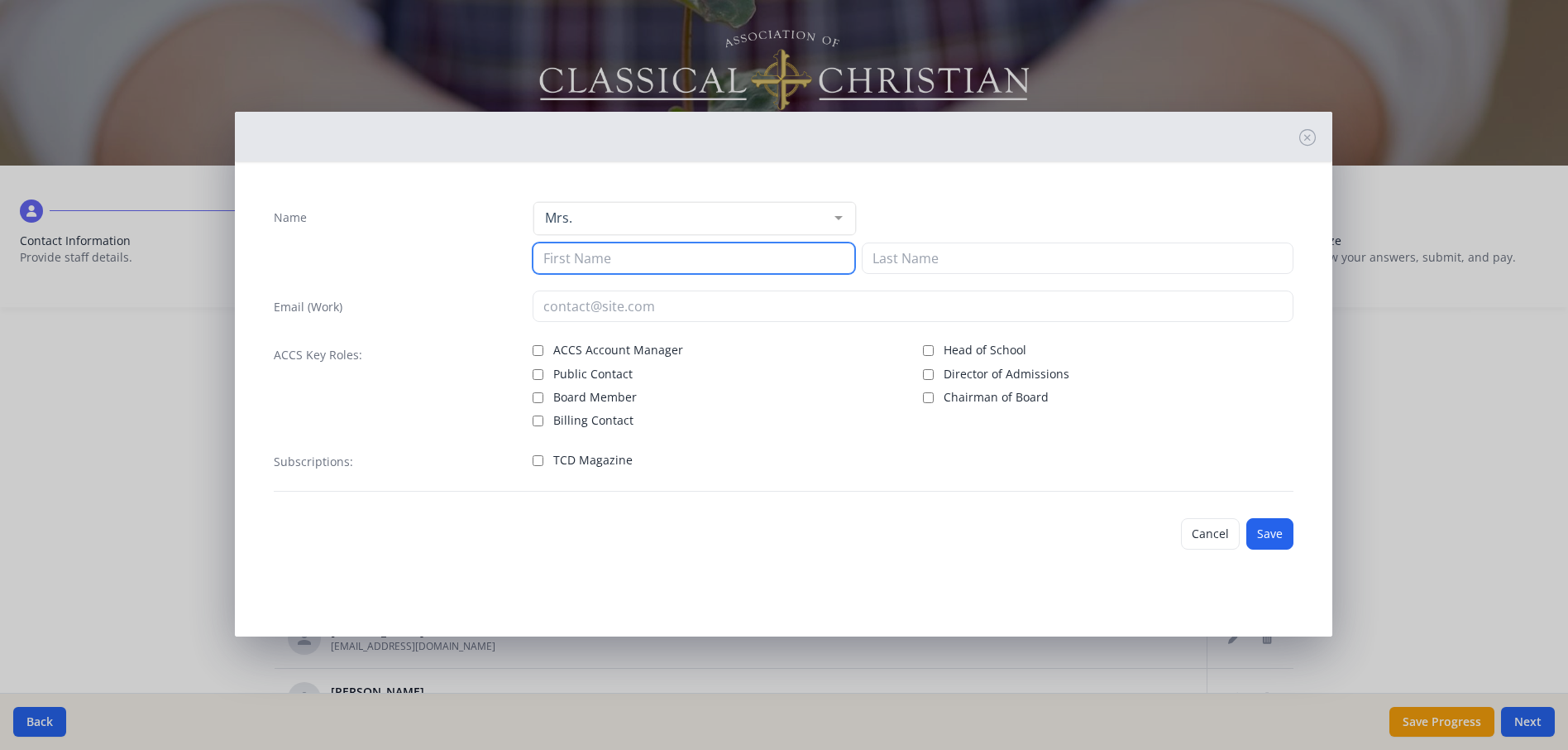
click at [598, 258] on input at bounding box center [694, 257] width 323 height 31
type input "[PERSON_NAME]"
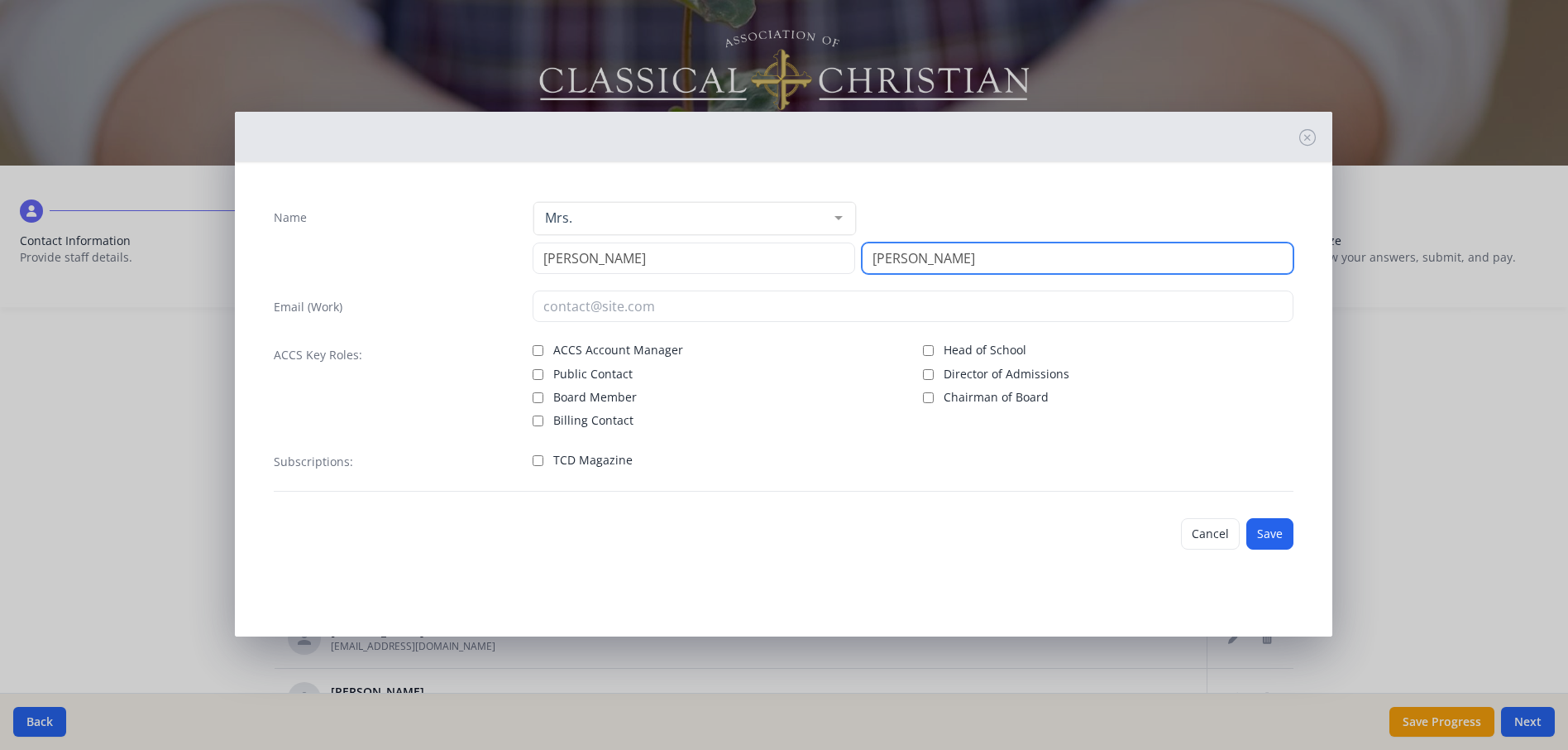
type input "[PERSON_NAME]"
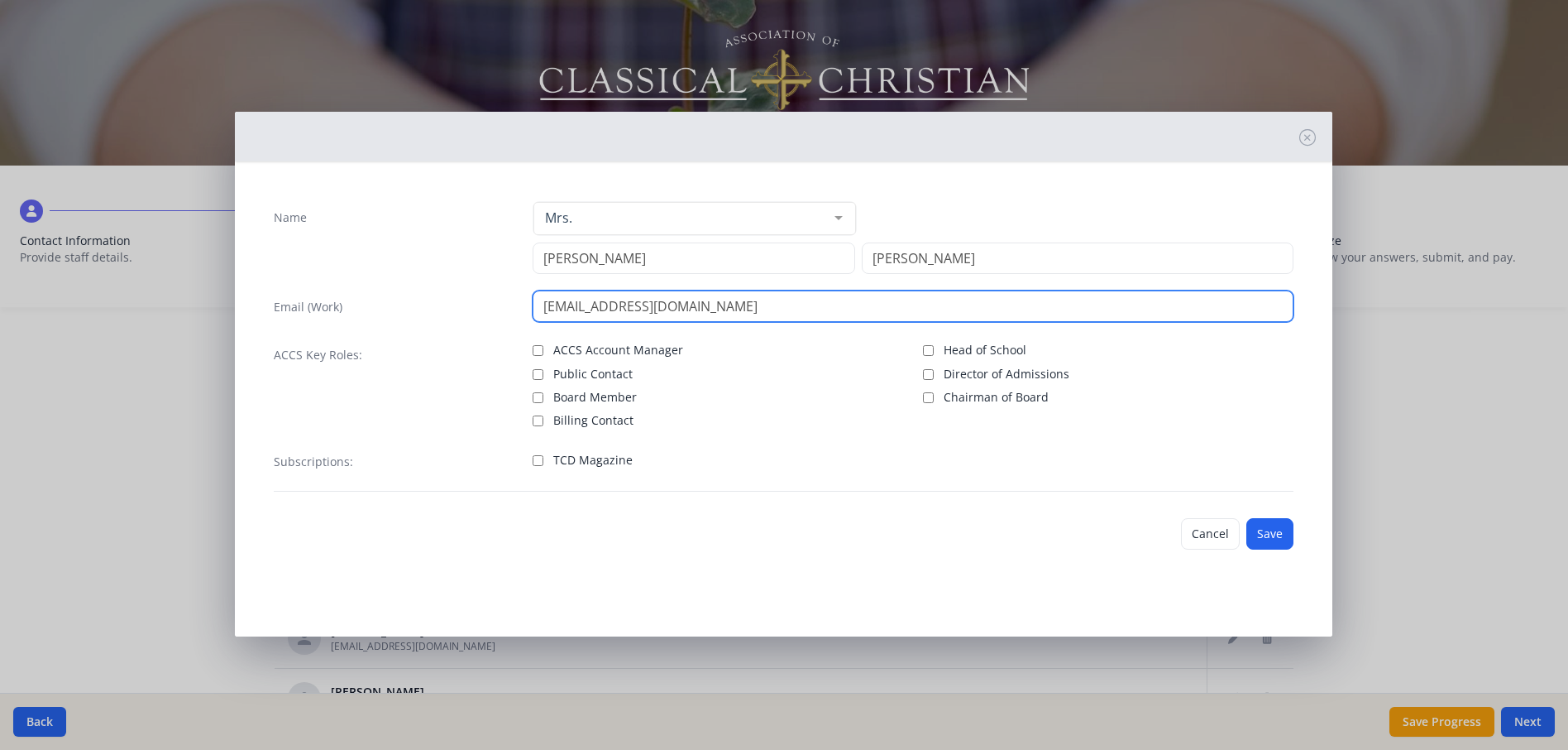
type input "[EMAIL_ADDRESS][DOMAIN_NAME]"
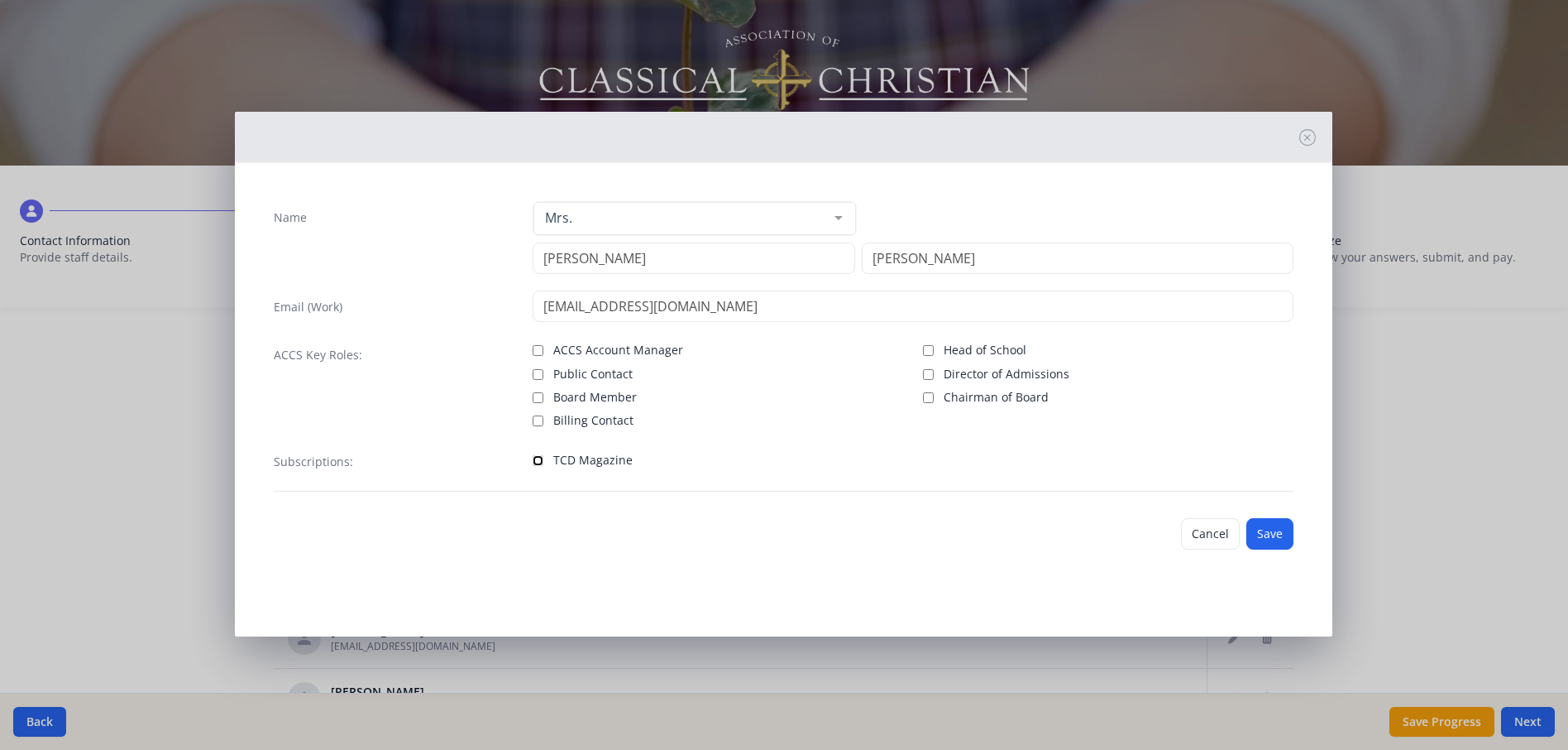
click at [540, 459] on input "TCD Magazine" at bounding box center [538, 460] width 11 height 11
checkbox input "true"
click at [1262, 540] on button "Save" at bounding box center [1269, 533] width 47 height 31
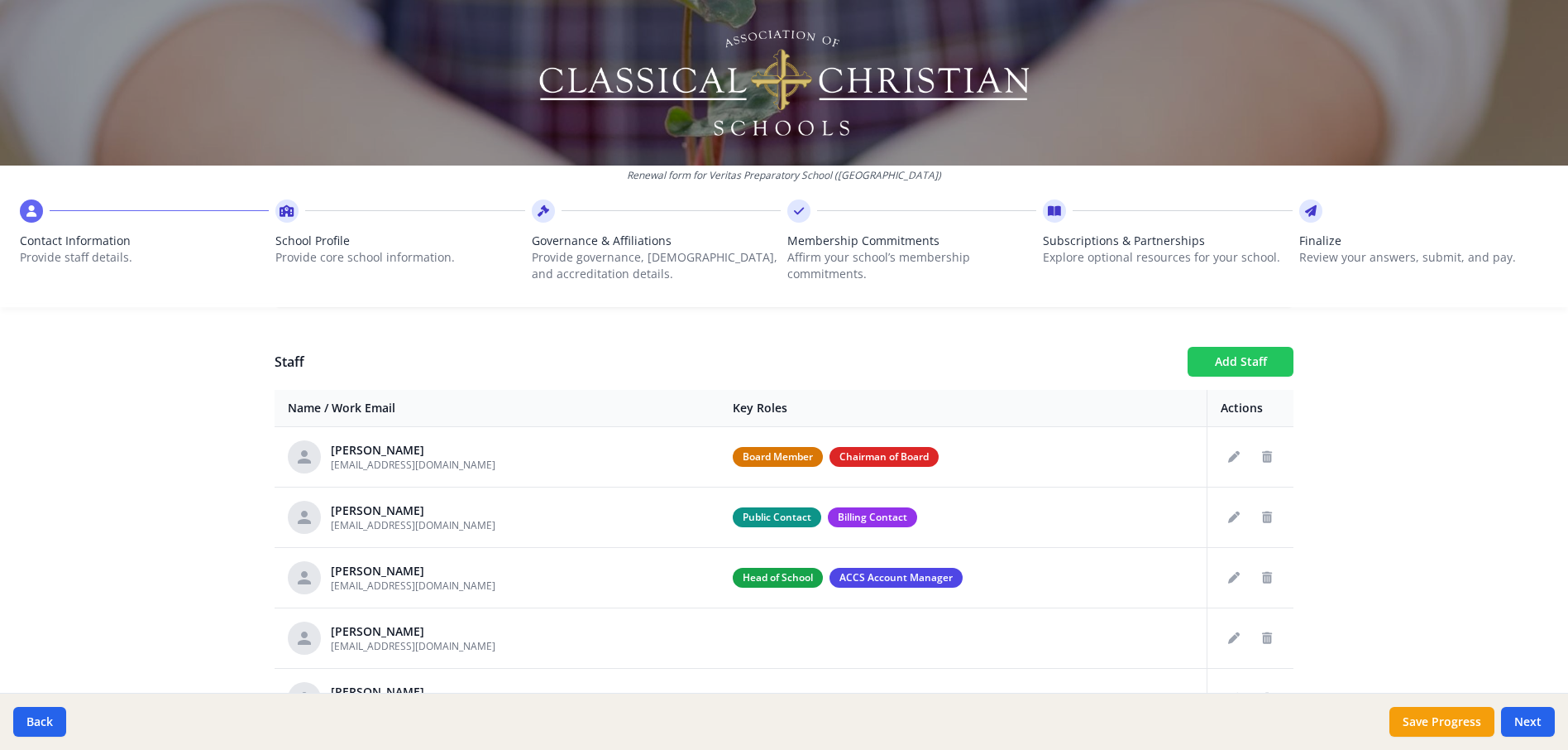
click at [1228, 362] on button "Add Staff" at bounding box center [1240, 362] width 106 height 30
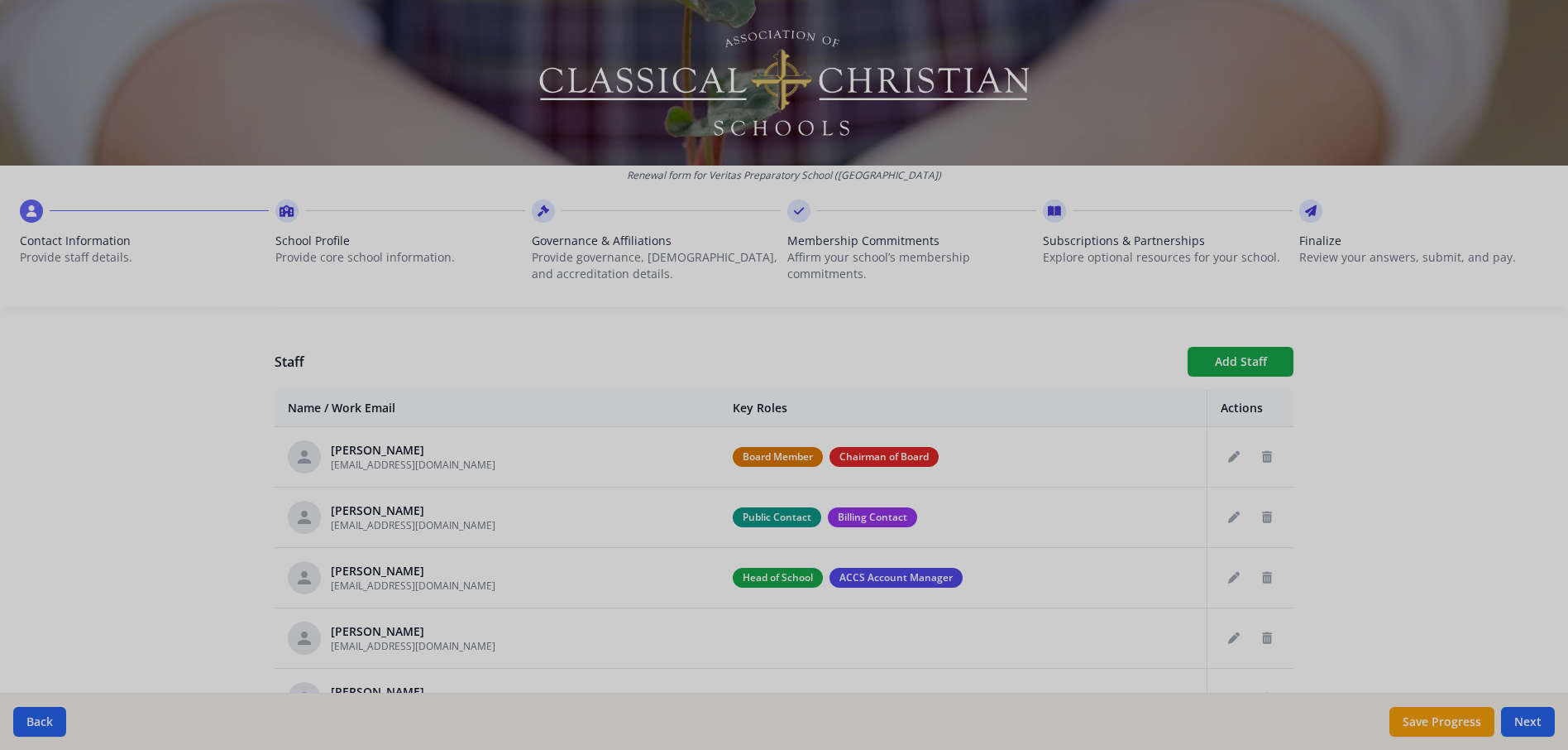
checkbox input "false"
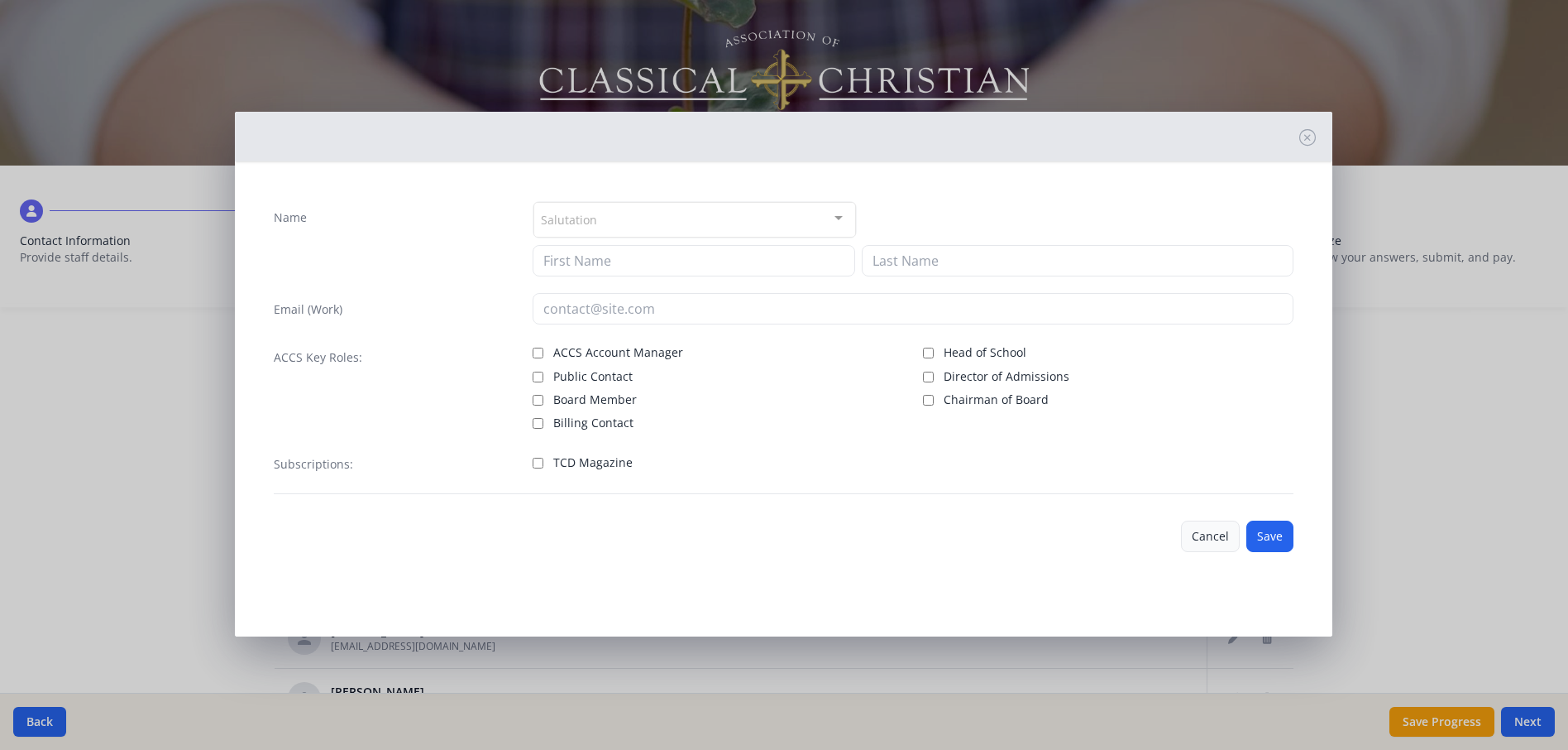
click at [1188, 545] on button "Cancel" at bounding box center [1210, 536] width 59 height 31
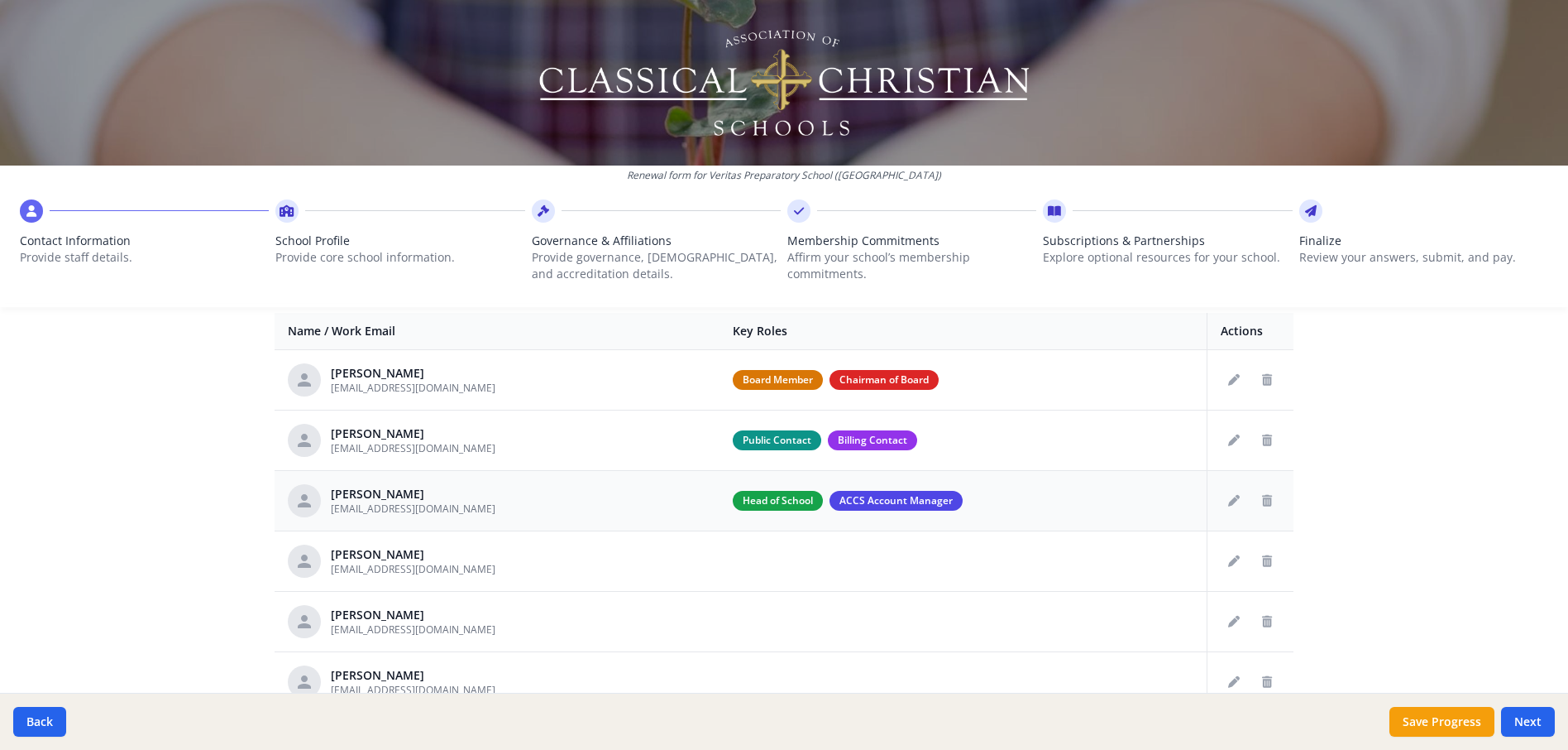
scroll to position [619, 0]
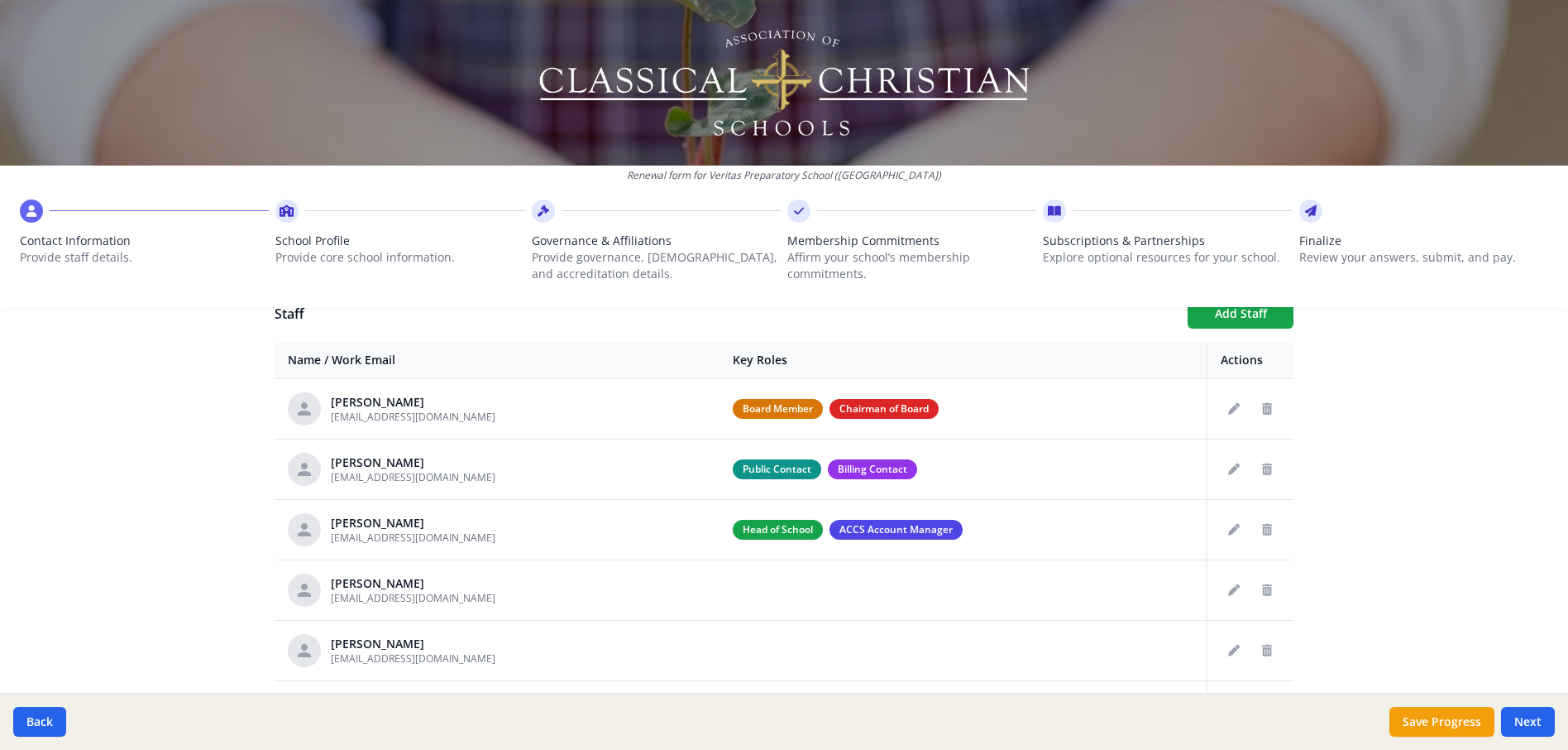
click at [1264, 319] on div "Renewal form for Veritas Preparatory School ([GEOGRAPHIC_DATA]) Contact Informa…" at bounding box center [784, 160] width 1568 height 320
click at [1212, 323] on button "Add Staff" at bounding box center [1240, 314] width 106 height 30
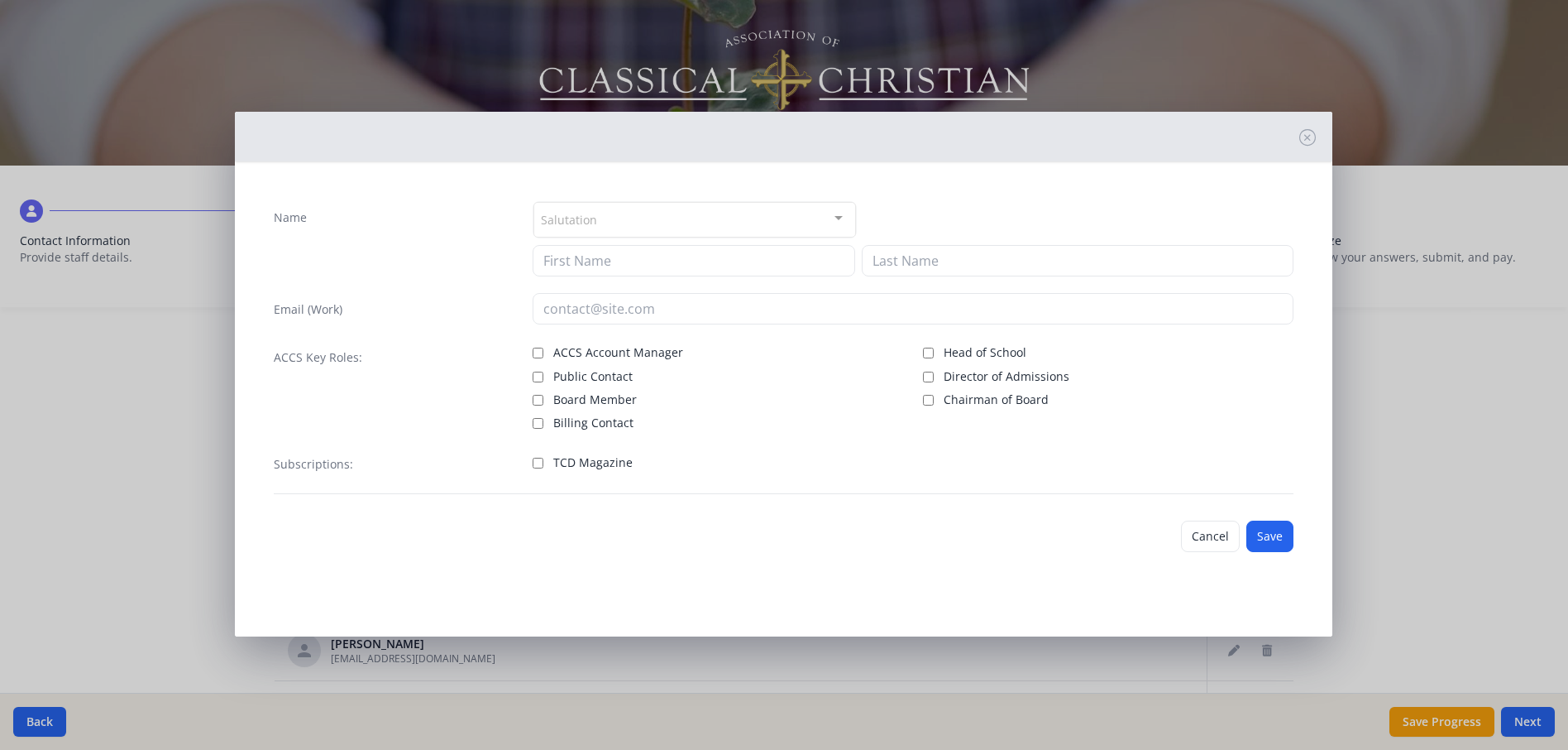
click at [602, 217] on div "Salutation" at bounding box center [695, 220] width 323 height 36
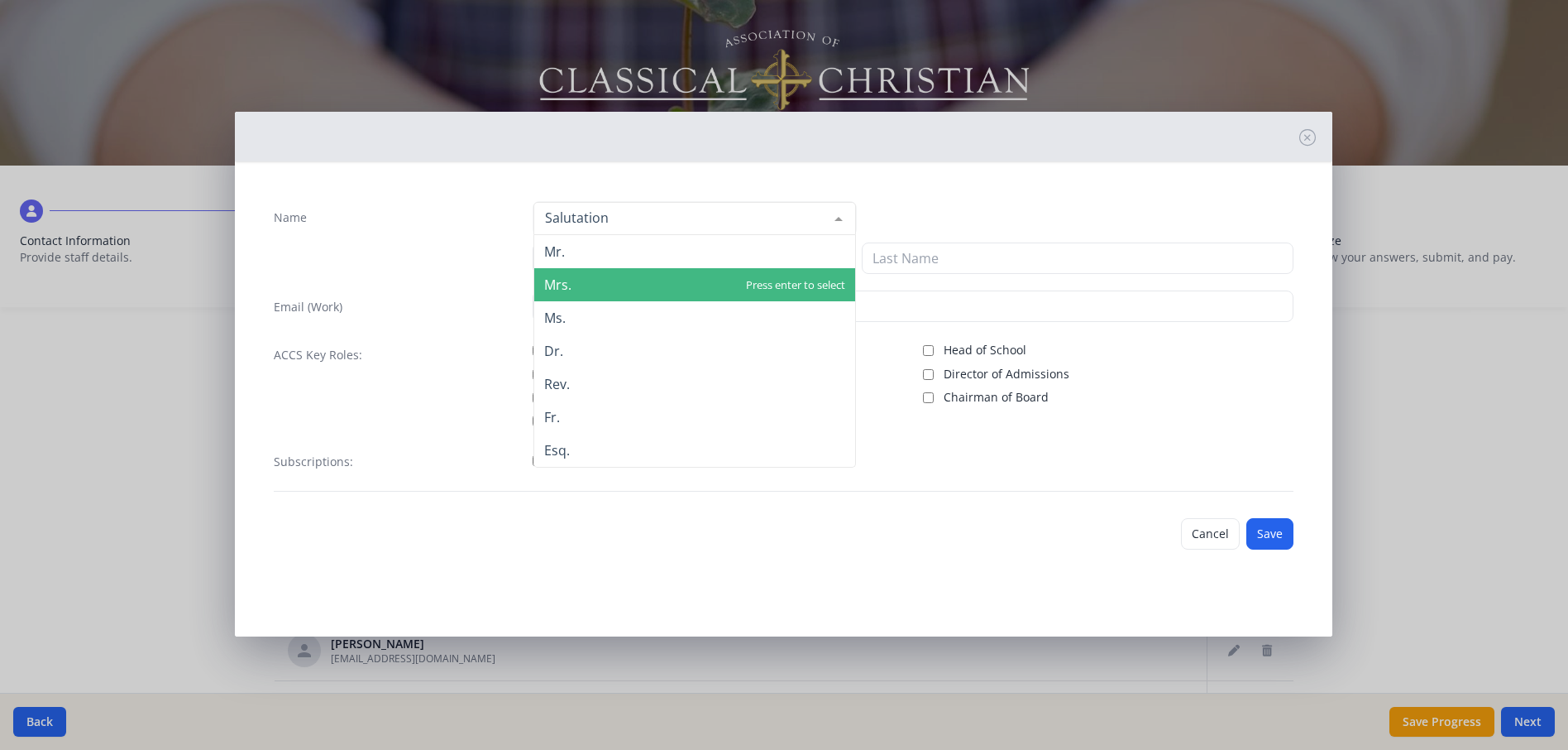
click at [591, 281] on span "Mrs." at bounding box center [695, 284] width 321 height 33
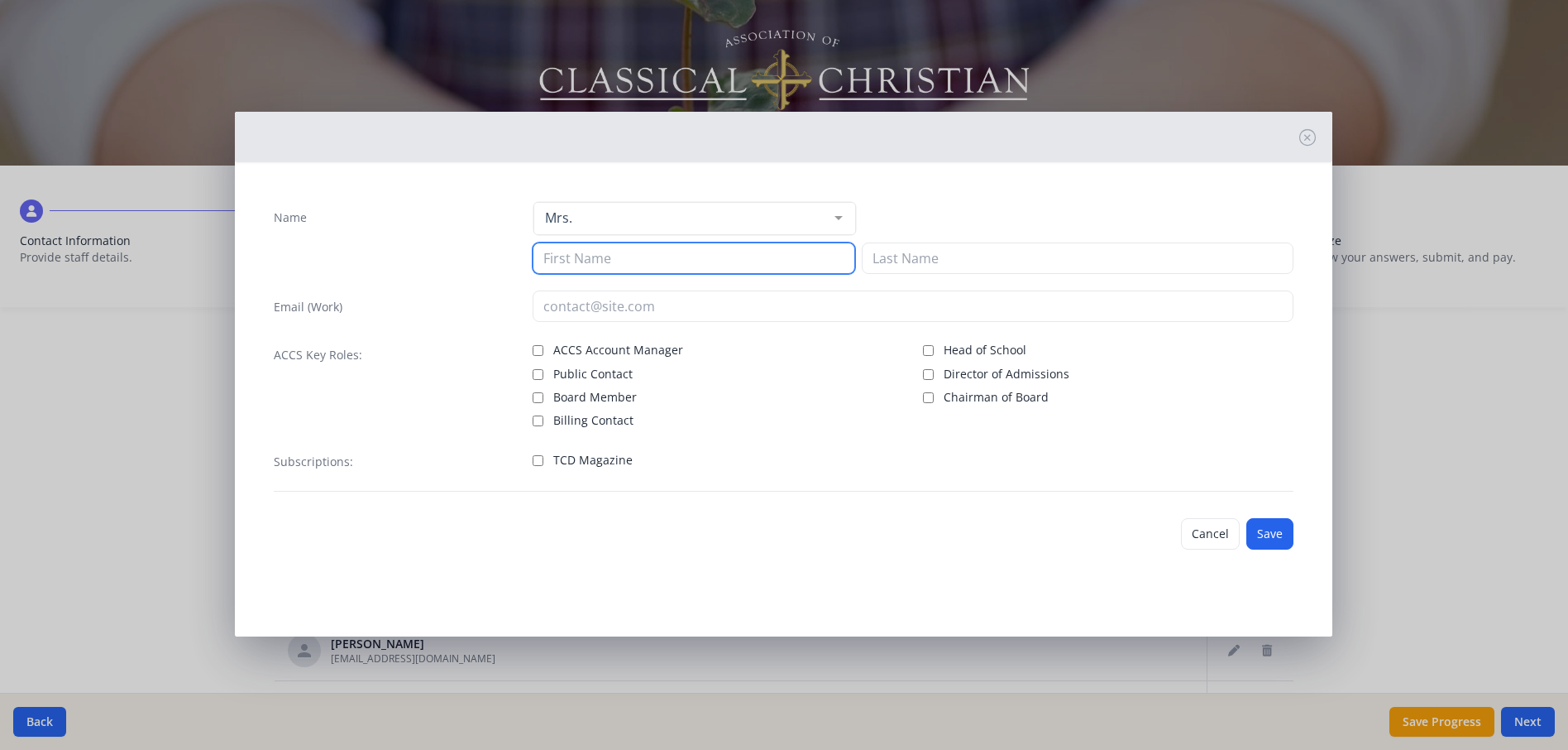
click at [598, 260] on input at bounding box center [694, 257] width 323 height 31
type input "[PERSON_NAME]"
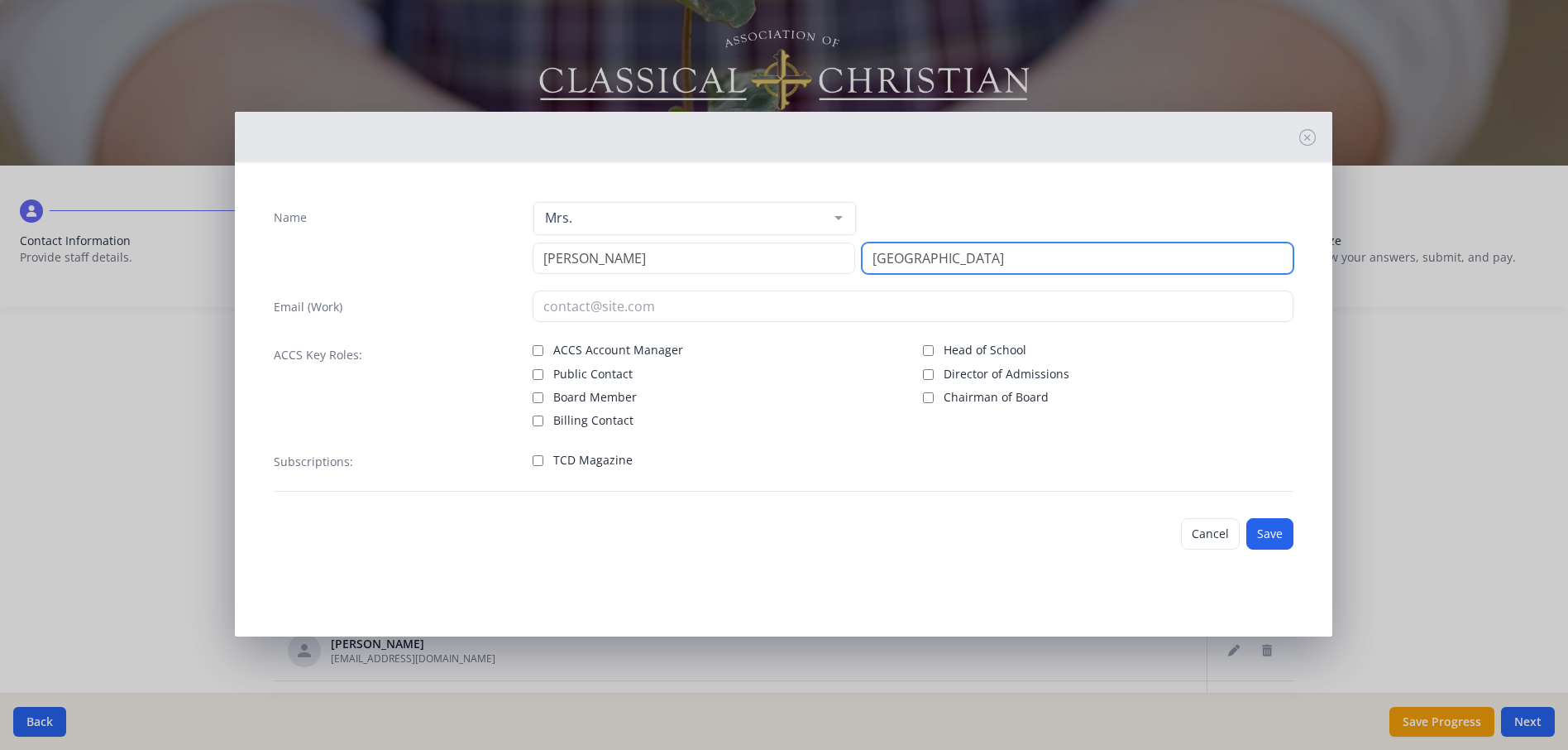
type input "[GEOGRAPHIC_DATA]"
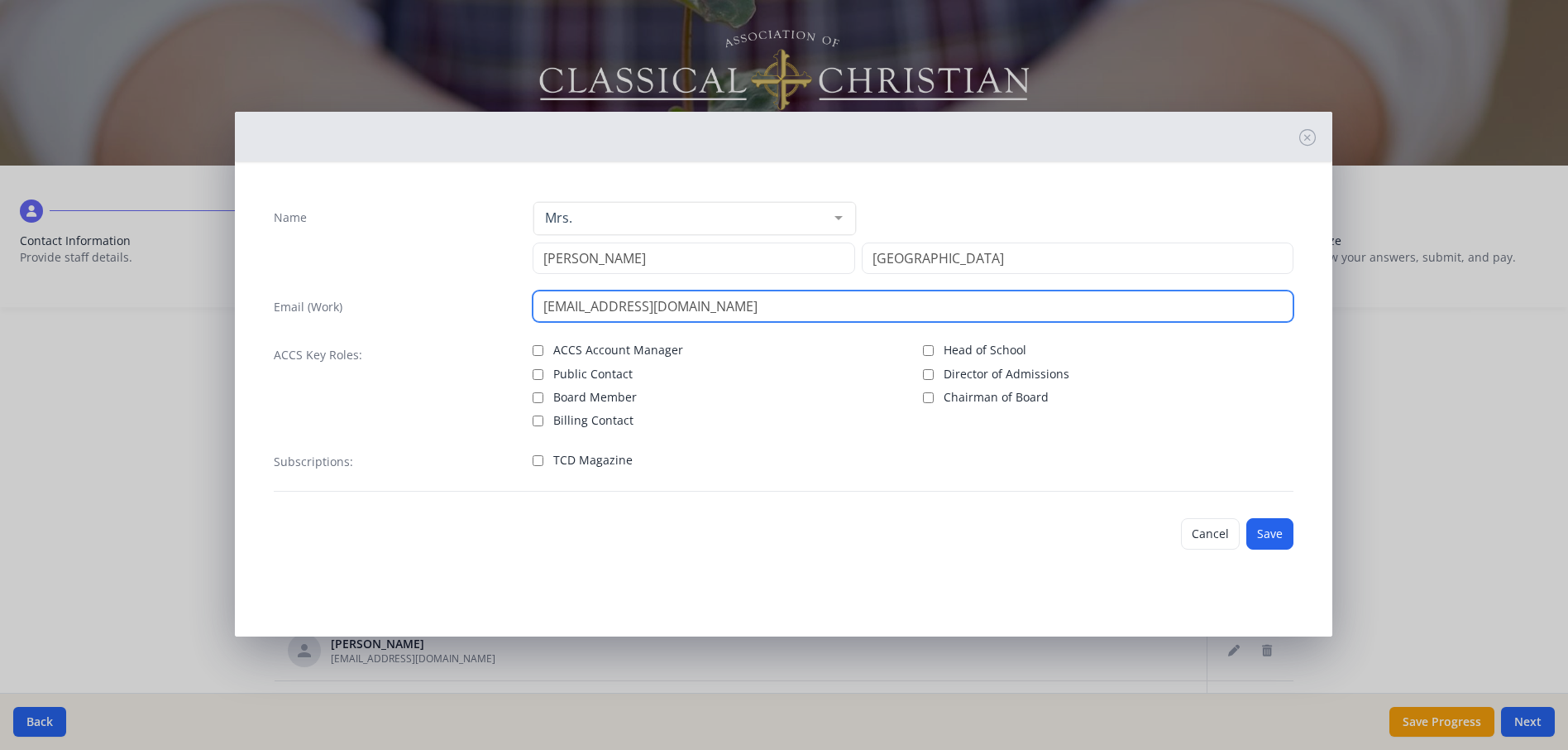
type input "[EMAIL_ADDRESS][DOMAIN_NAME]"
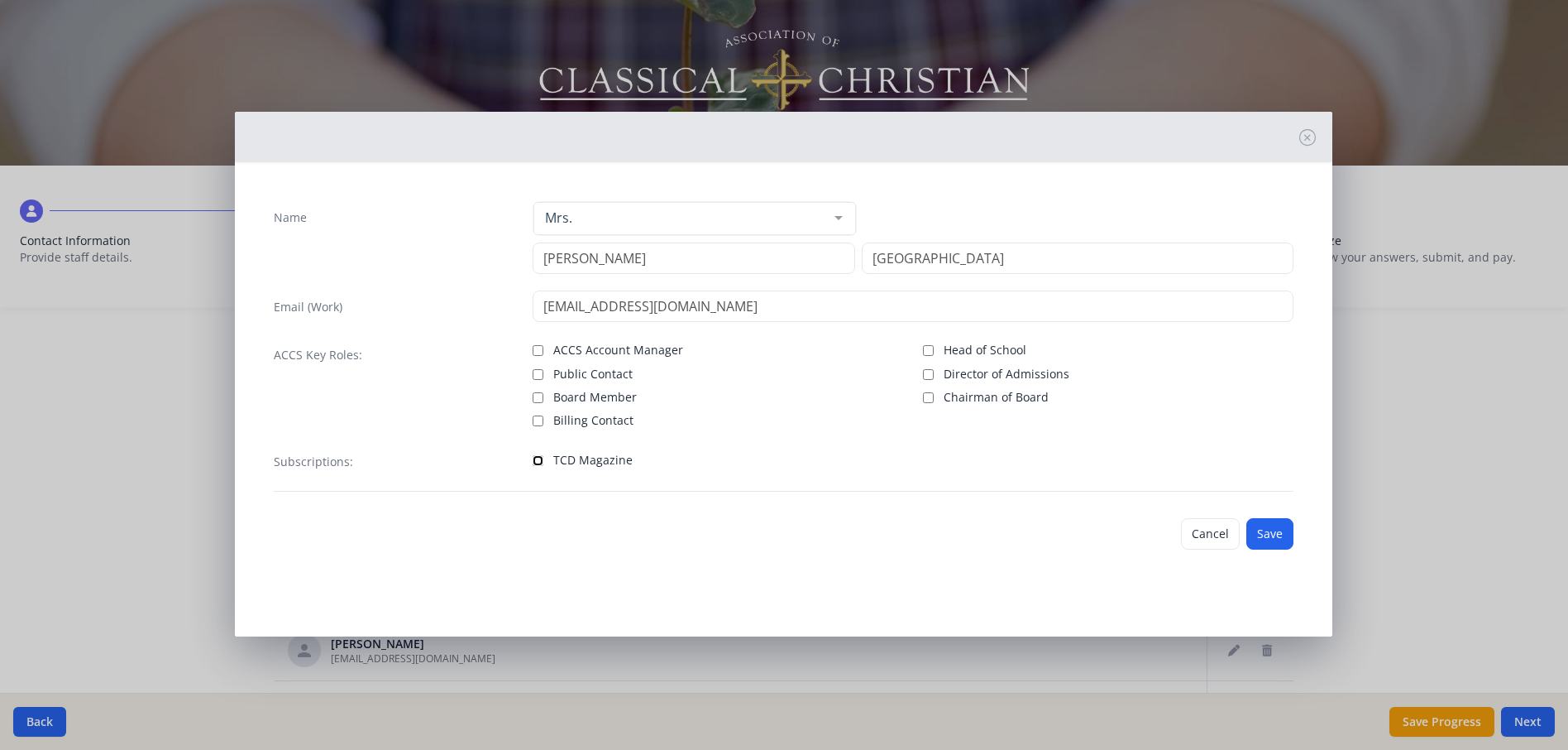
click at [539, 459] on input "TCD Magazine" at bounding box center [538, 460] width 11 height 11
checkbox input "true"
click at [1260, 540] on button "Save" at bounding box center [1269, 533] width 47 height 31
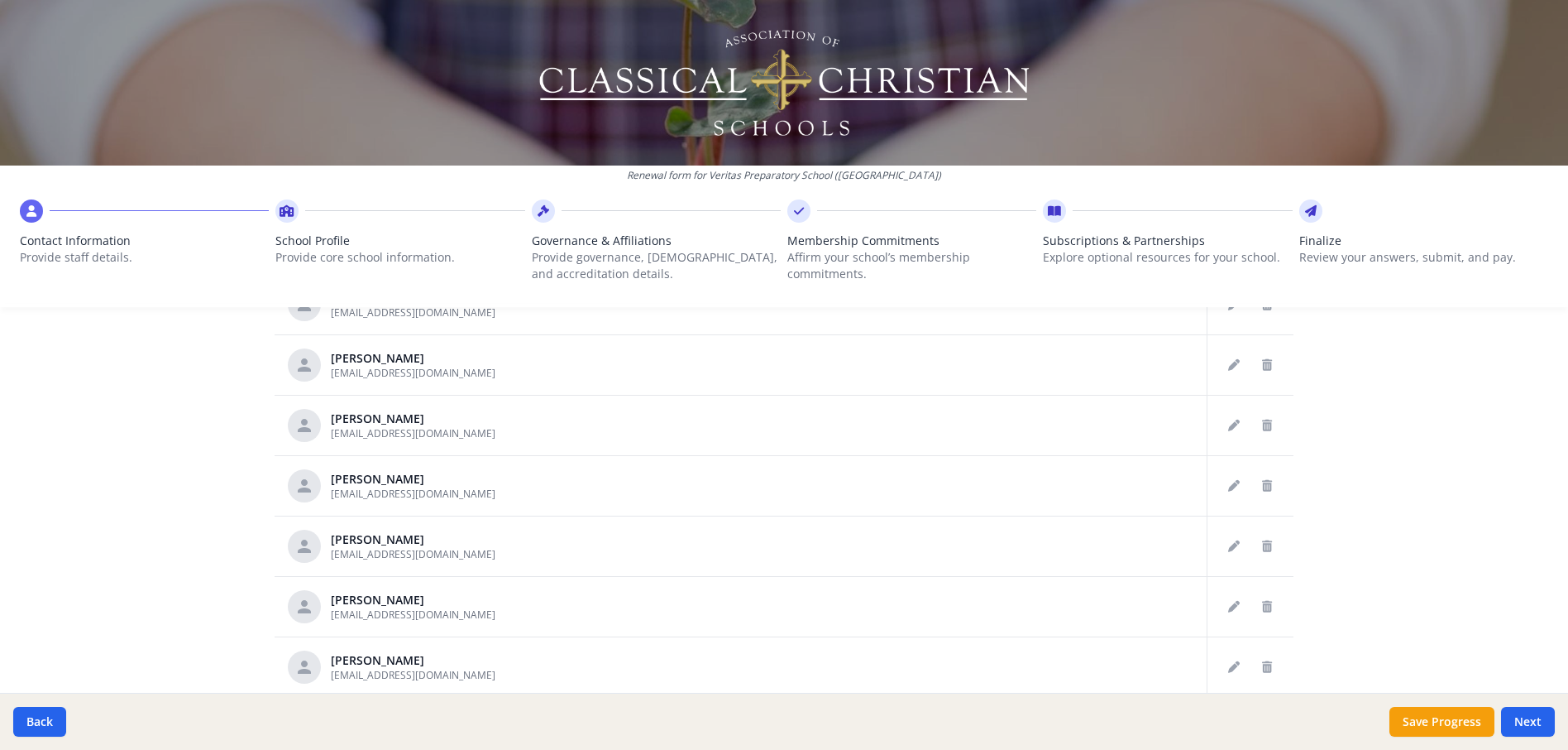
scroll to position [867, 0]
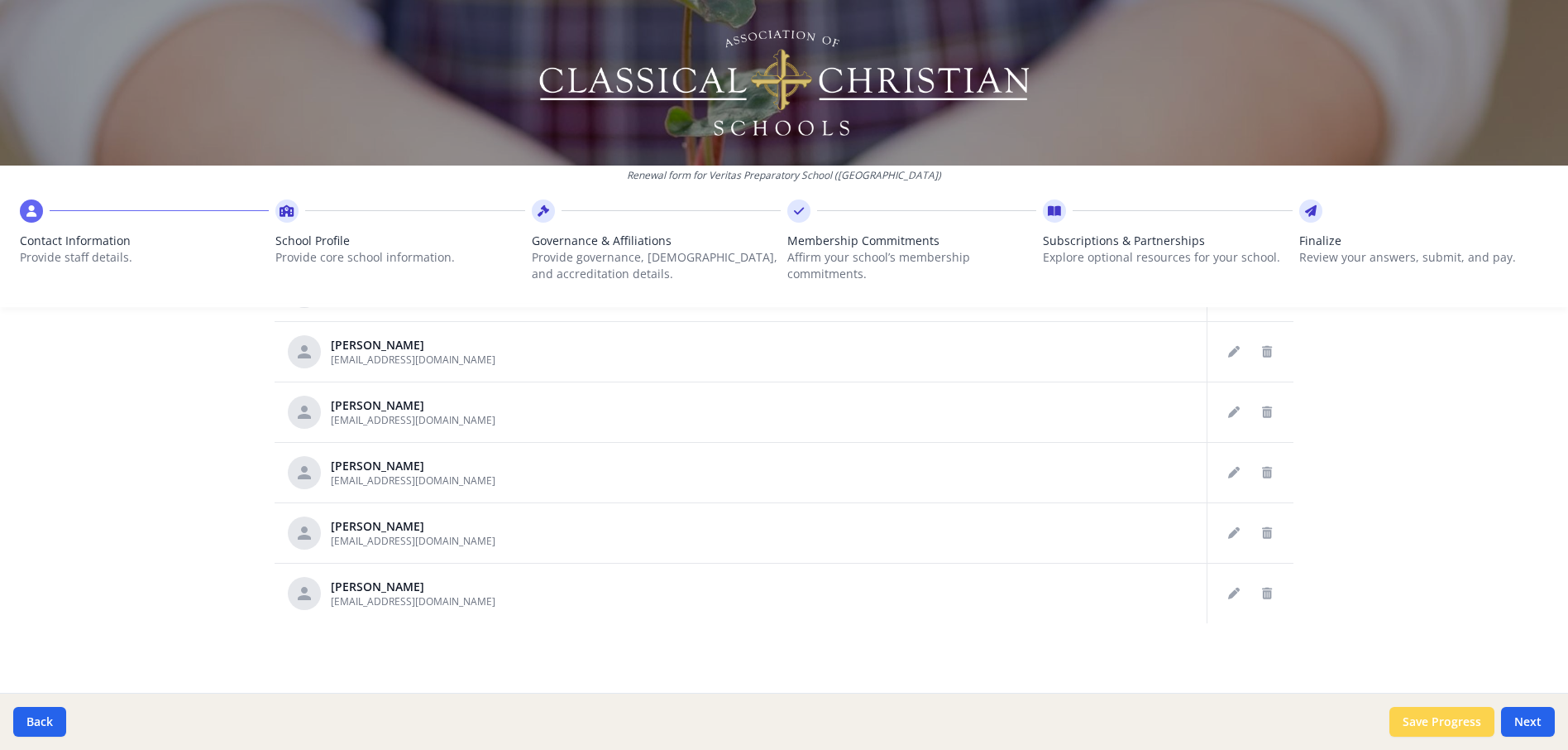
click at [1447, 713] on button "Save Progress" at bounding box center [1441, 722] width 105 height 30
click at [1521, 725] on button "Next" at bounding box center [1528, 722] width 54 height 30
type input "[PHONE_NUMBER]"
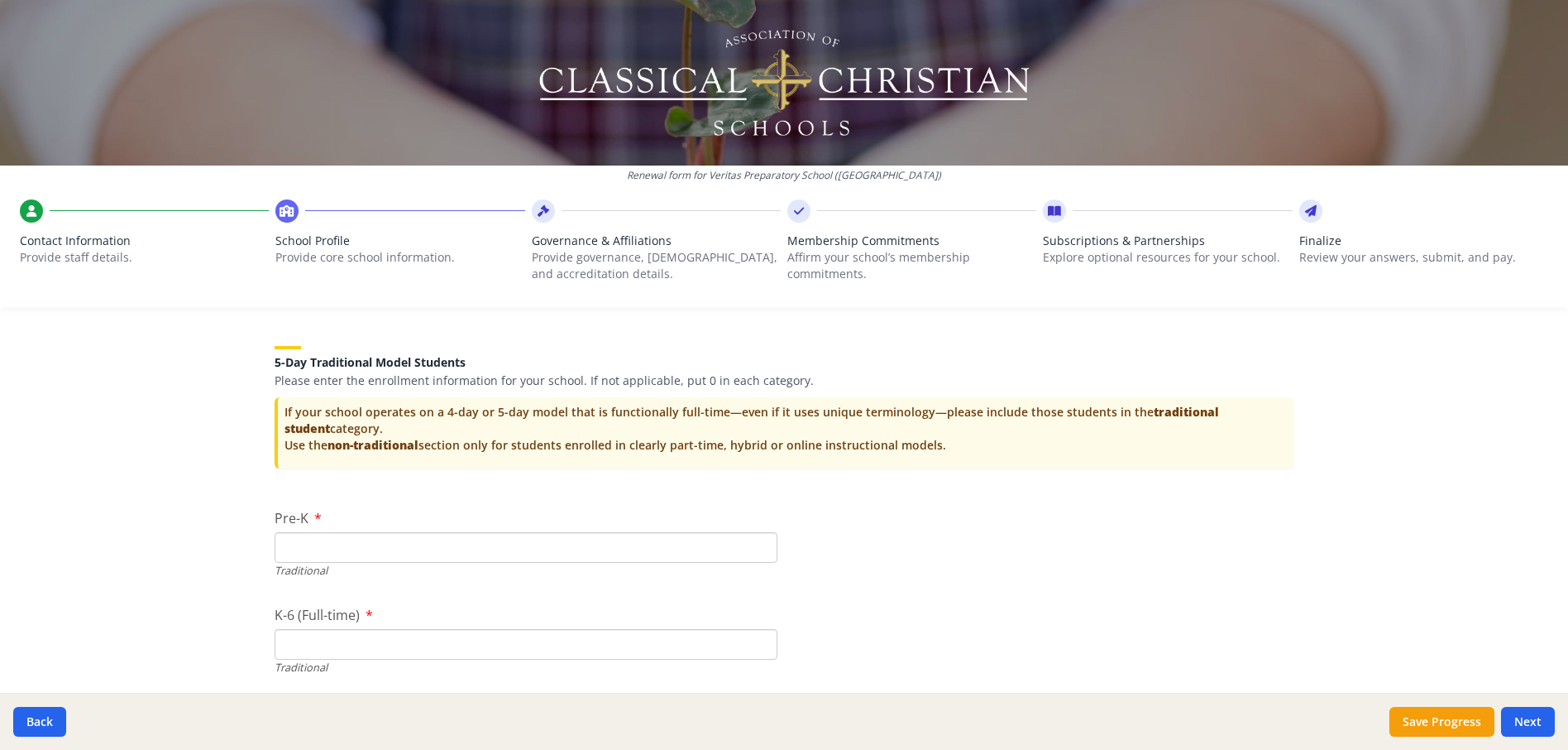
scroll to position [3476, 0]
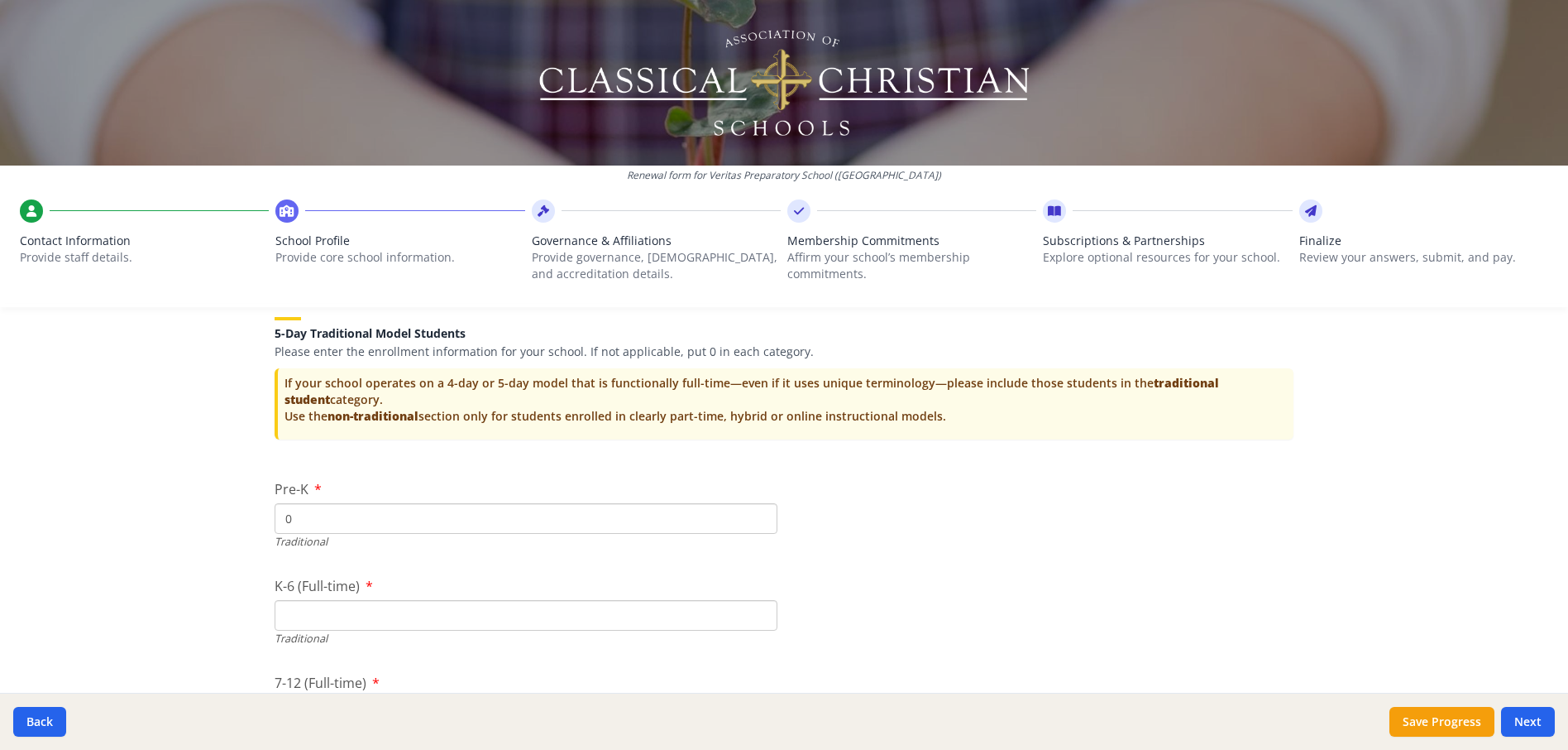
click at [754, 521] on input "0" at bounding box center [526, 518] width 503 height 31
click at [754, 511] on input "1" at bounding box center [526, 518] width 503 height 31
type input "0"
click at [754, 519] on input "0" at bounding box center [526, 518] width 503 height 31
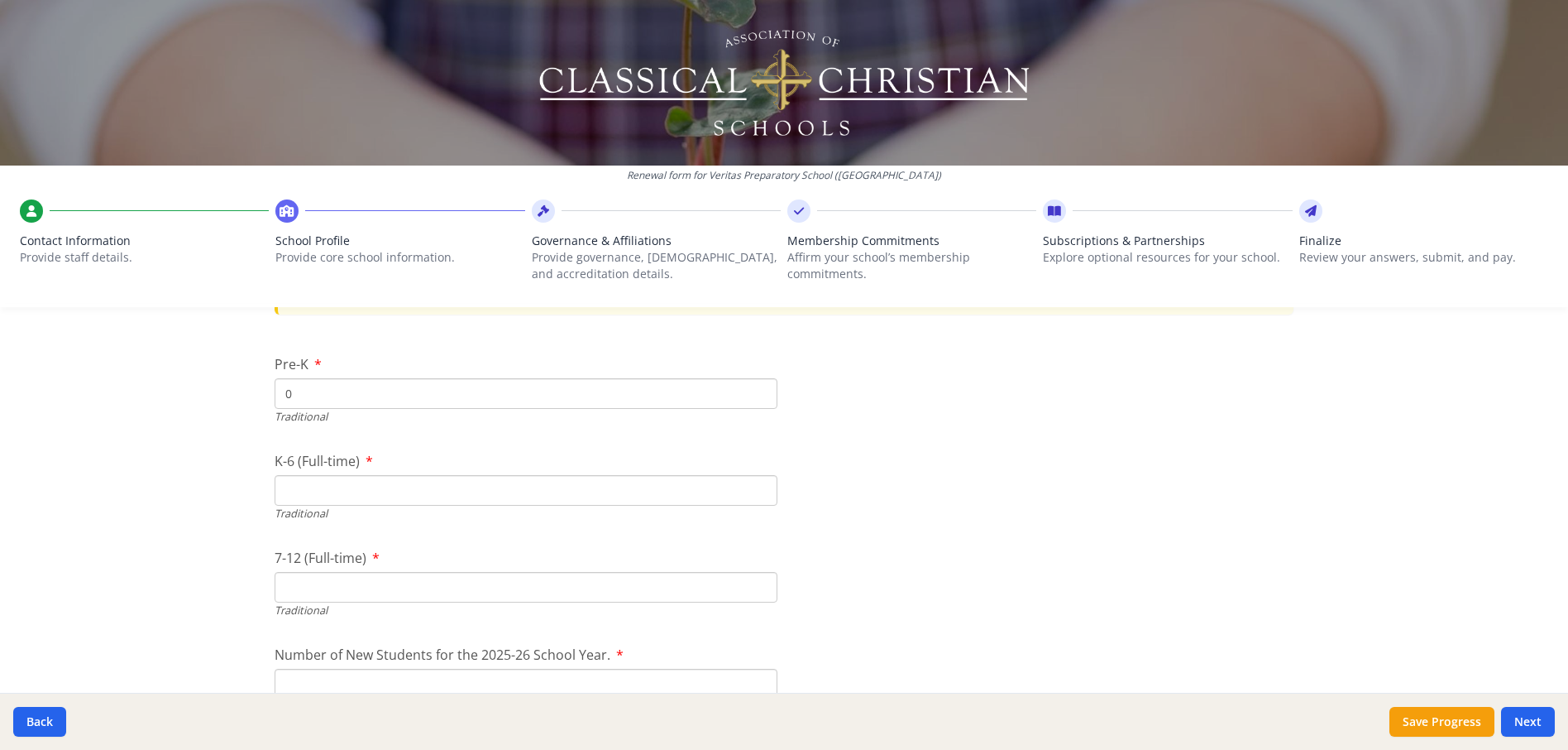
scroll to position [3641, 0]
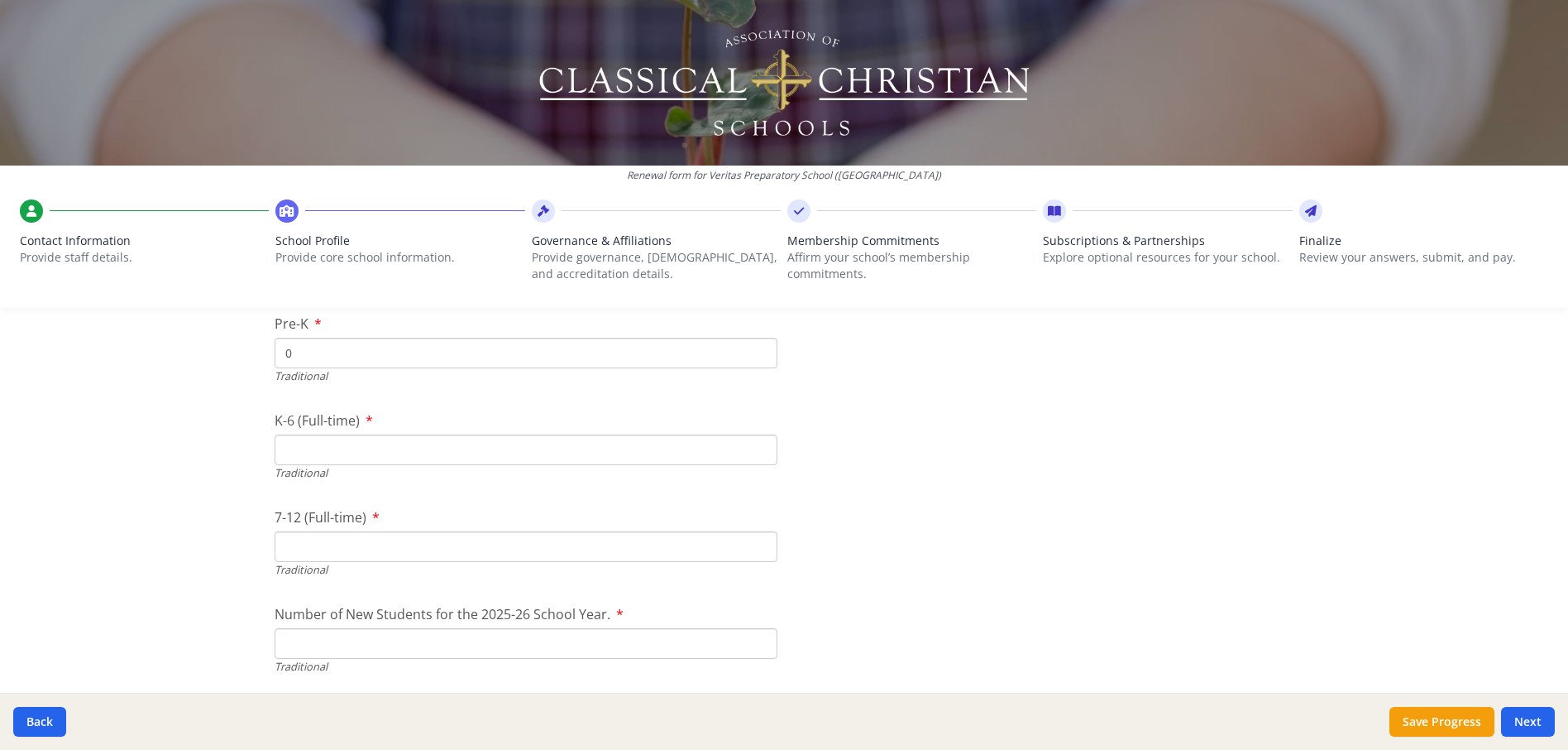
click at [321, 447] on input "K-6 (Full-time)" at bounding box center [526, 449] width 503 height 31
type input "78"
click at [342, 544] on input "7-12 (Full-time)" at bounding box center [526, 546] width 503 height 31
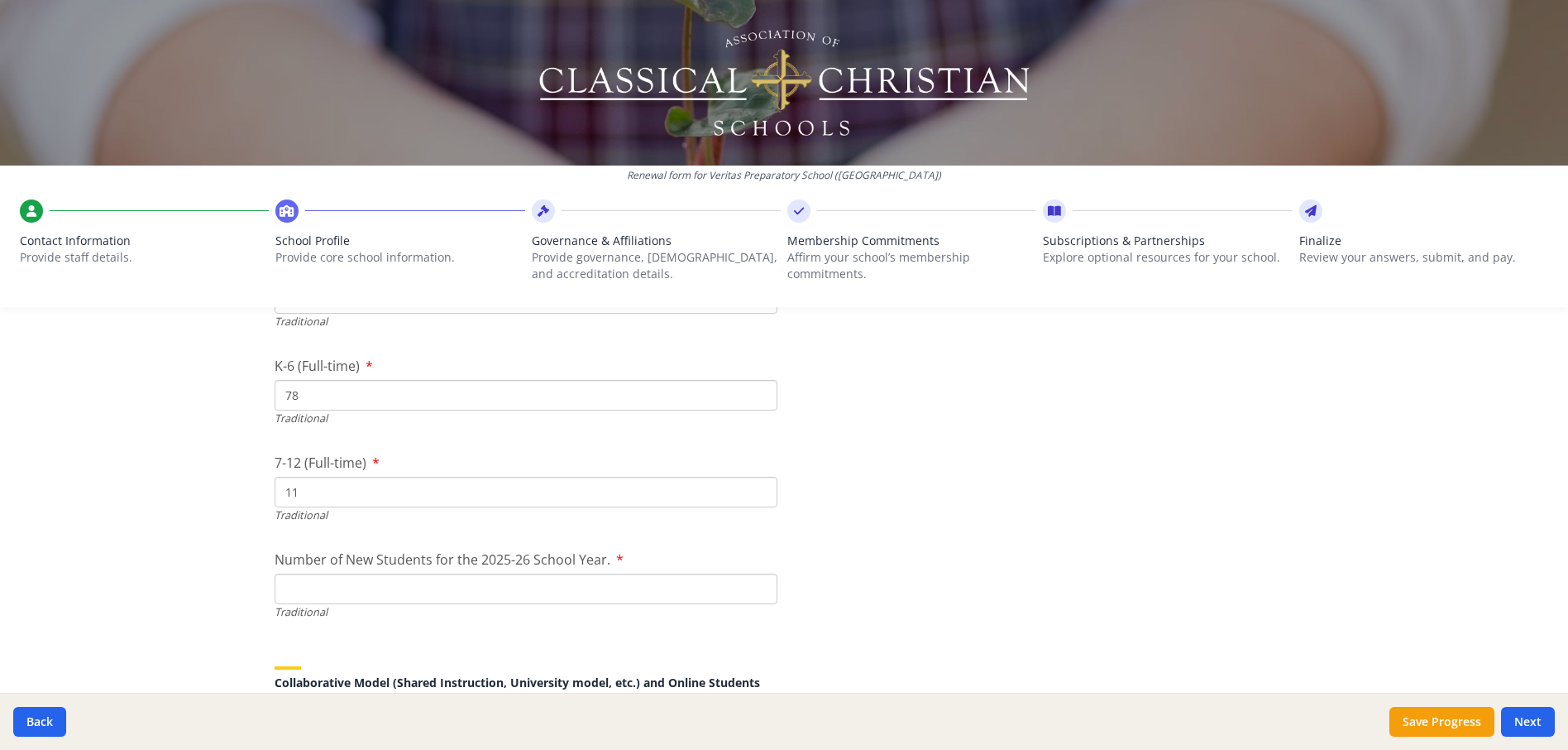
scroll to position [3724, 0]
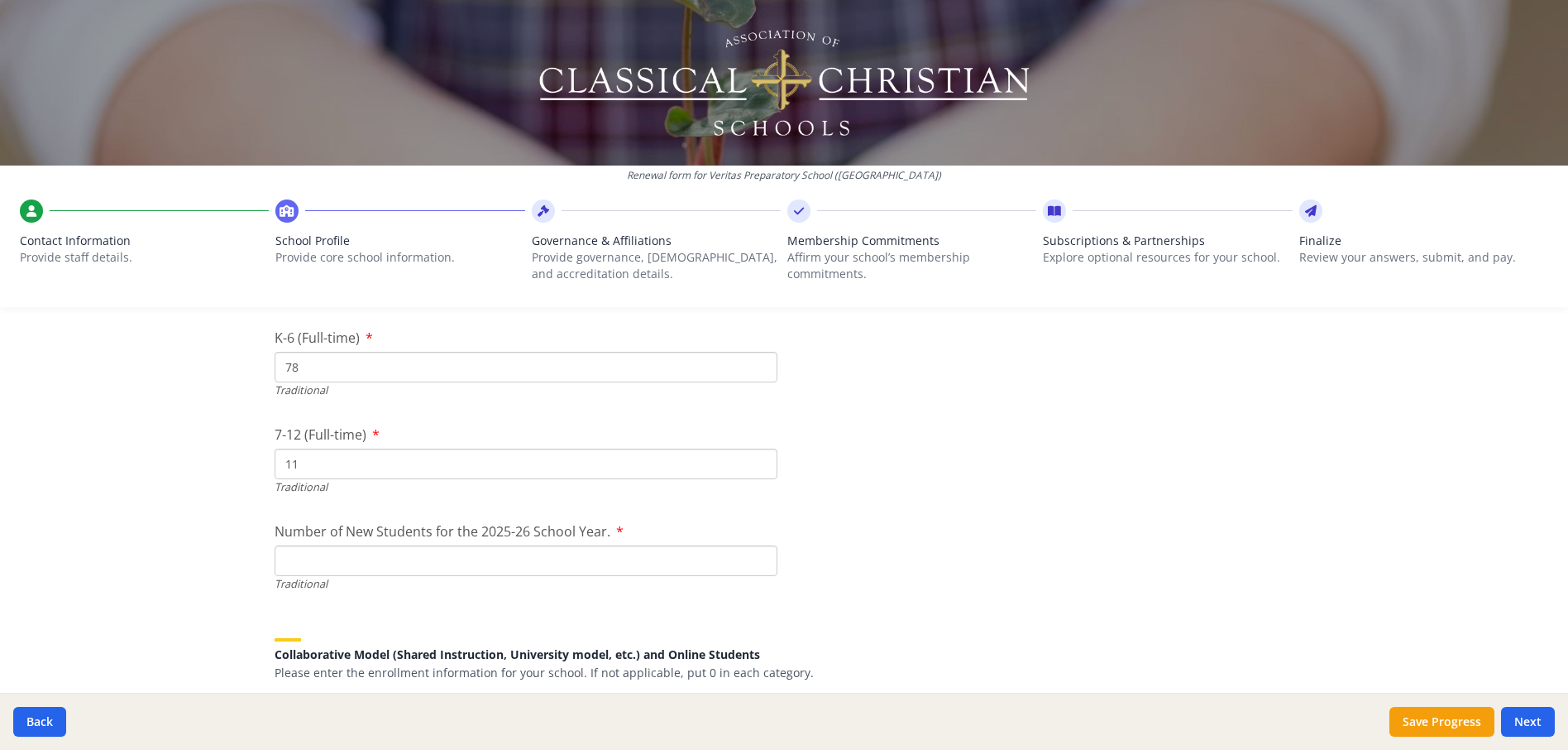
type input "11"
click at [339, 561] on input "Number of New Students for the 2025-26 School Year." at bounding box center [526, 560] width 503 height 31
type input "26"
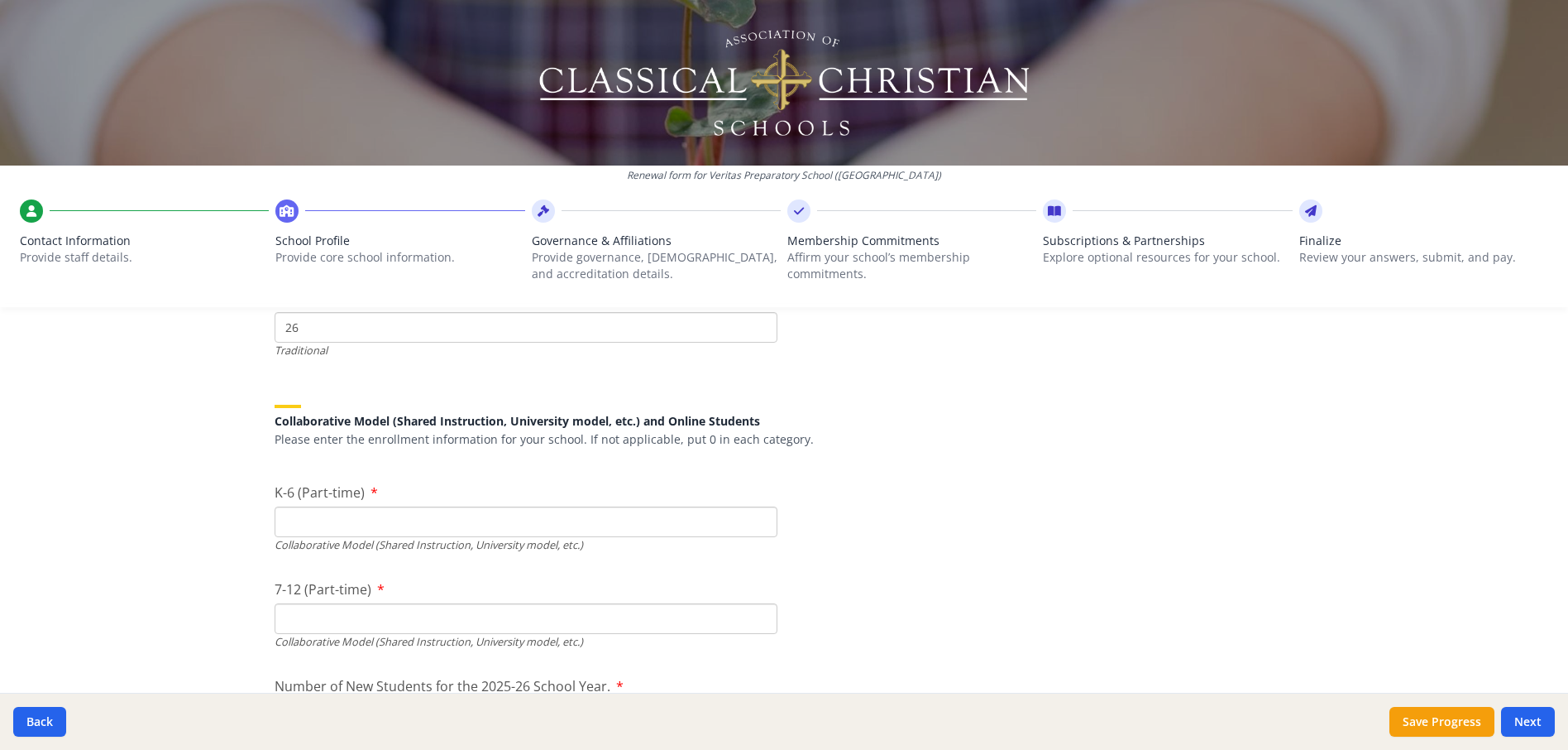
scroll to position [3972, 0]
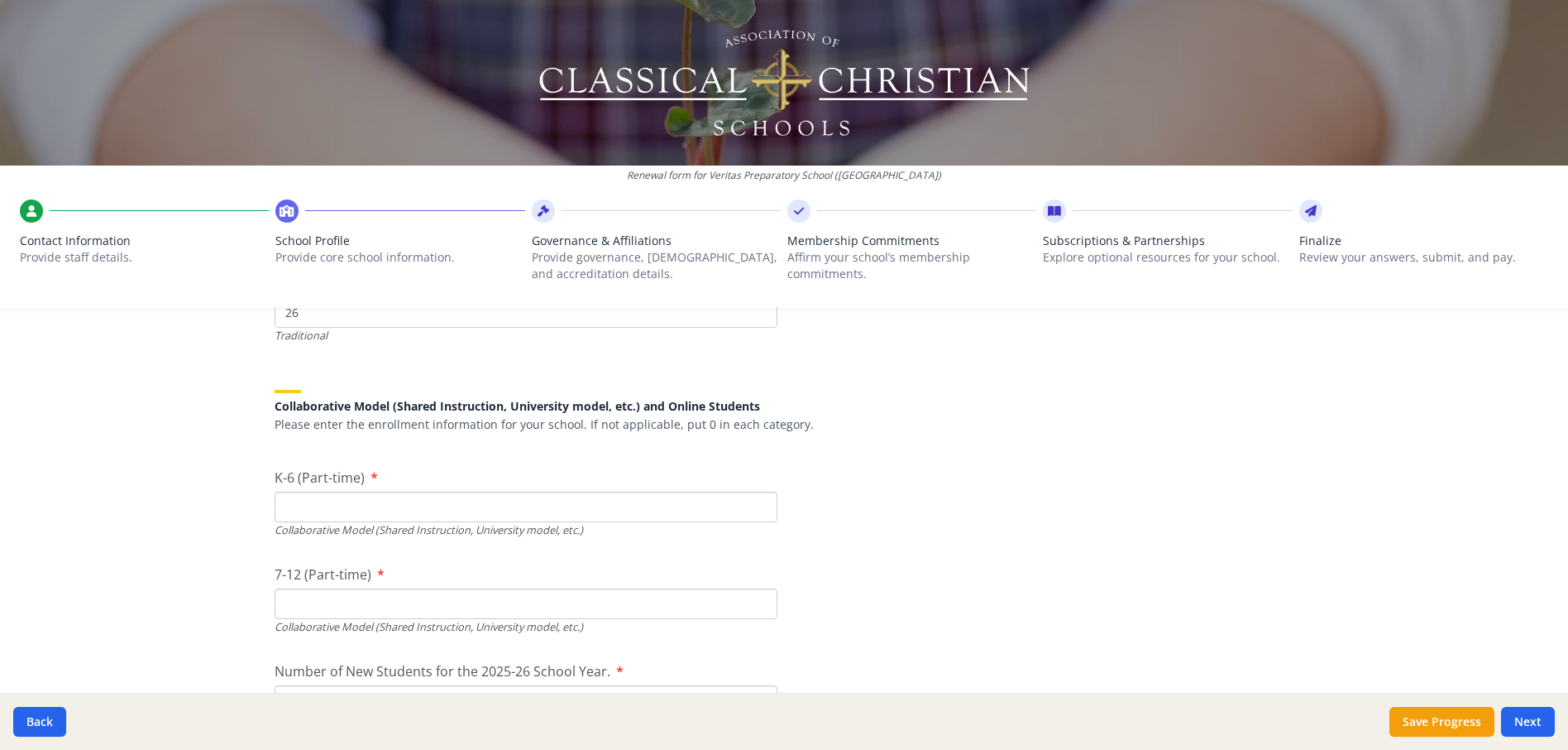
click at [646, 517] on input "K-6 (Part-time)" at bounding box center [526, 507] width 503 height 31
type input "0"
click at [609, 599] on input "7-12 (Part-time)" at bounding box center [526, 603] width 503 height 31
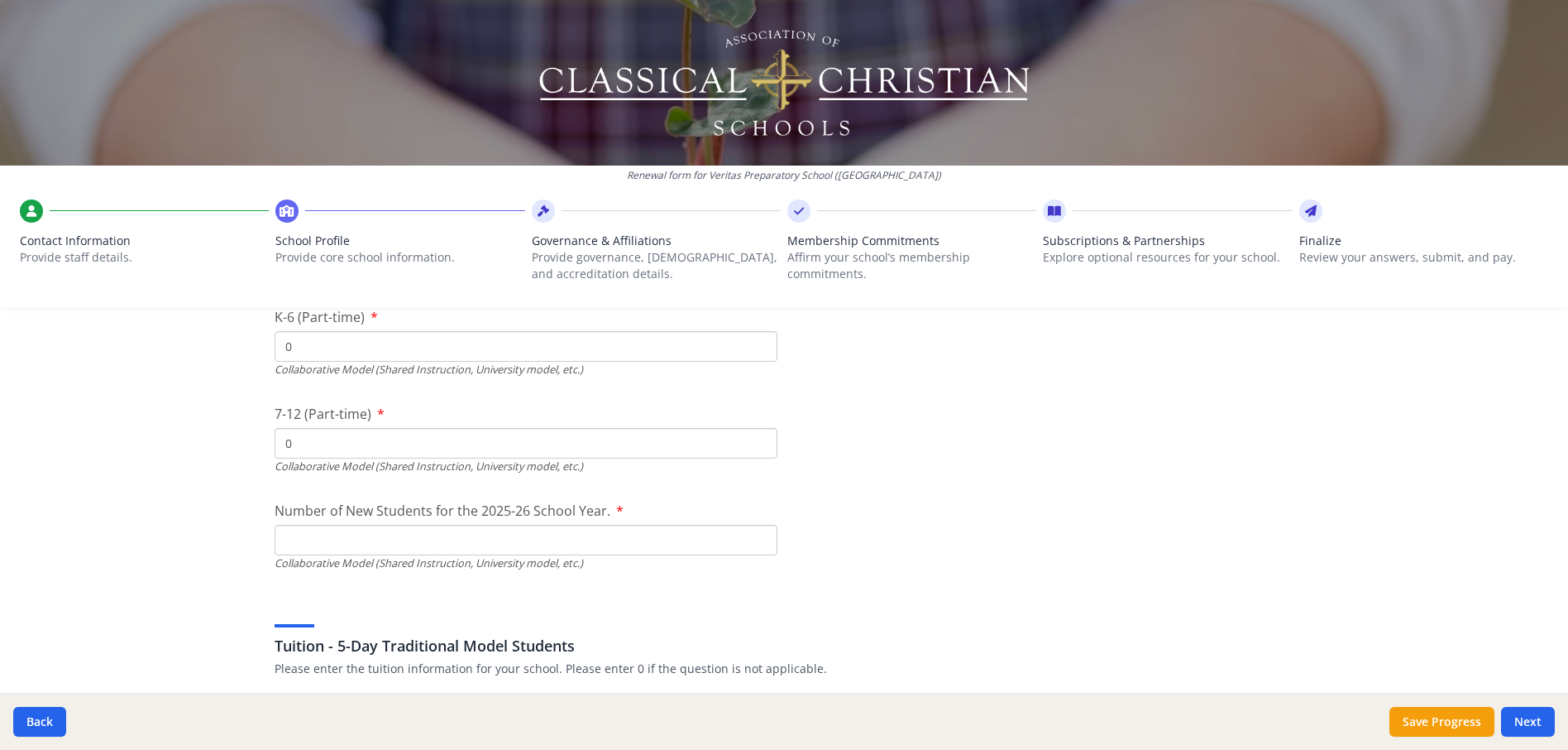
scroll to position [4138, 0]
type input "0"
click at [473, 162] on input "Number of New Students for the 2025-26 School Year." at bounding box center [526, 147] width 503 height 31
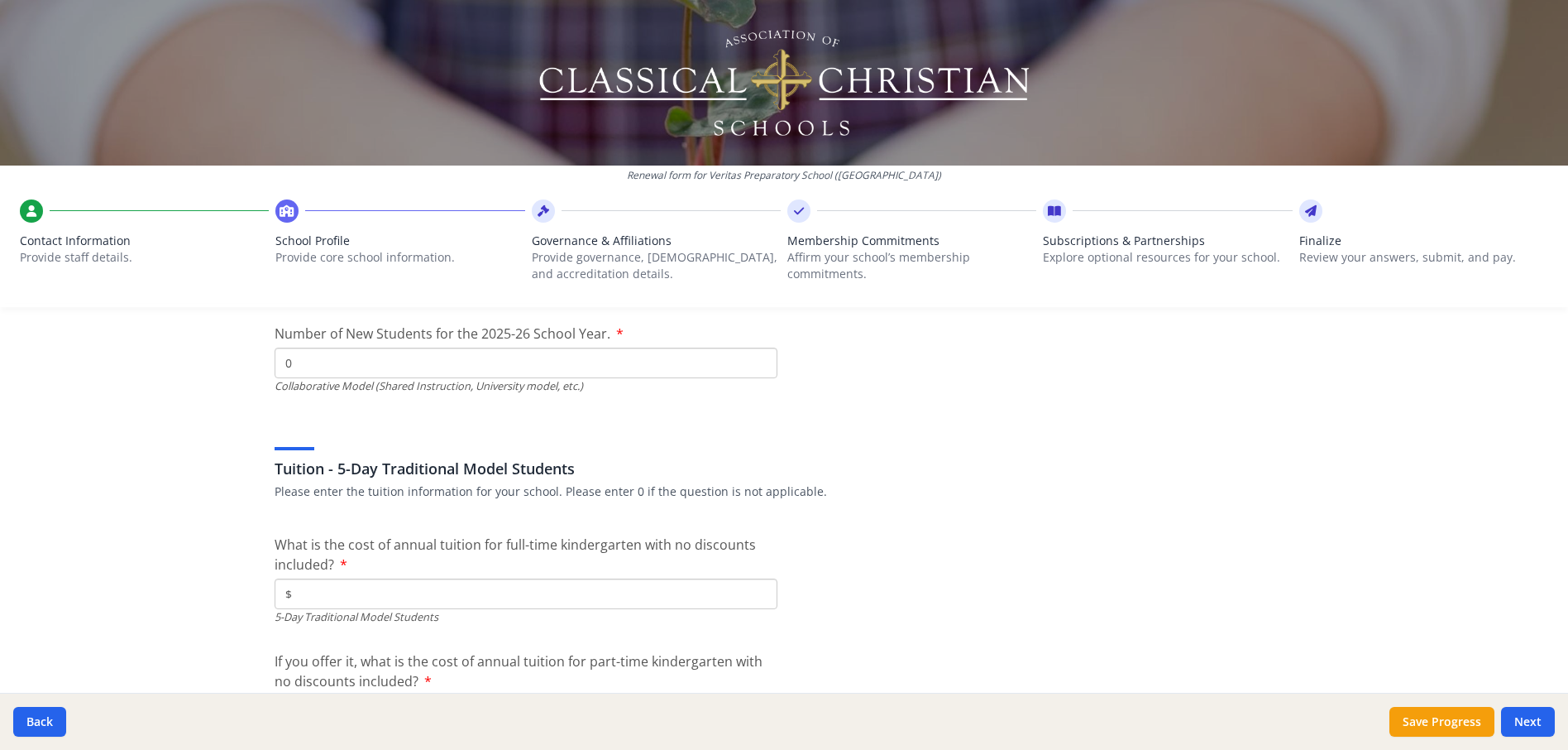
scroll to position [4386, 0]
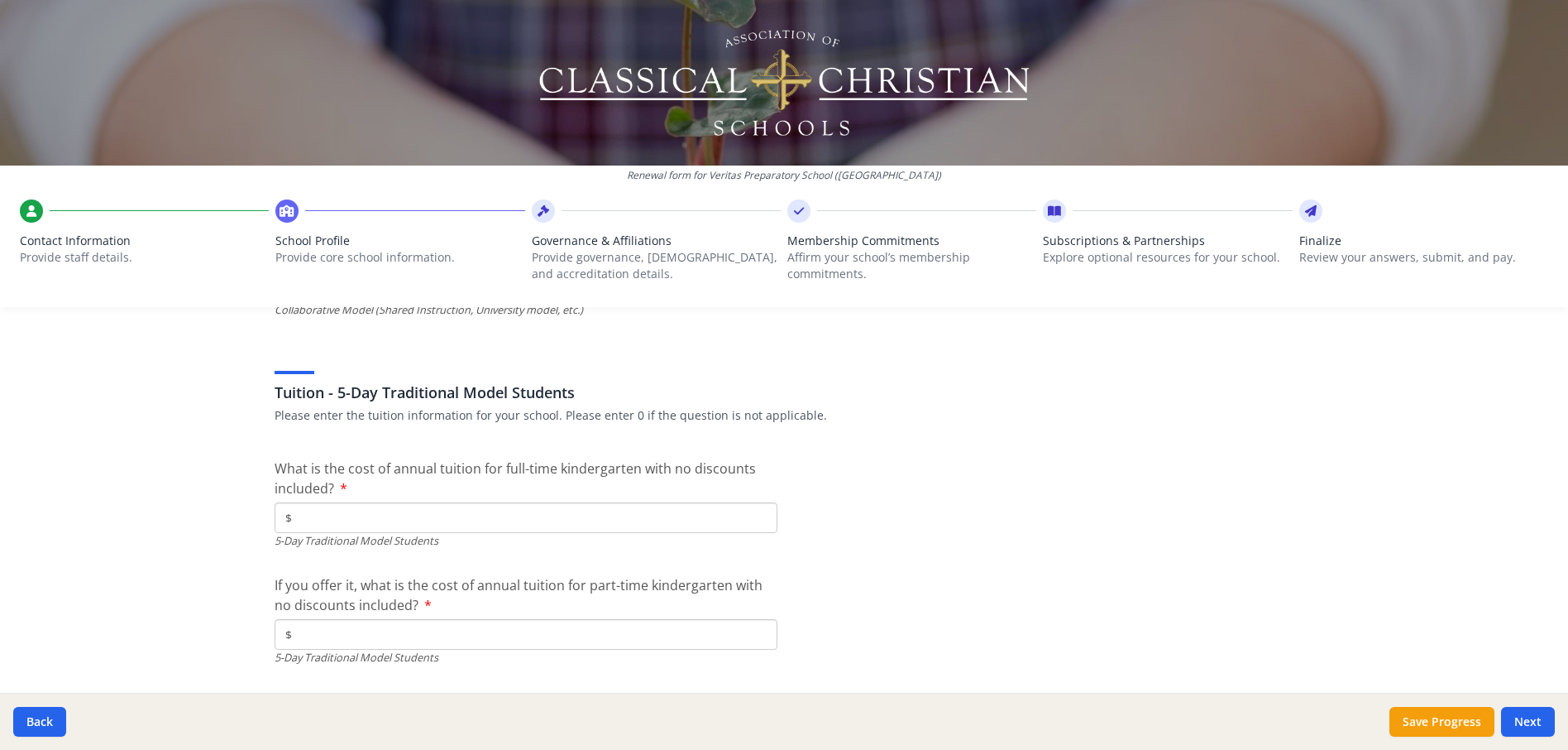
type input "0"
click at [439, 518] on input "$" at bounding box center [526, 517] width 503 height 31
type input "$5 429"
click at [427, 641] on input "$" at bounding box center [526, 634] width 503 height 31
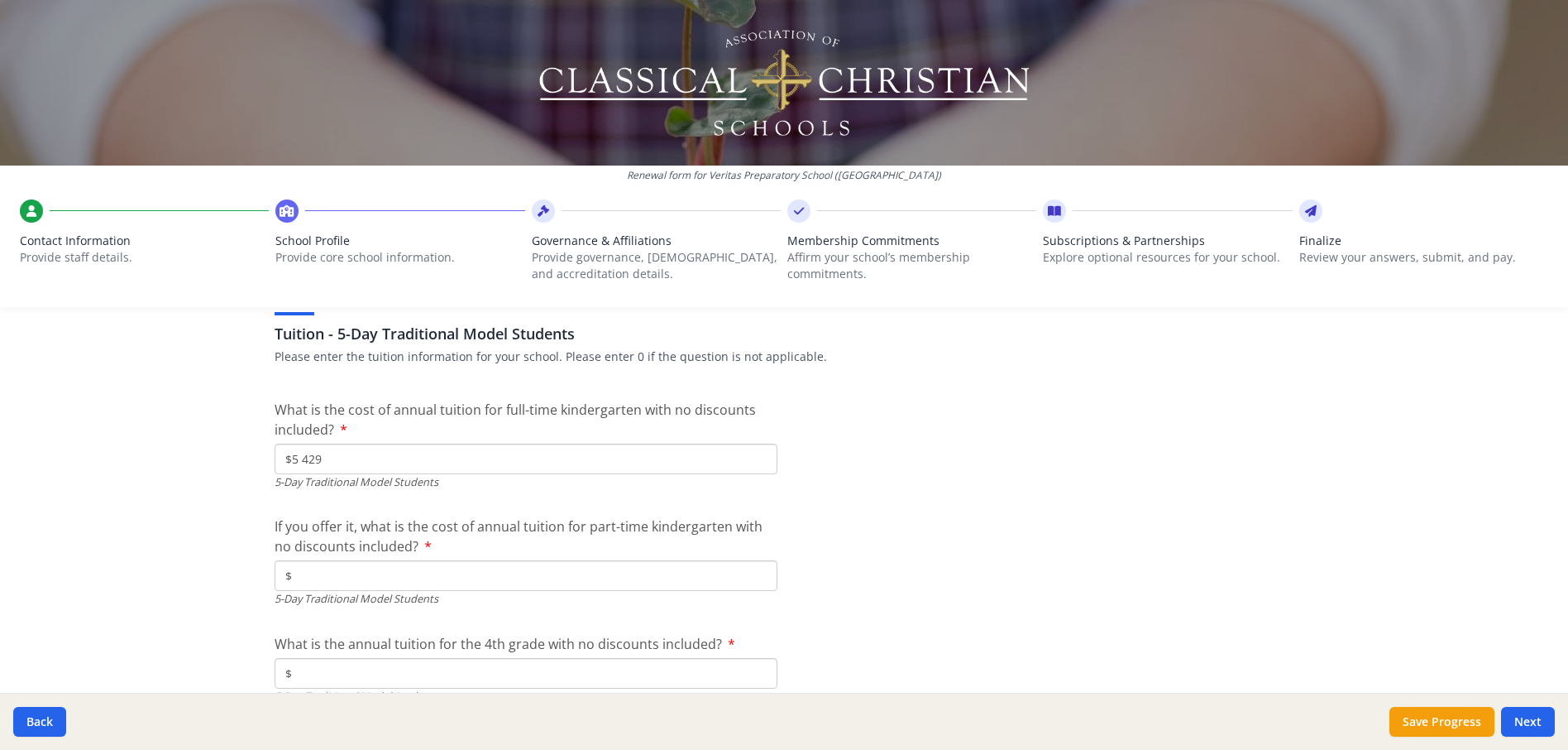
scroll to position [4469, 0]
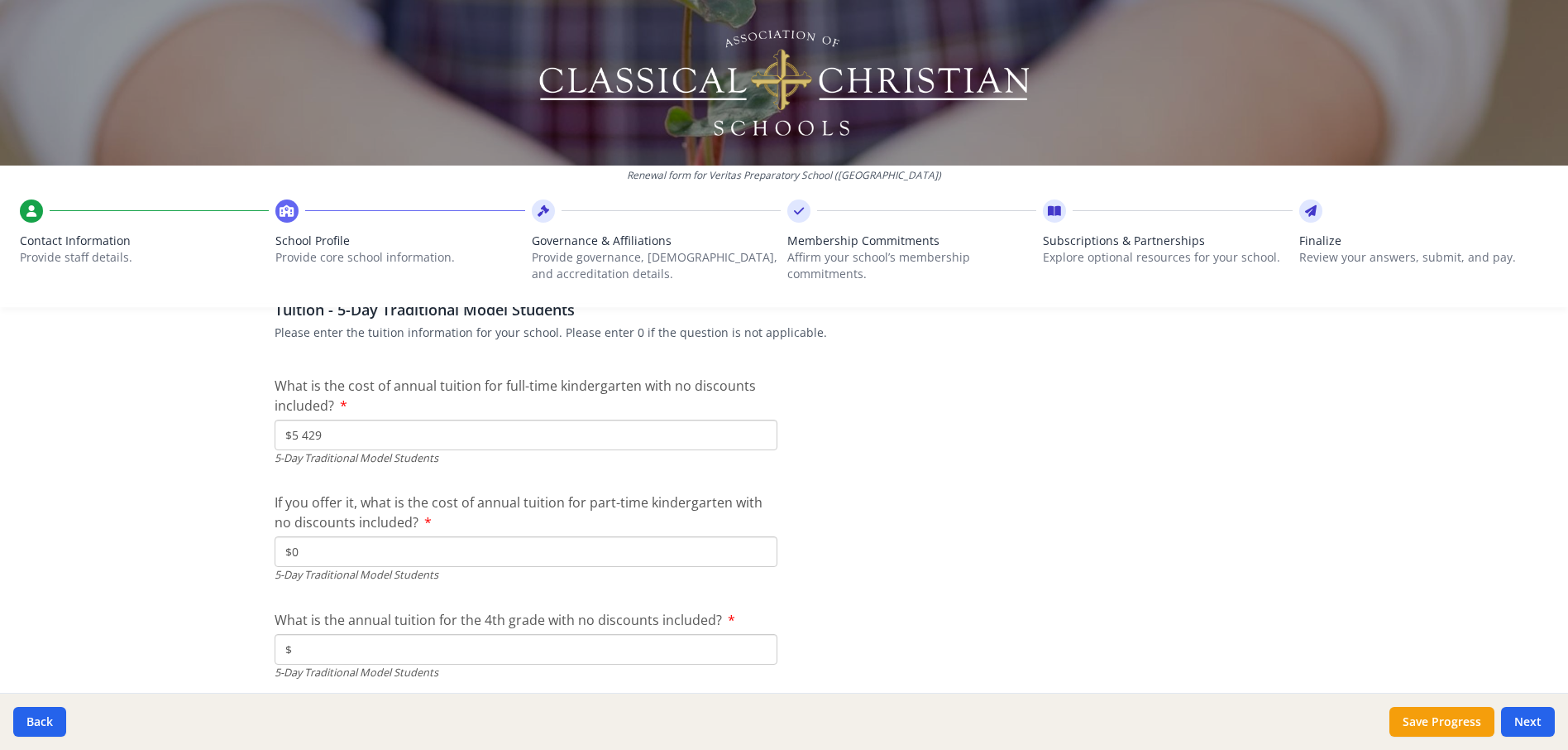
type input "$0"
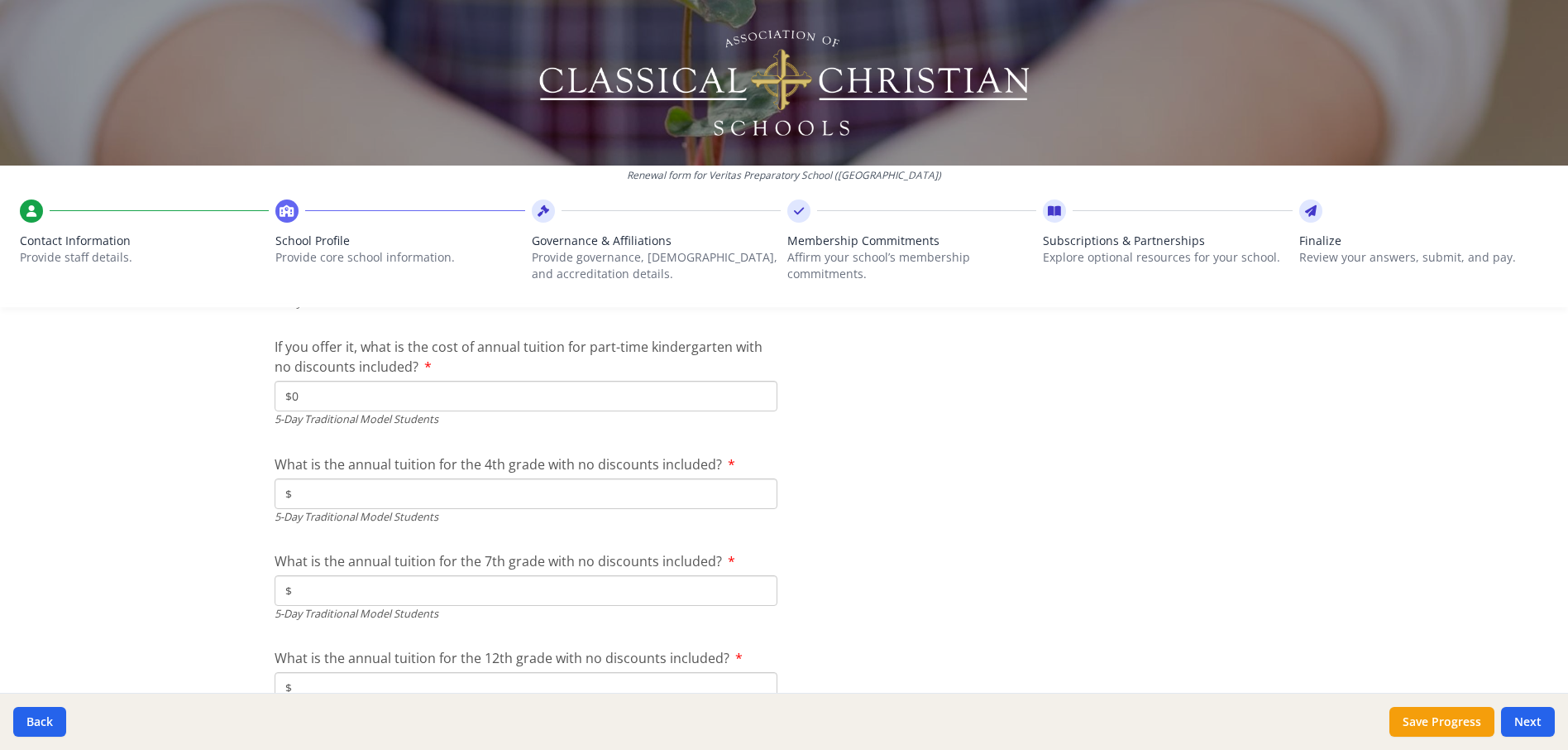
scroll to position [4635, 0]
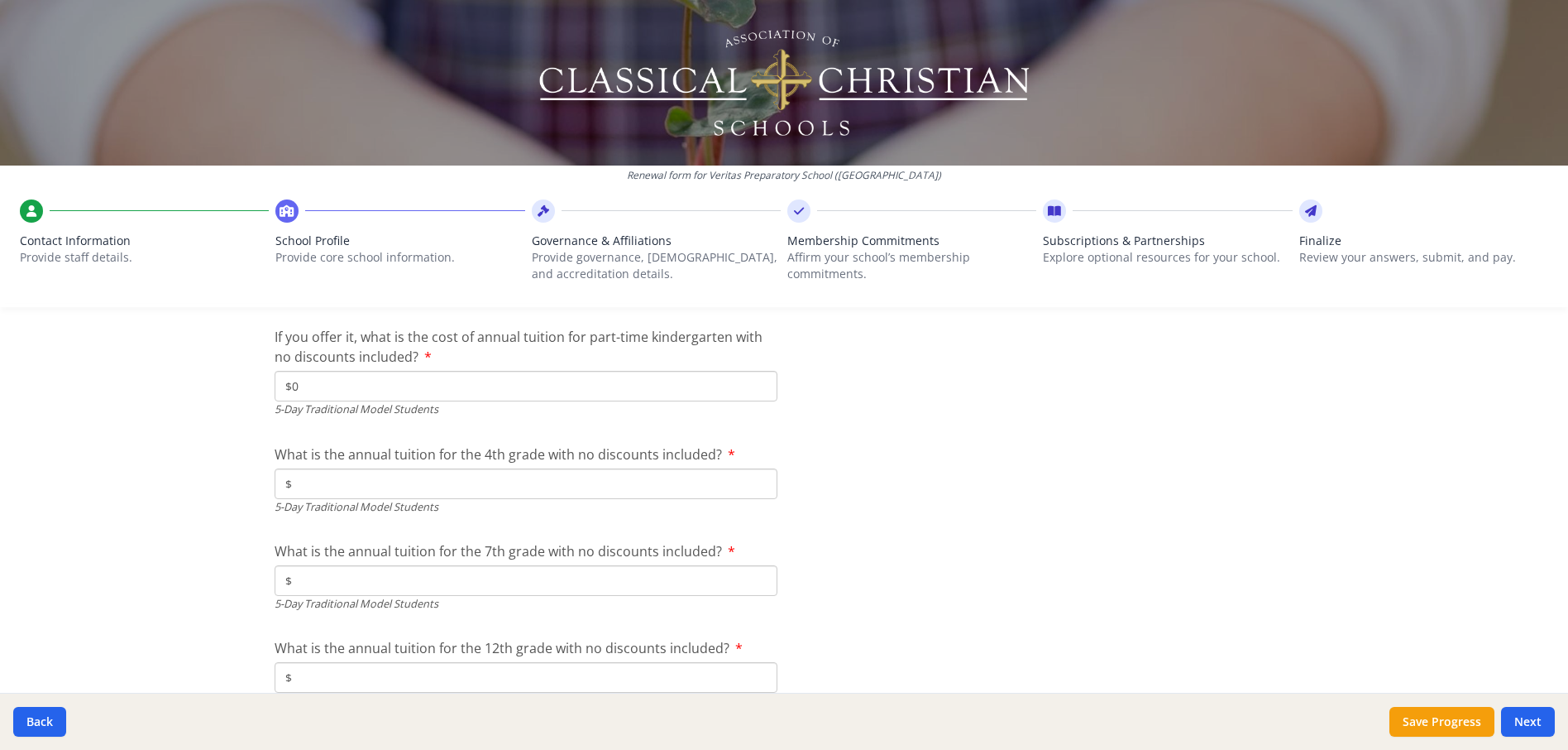
click at [542, 479] on input "$" at bounding box center [526, 483] width 503 height 31
type input "$5 429"
click at [487, 575] on input "$" at bounding box center [526, 580] width 503 height 31
type input "$5 429"
click at [512, 607] on div "5-Day Traditional Model Students" at bounding box center [526, 604] width 503 height 16
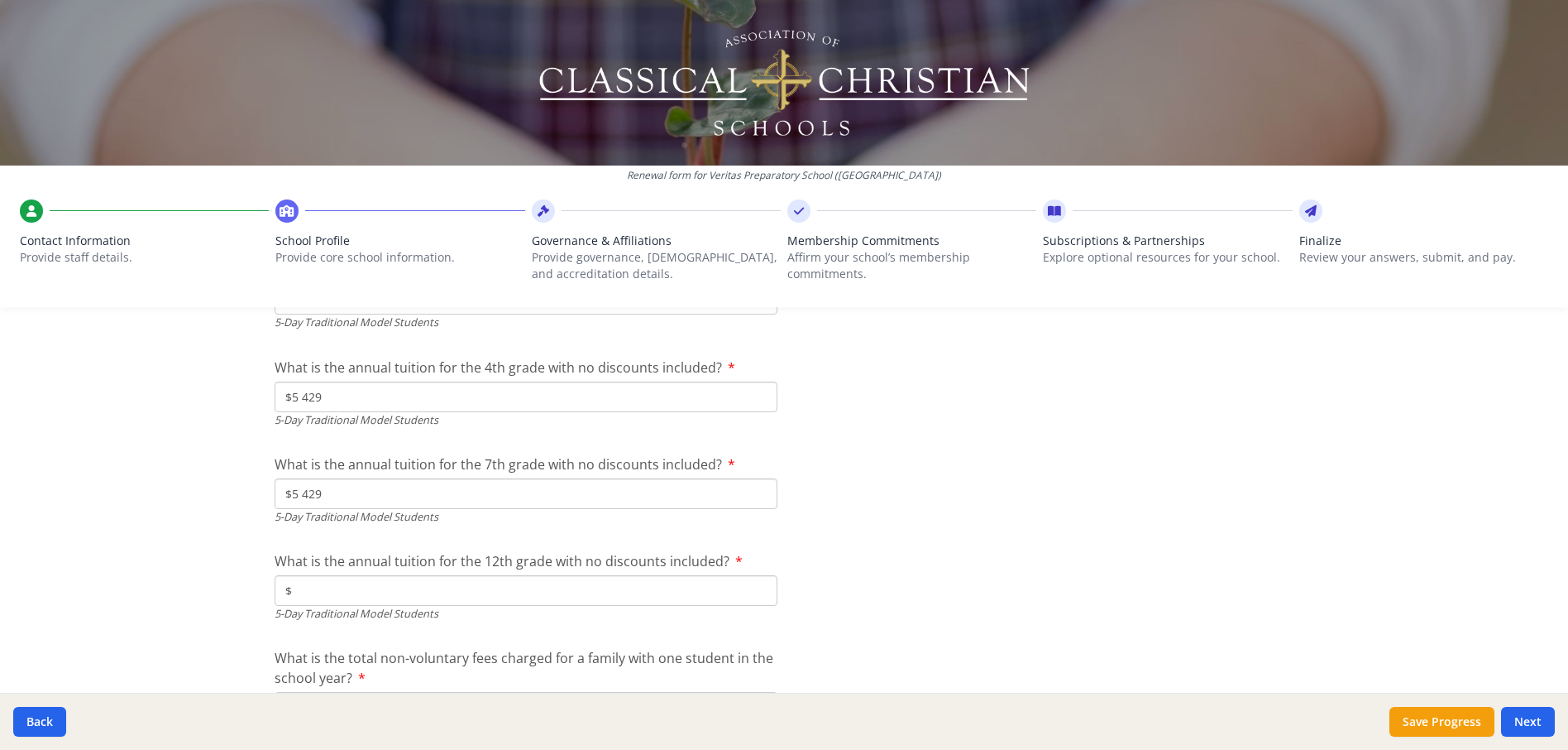
scroll to position [4800, 0]
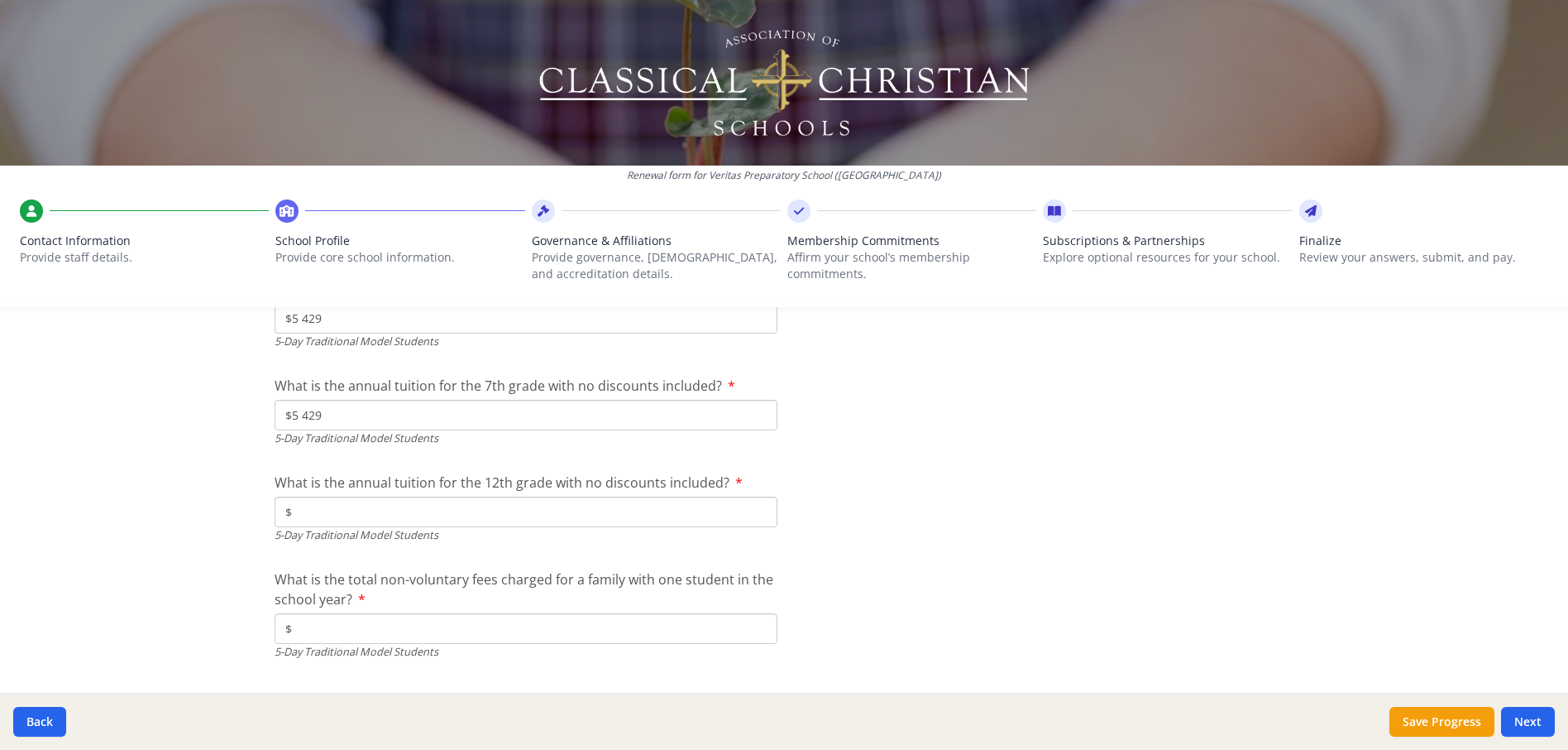
click at [437, 511] on input "$" at bounding box center [526, 512] width 503 height 31
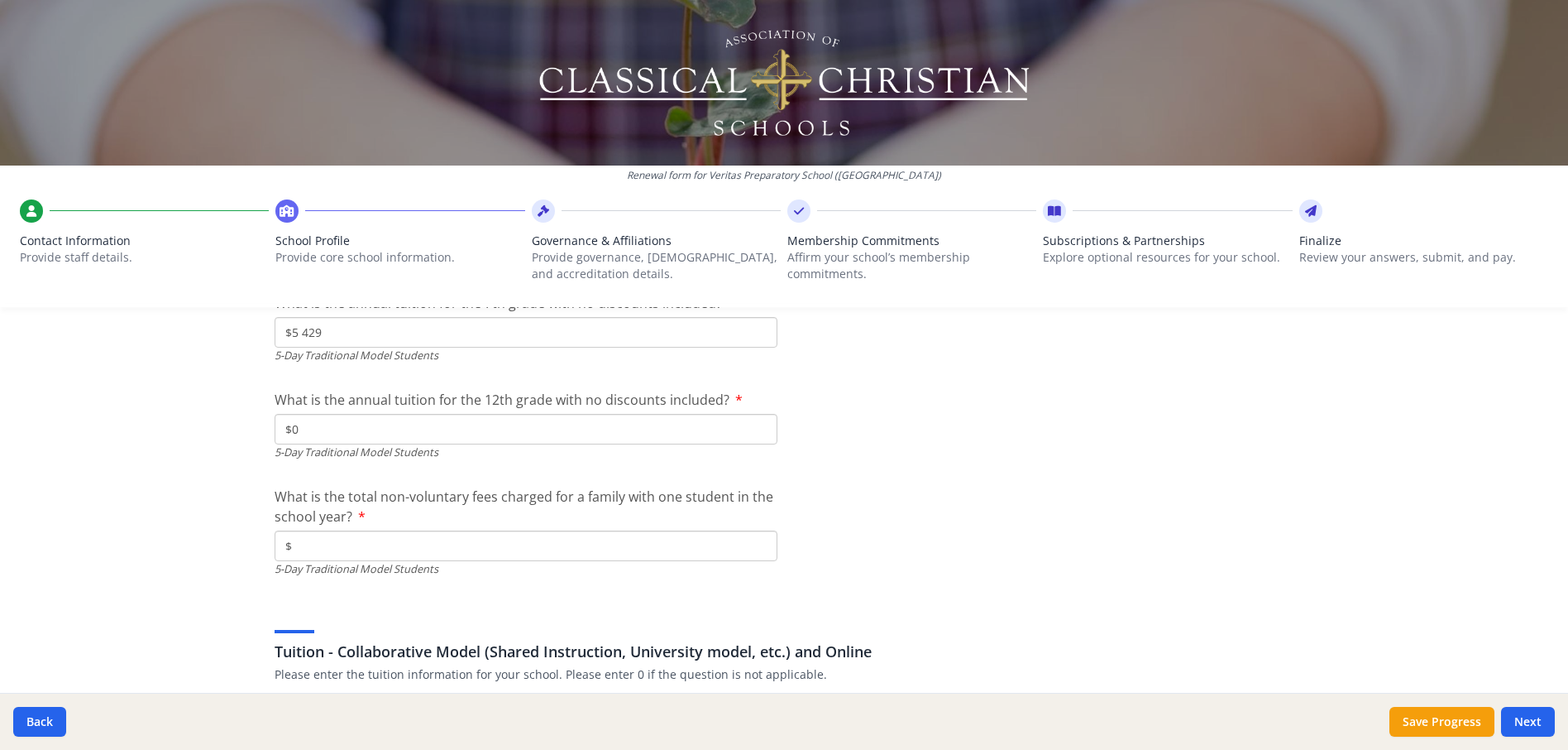
type input "$0"
click at [385, 552] on input "$" at bounding box center [526, 545] width 503 height 31
type input "$235"
click at [531, 603] on div "Tuition - Collaborative Model (Shared Instruction, University model, etc.) and …" at bounding box center [784, 642] width 1019 height 79
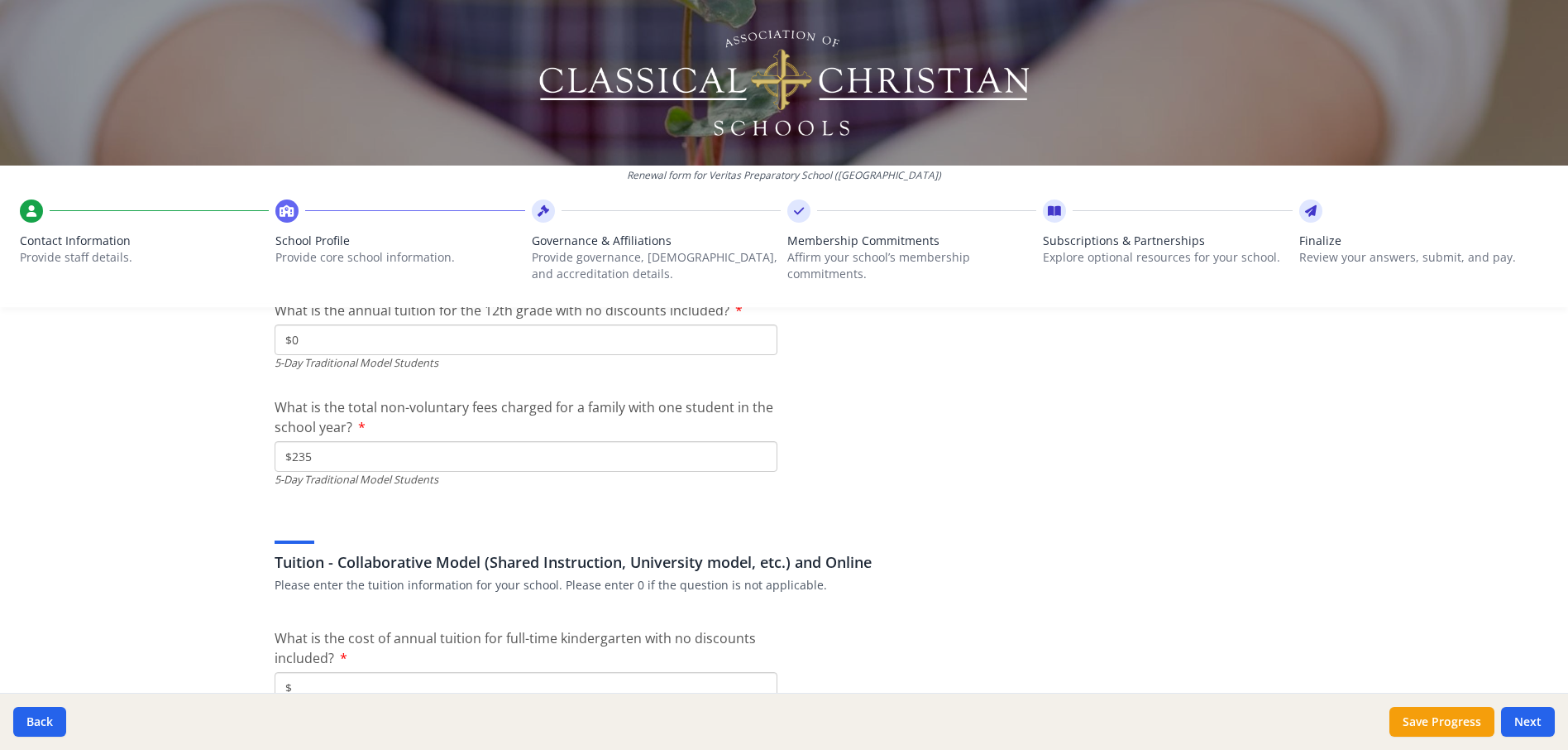
scroll to position [5048, 0]
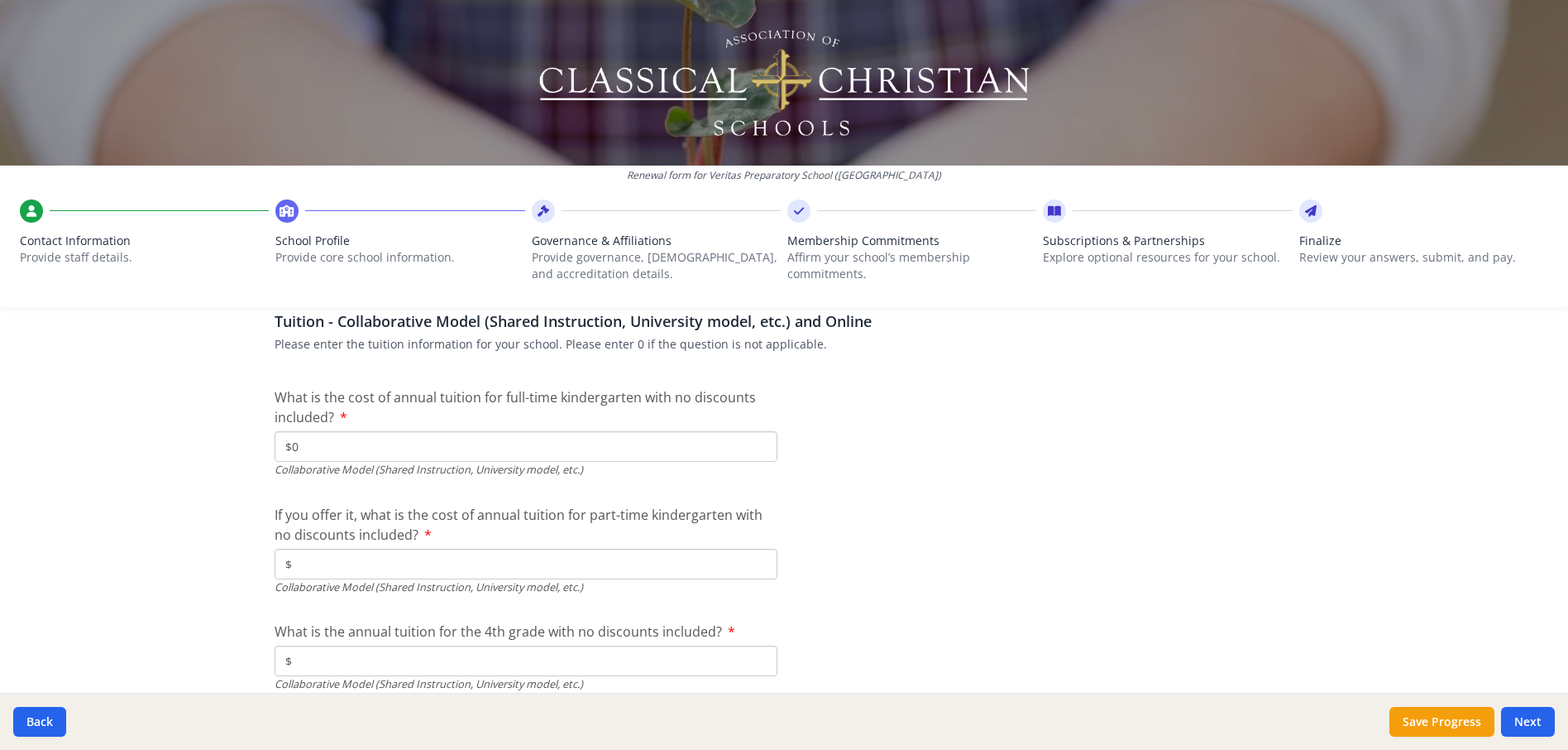
scroll to position [5297, 0]
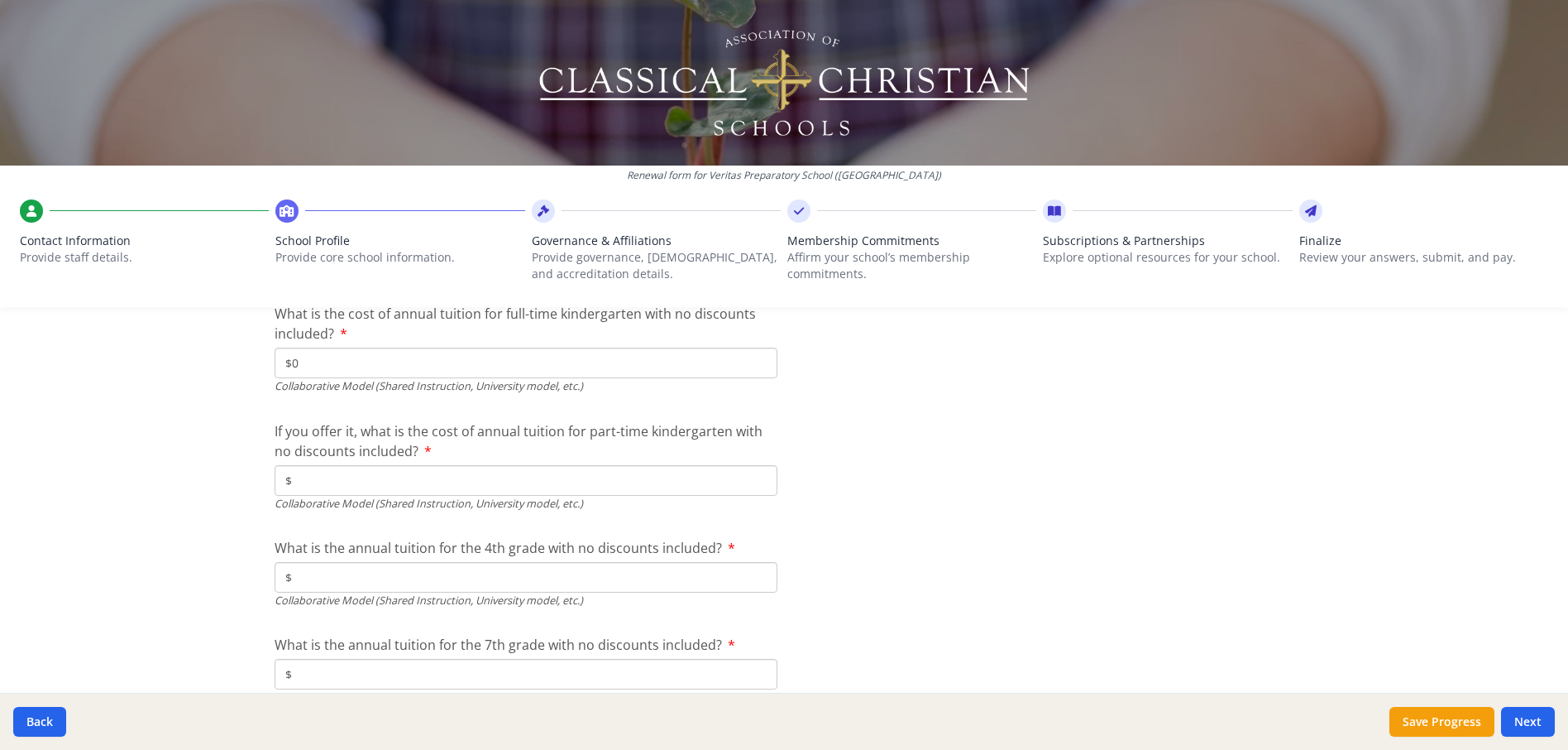
type input "$0"
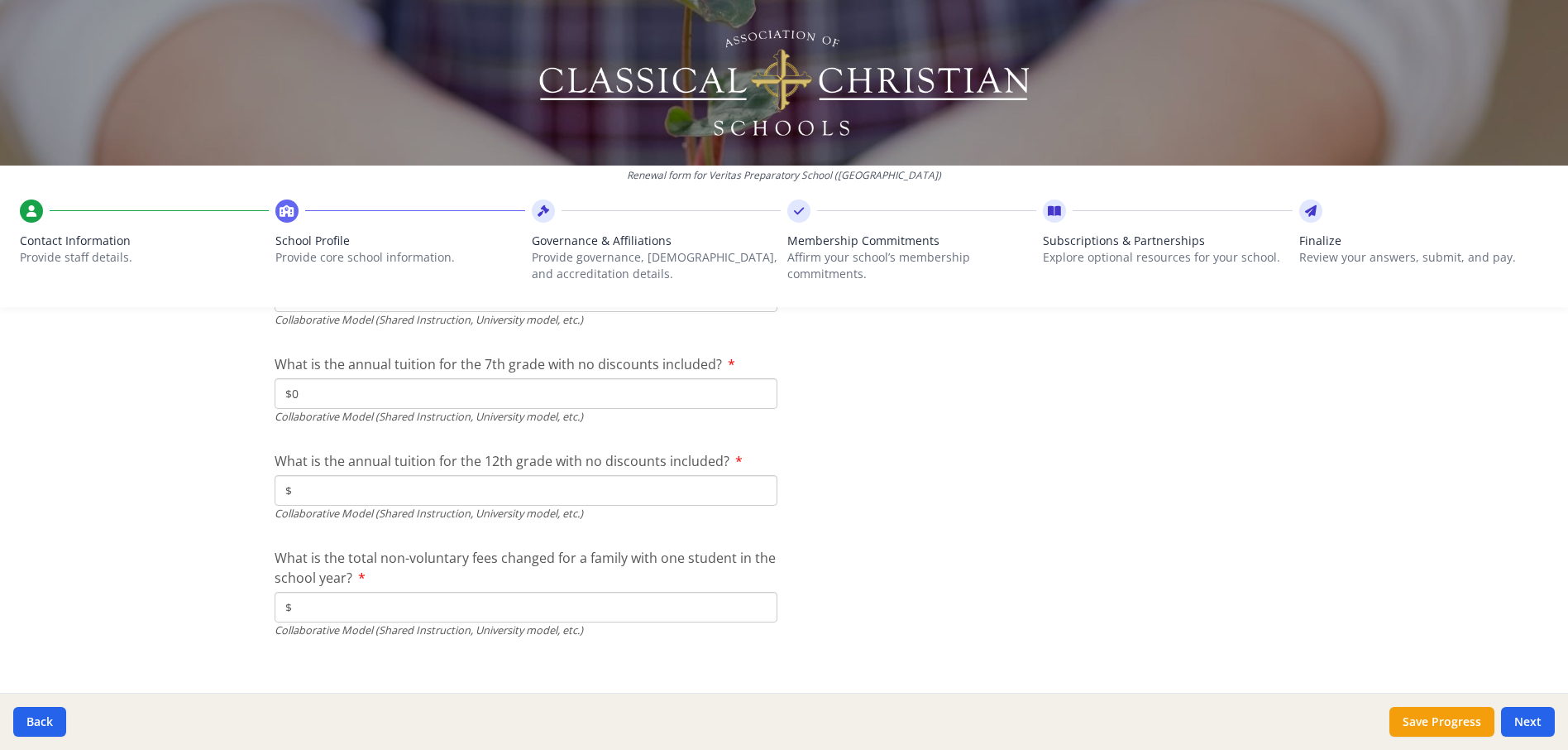
scroll to position [5593, 0]
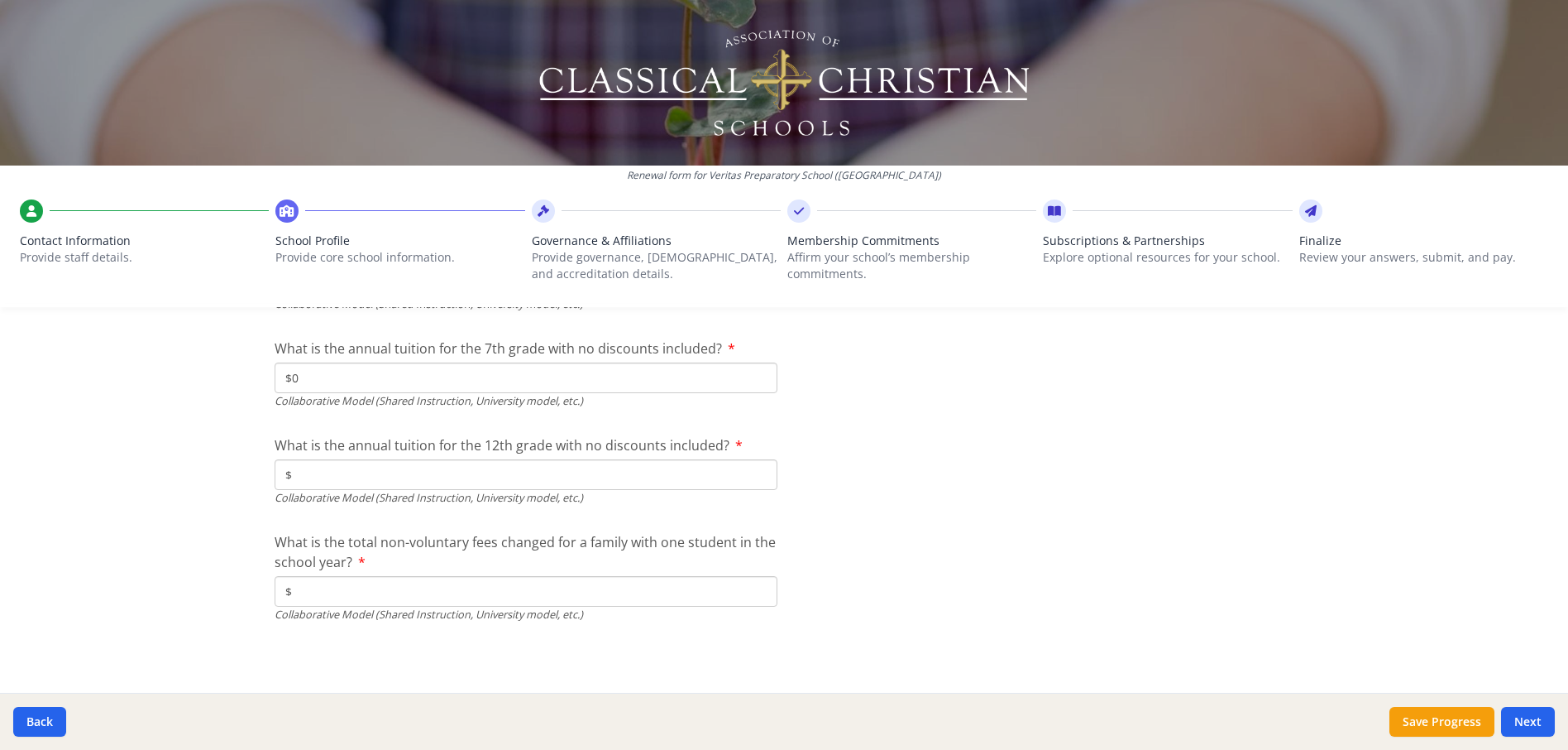
type input "$0"
click at [440, 593] on input "$" at bounding box center [526, 591] width 503 height 31
type input "$0"
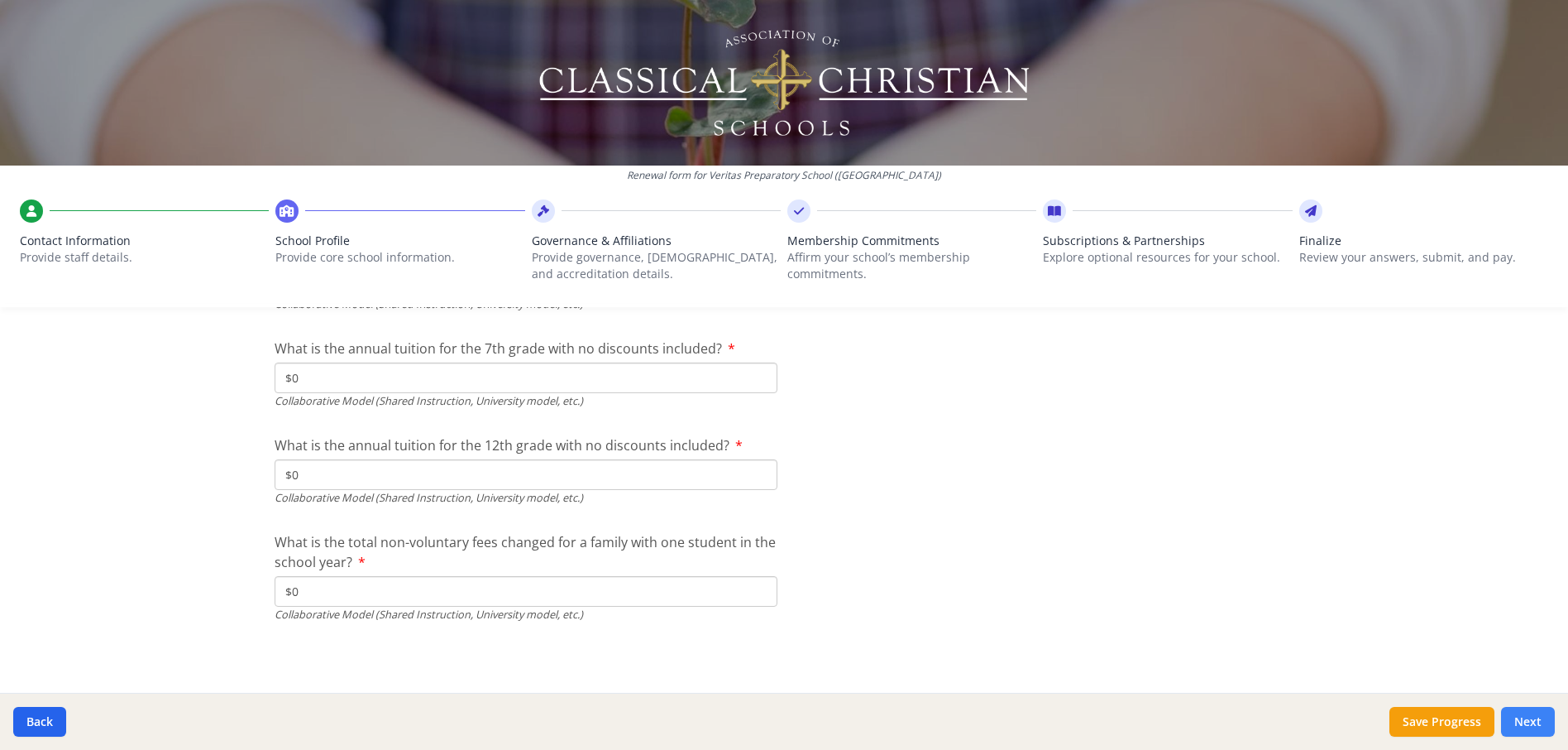
click at [1519, 712] on button "Next" at bounding box center [1528, 722] width 54 height 30
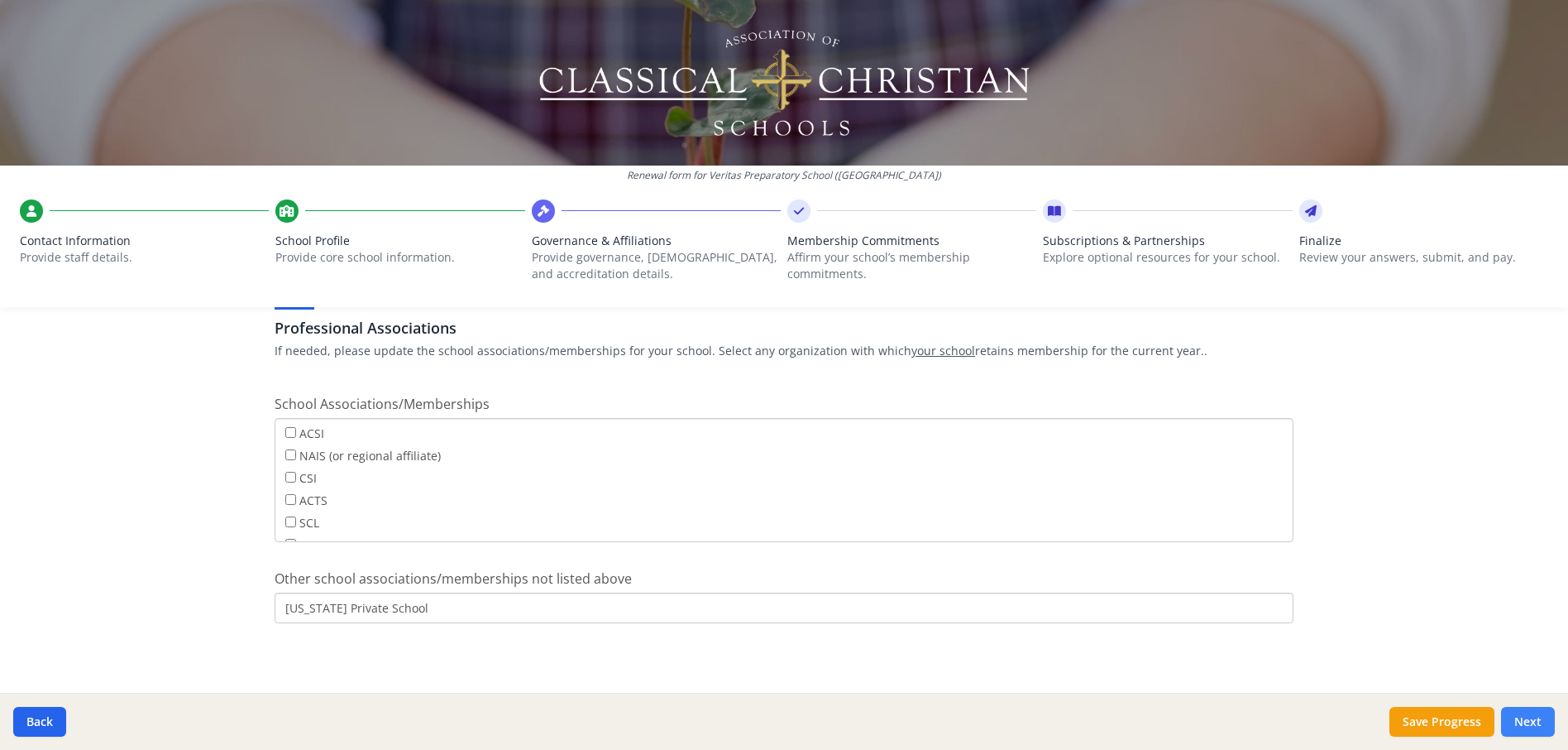
scroll to position [987, 0]
click at [1462, 730] on button "Save Progress" at bounding box center [1441, 722] width 105 height 30
click at [287, 435] on input "ACSI" at bounding box center [291, 432] width 11 height 11
checkbox input "true"
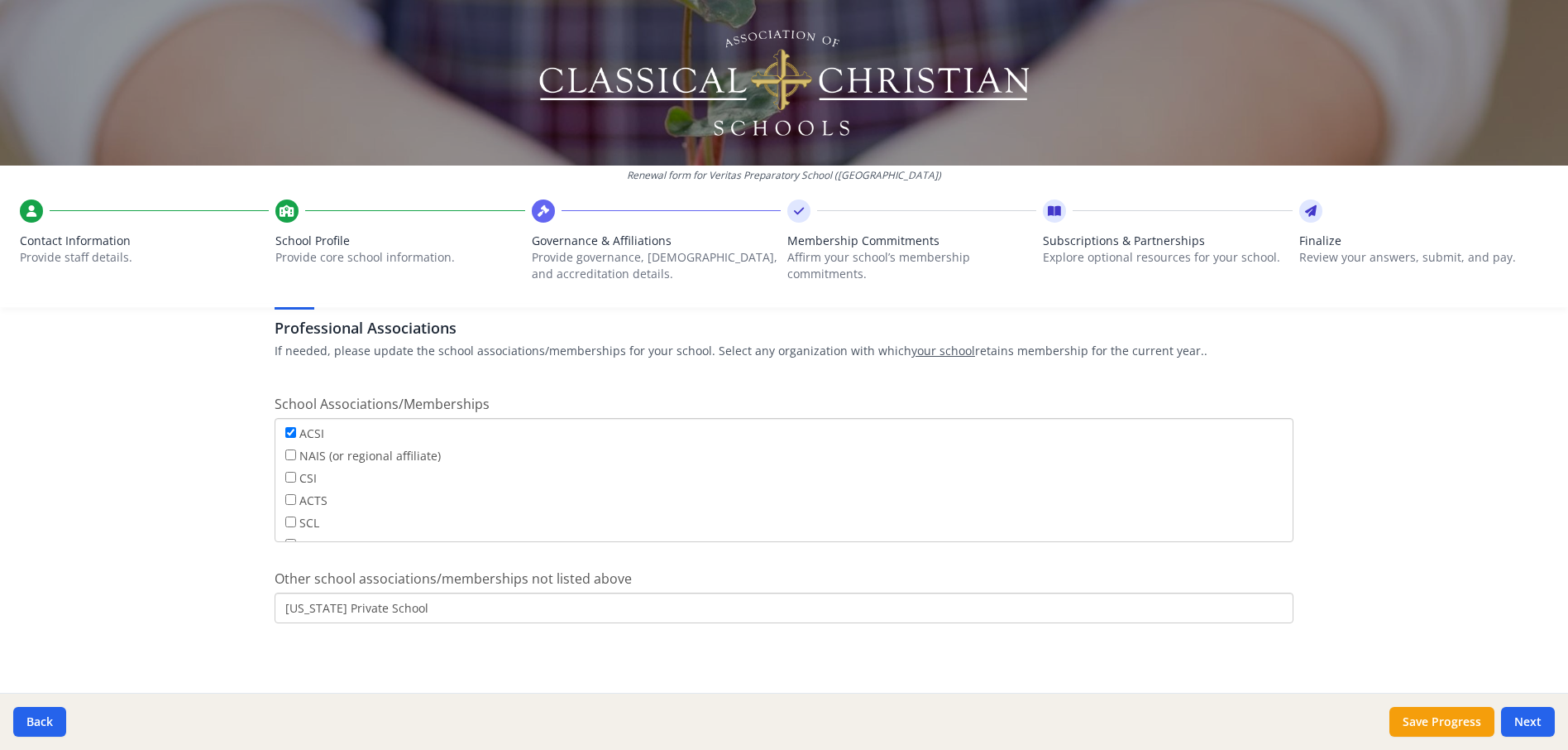
click at [614, 649] on div "Governance Structure If needed, please update the governance structure for your…" at bounding box center [784, 45] width 1058 height 1344
click at [1469, 723] on button "Save Progress" at bounding box center [1441, 722] width 105 height 30
click at [1538, 723] on button "Next" at bounding box center [1528, 722] width 54 height 30
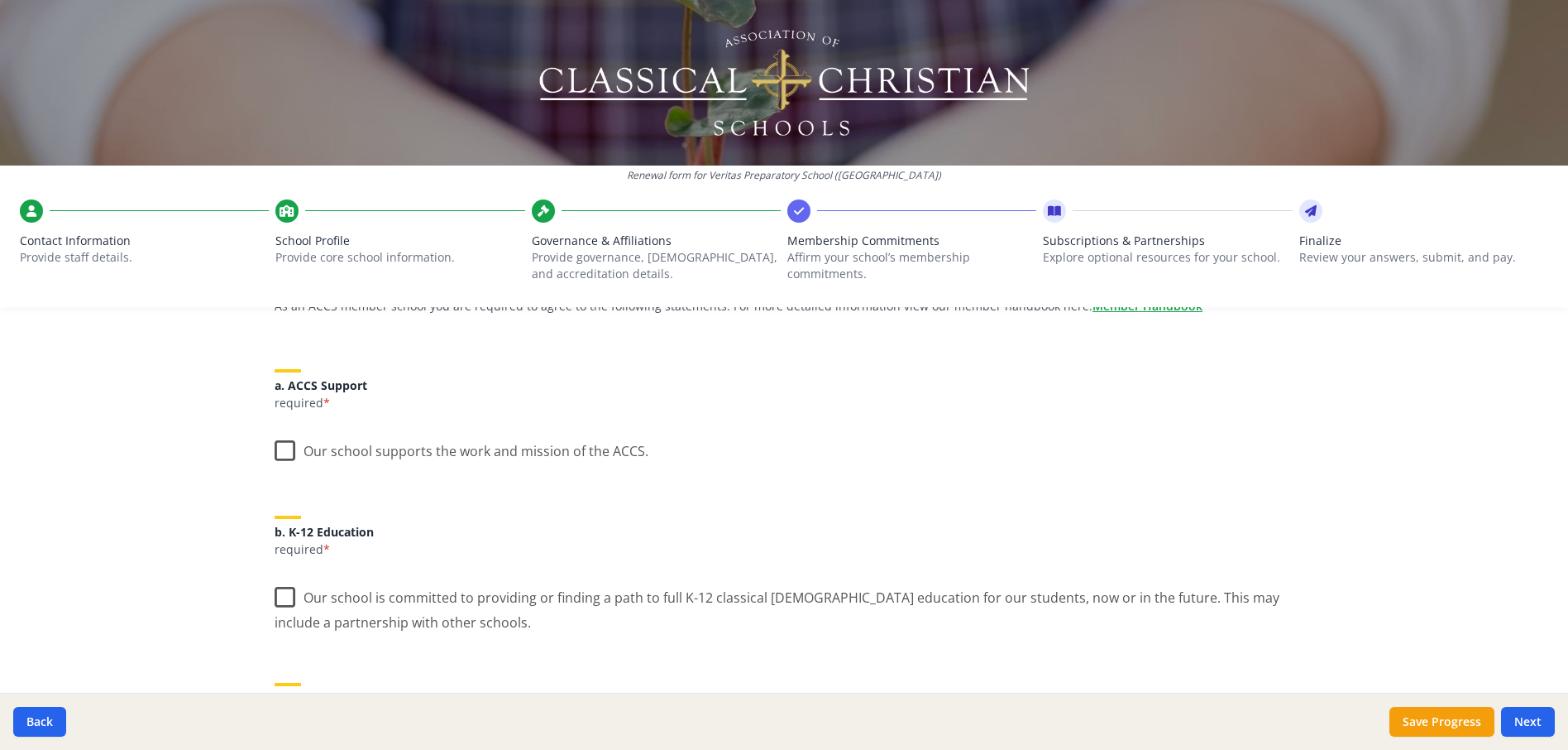
scroll to position [166, 0]
click at [278, 447] on label "Our school supports the work and mission of the ACCS." at bounding box center [462, 447] width 374 height 36
click at [0, 0] on input "Our school supports the work and mission of the ACCS." at bounding box center [0, 0] width 0 height 0
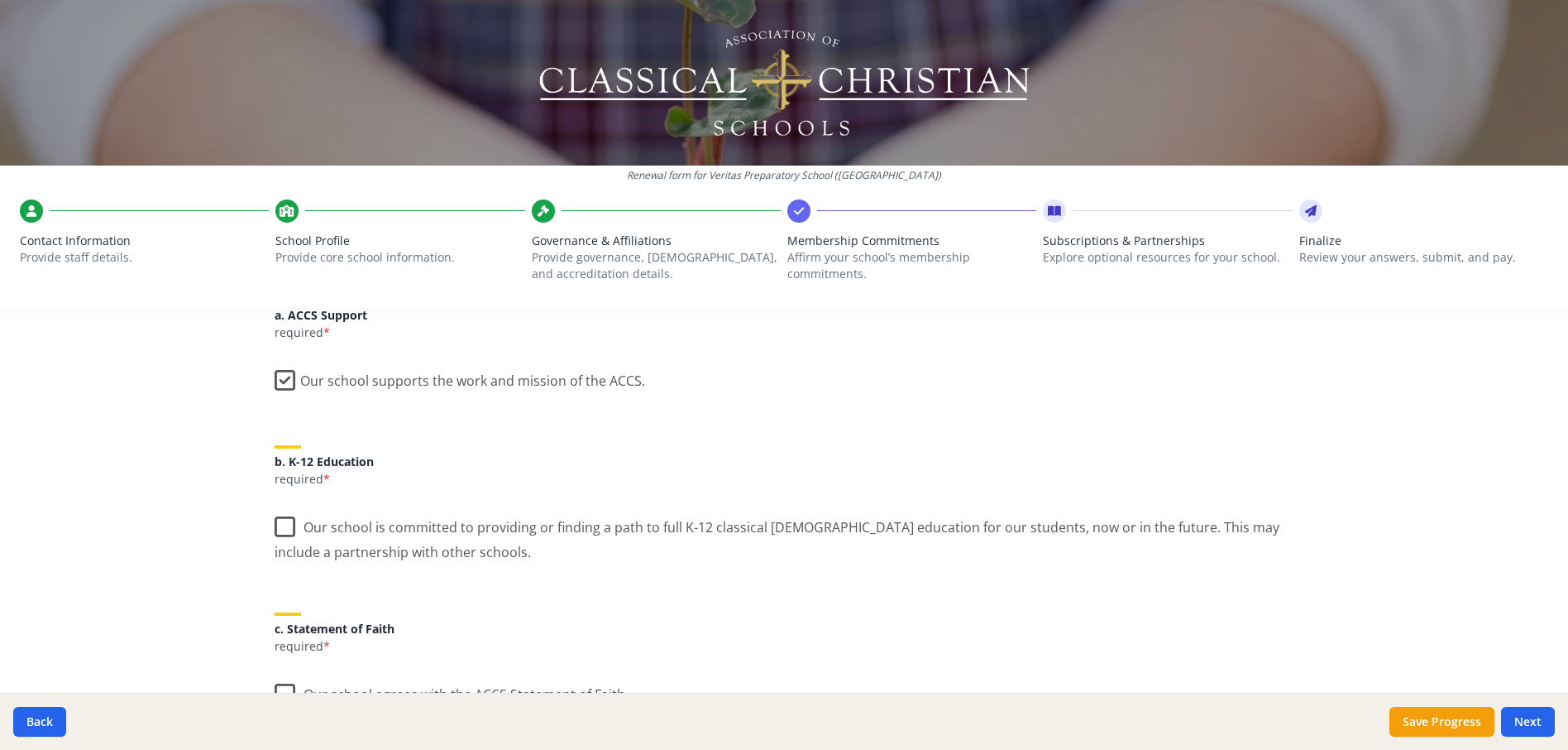
scroll to position [331, 0]
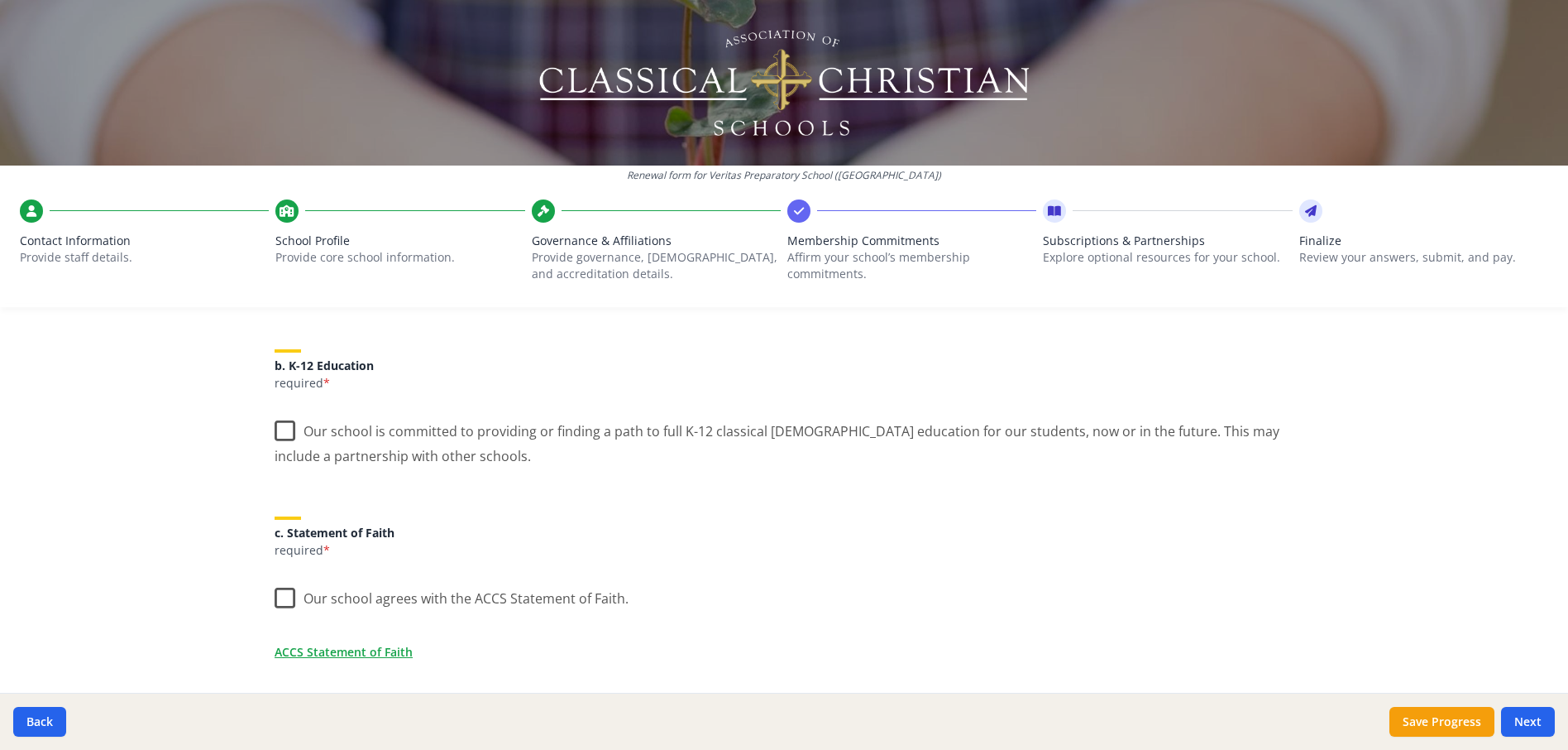
click at [279, 434] on label "Our school is committed to providing or finding a path to full K-12 classical […" at bounding box center [784, 437] width 1019 height 55
click at [0, 0] on input "Our school is committed to providing or finding a path to full K-12 classical […" at bounding box center [0, 0] width 0 height 0
click at [287, 596] on label "Our school agrees with the ACCS Statement of Faith." at bounding box center [452, 595] width 354 height 36
click at [0, 0] on input "Our school agrees with the ACCS Statement of Faith." at bounding box center [0, 0] width 0 height 0
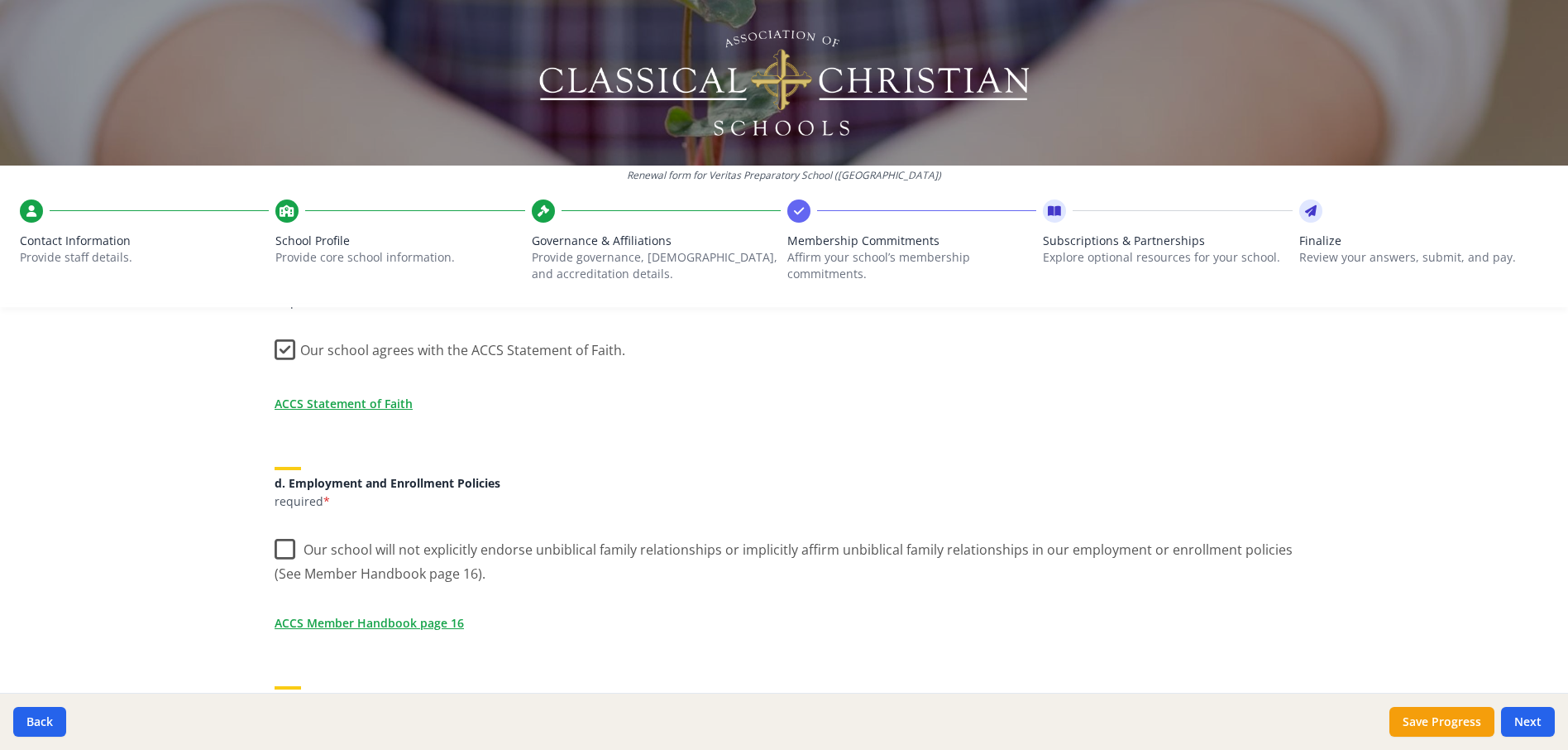
scroll to position [662, 0]
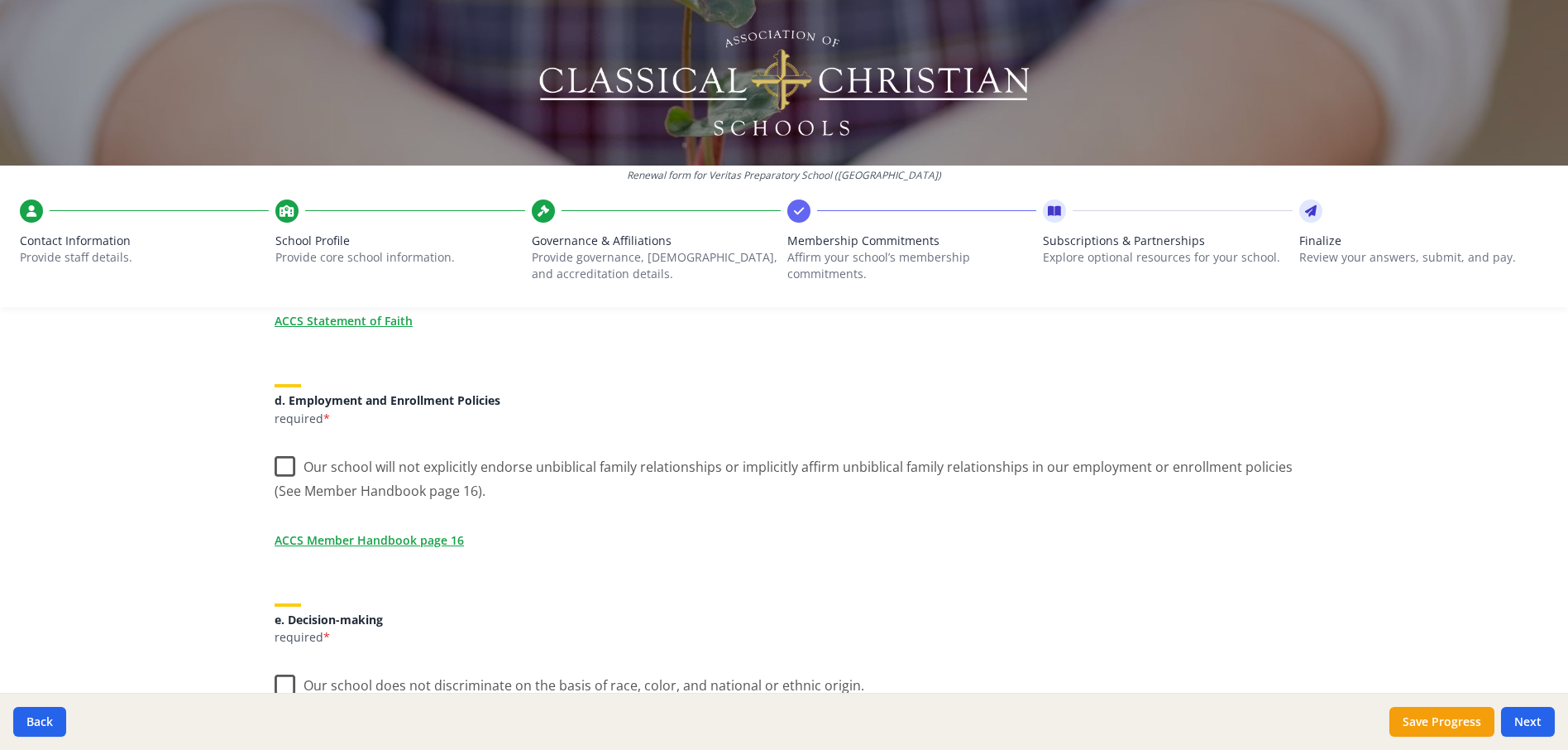
click at [275, 458] on label "Our school will not explicitly endorse unbiblical family relationships or impli…" at bounding box center [784, 472] width 1019 height 55
click at [0, 0] on input "Our school will not explicitly endorse unbiblical family relationships or impli…" at bounding box center [0, 0] width 0 height 0
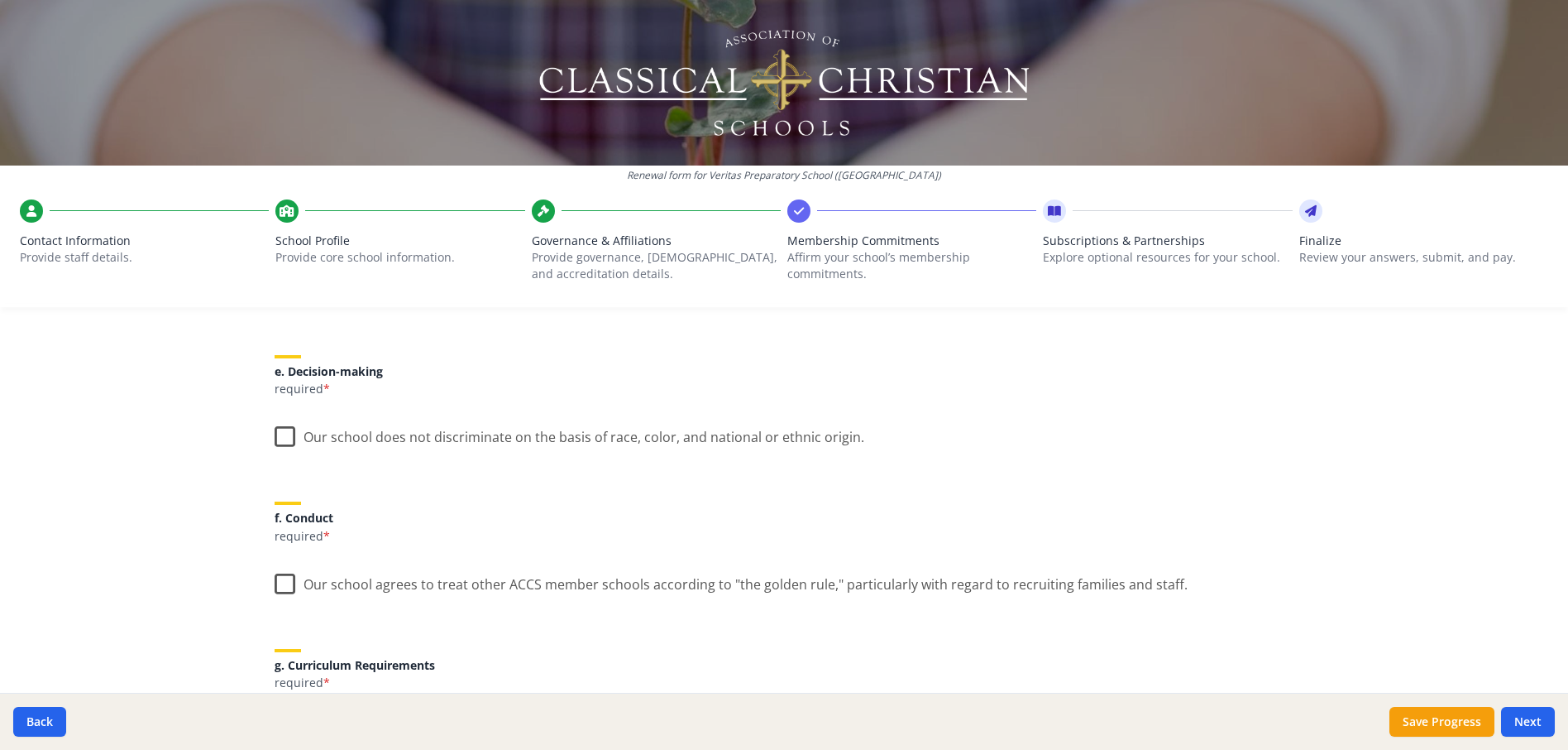
click at [281, 440] on label "Our school does not discriminate on the basis of race, color, and national or e…" at bounding box center [570, 433] width 590 height 36
click at [0, 0] on input "Our school does not discriminate on the basis of race, color, and national or e…" at bounding box center [0, 0] width 0 height 0
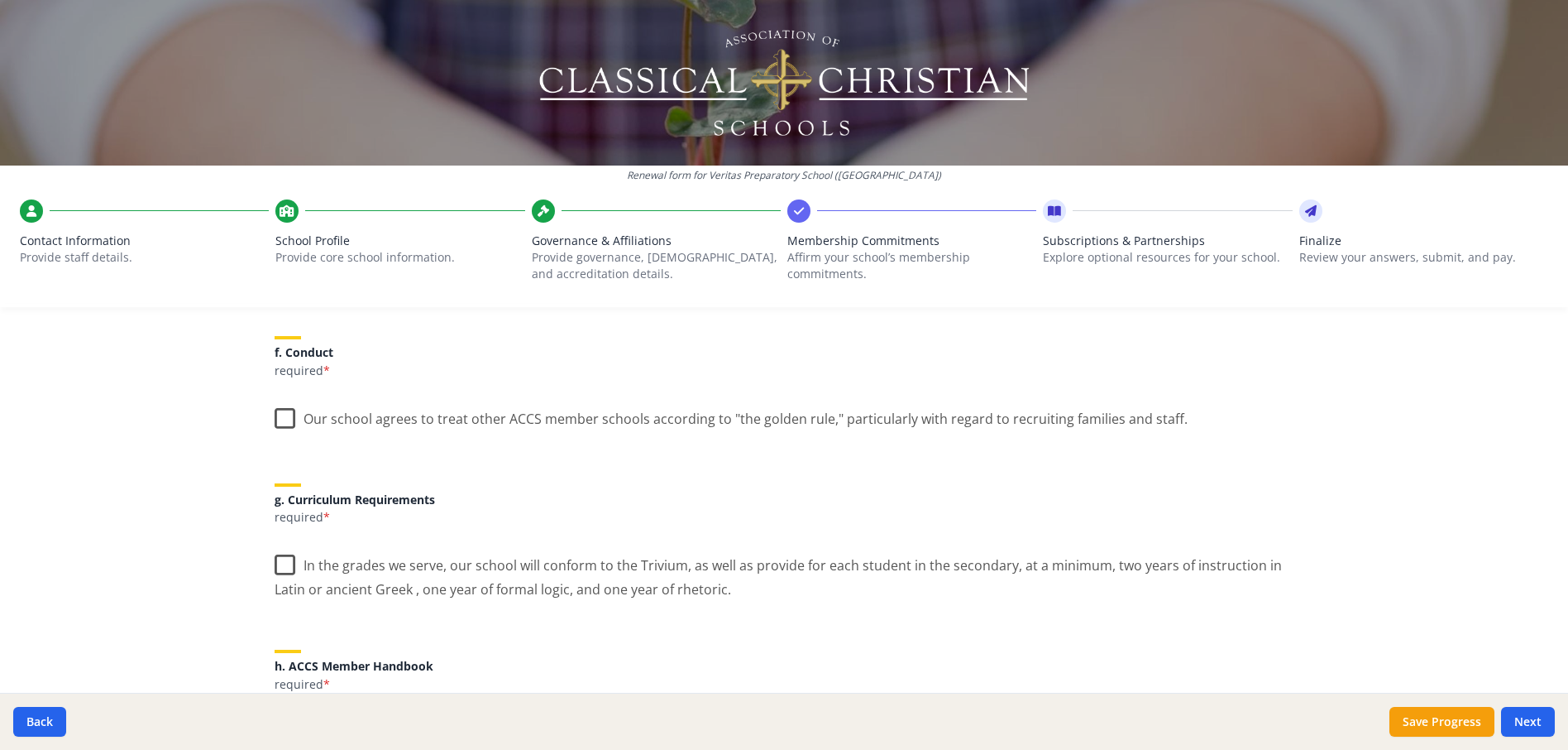
click at [277, 418] on label "Our school agrees to treat other ACCS member schools according to "the golden r…" at bounding box center [732, 415] width 913 height 36
click at [0, 0] on input "Our school agrees to treat other ACCS member schools according to "the golden r…" at bounding box center [0, 0] width 0 height 0
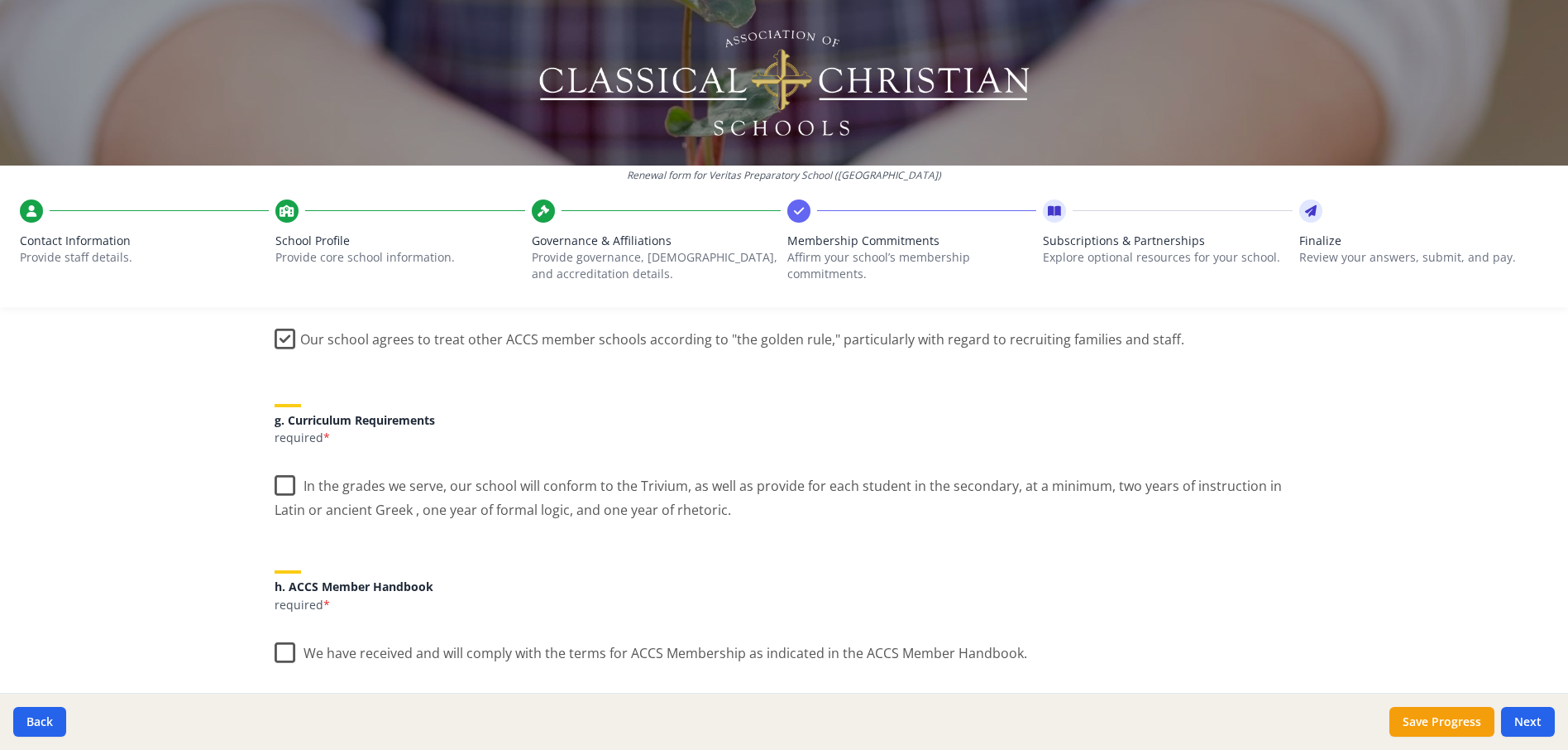
scroll to position [1241, 0]
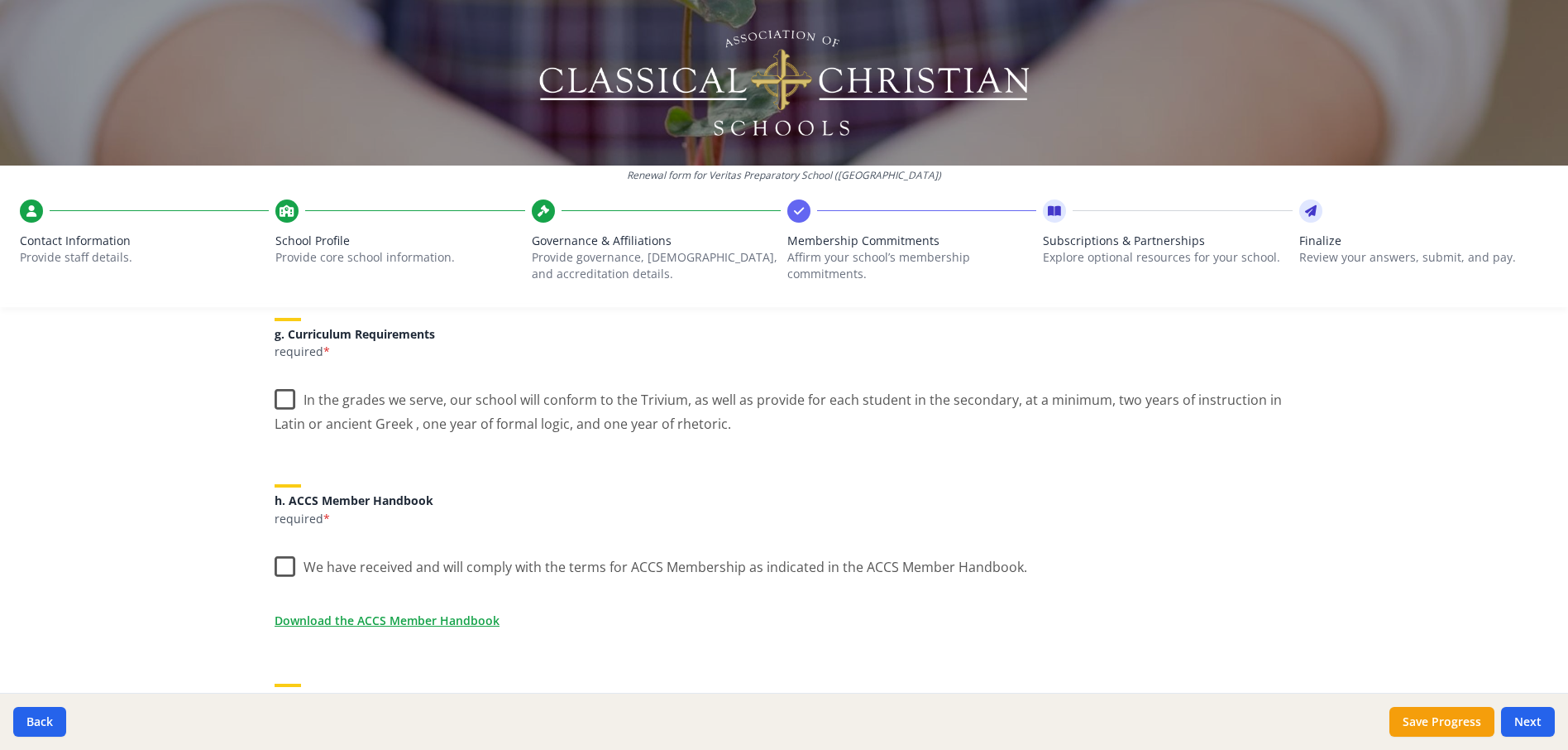
click at [276, 400] on label "In the grades we serve, our school will conform to the Trivium, as well as prov…" at bounding box center [784, 405] width 1019 height 55
click at [0, 0] on input "In the grades we serve, our school will conform to the Trivium, as well as prov…" at bounding box center [0, 0] width 0 height 0
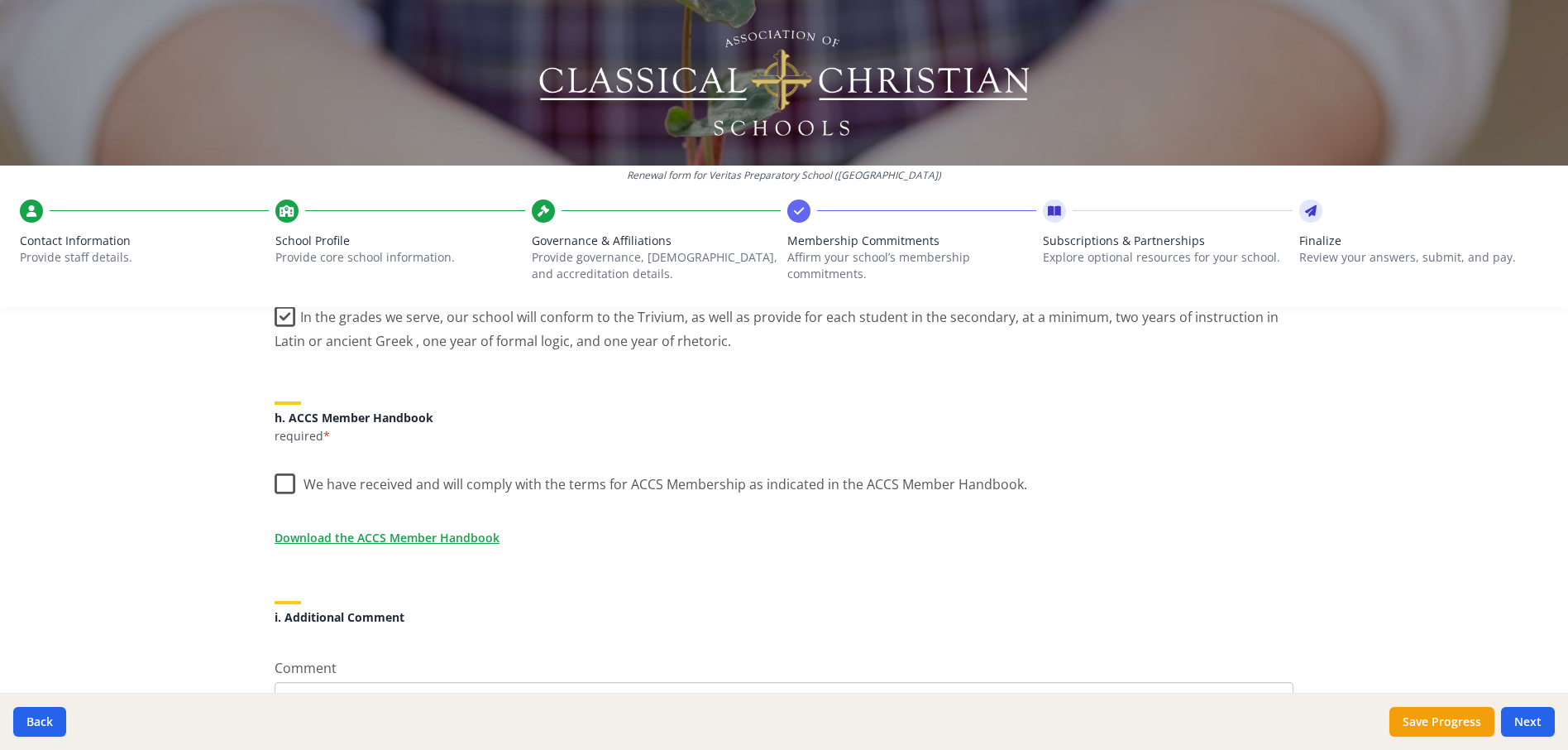
click at [281, 482] on label "We have received and will comply with the terms for ACCS Membership as indicate…" at bounding box center [651, 481] width 753 height 36
click at [0, 0] on input "We have received and will comply with the terms for ACCS Membership as indicate…" at bounding box center [0, 0] width 0 height 0
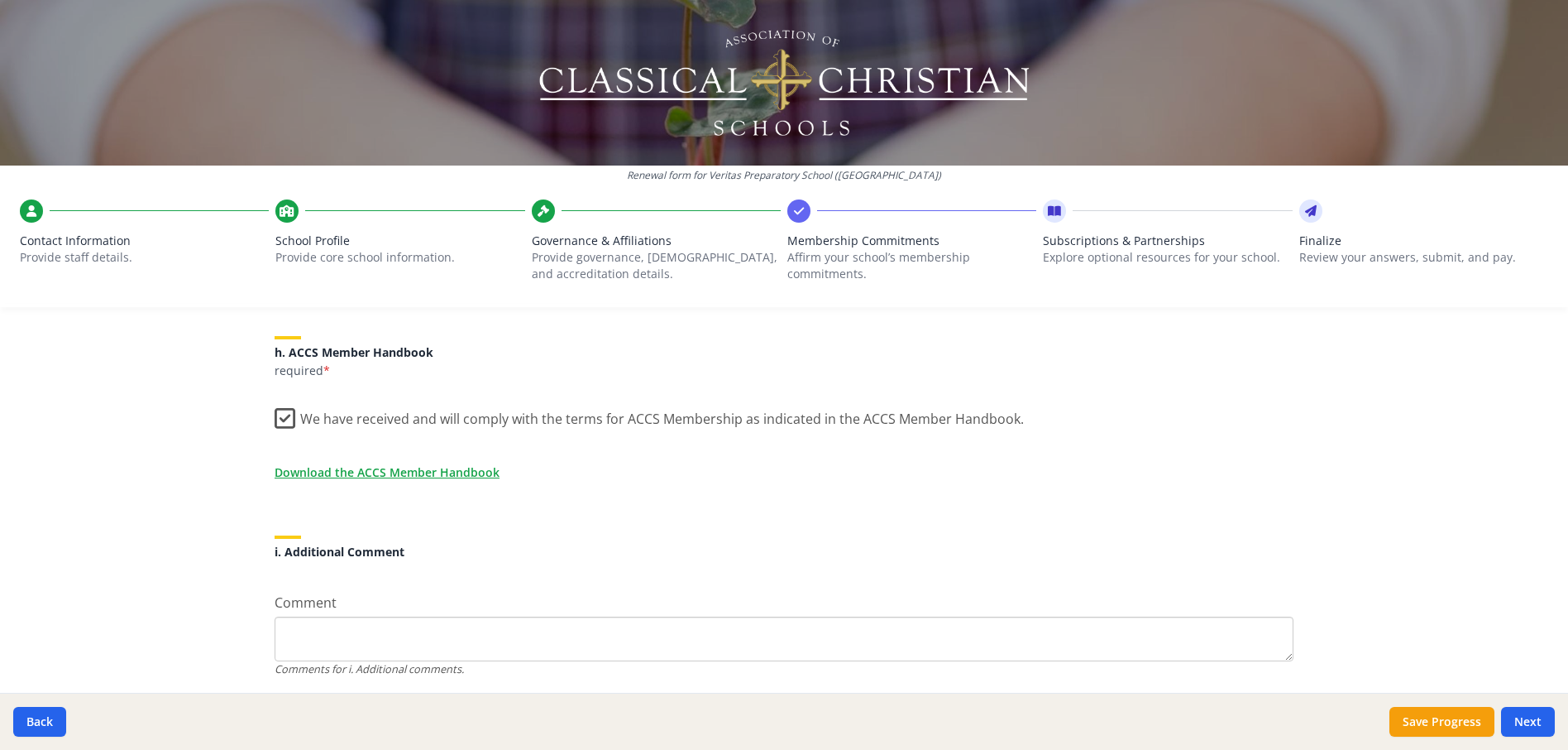
scroll to position [1444, 0]
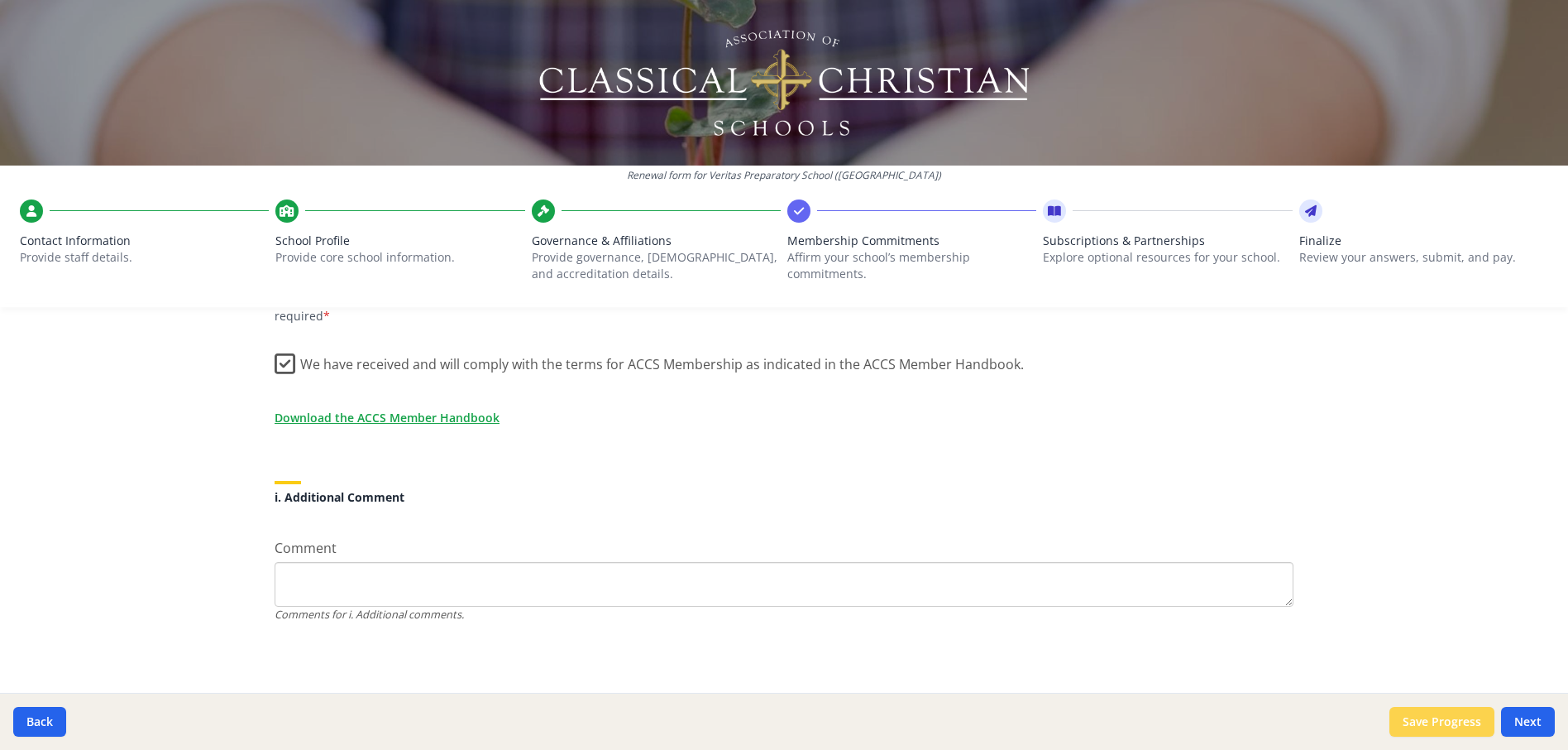
click at [1446, 720] on button "Save Progress" at bounding box center [1441, 722] width 105 height 30
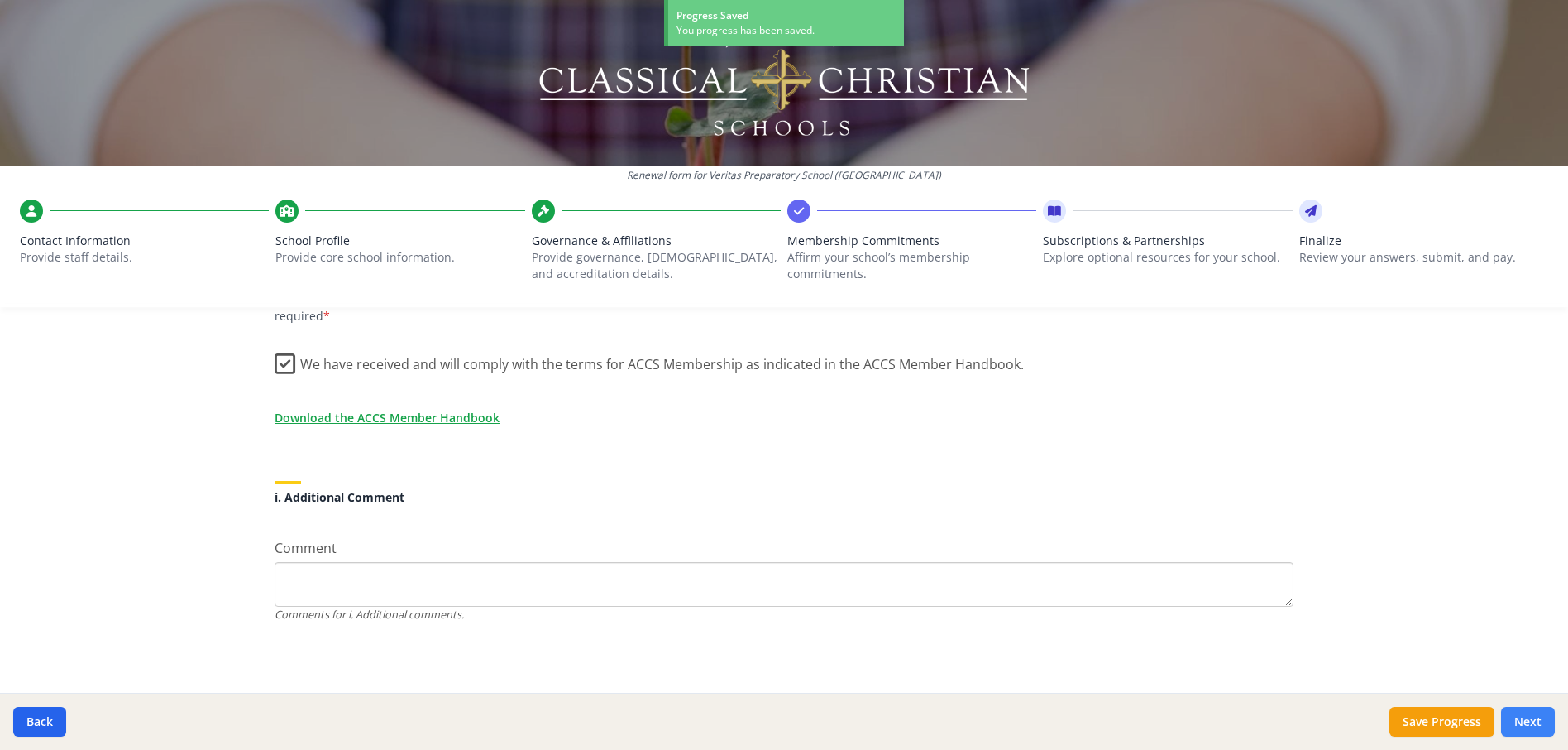
click at [1534, 718] on button "Next" at bounding box center [1528, 722] width 54 height 30
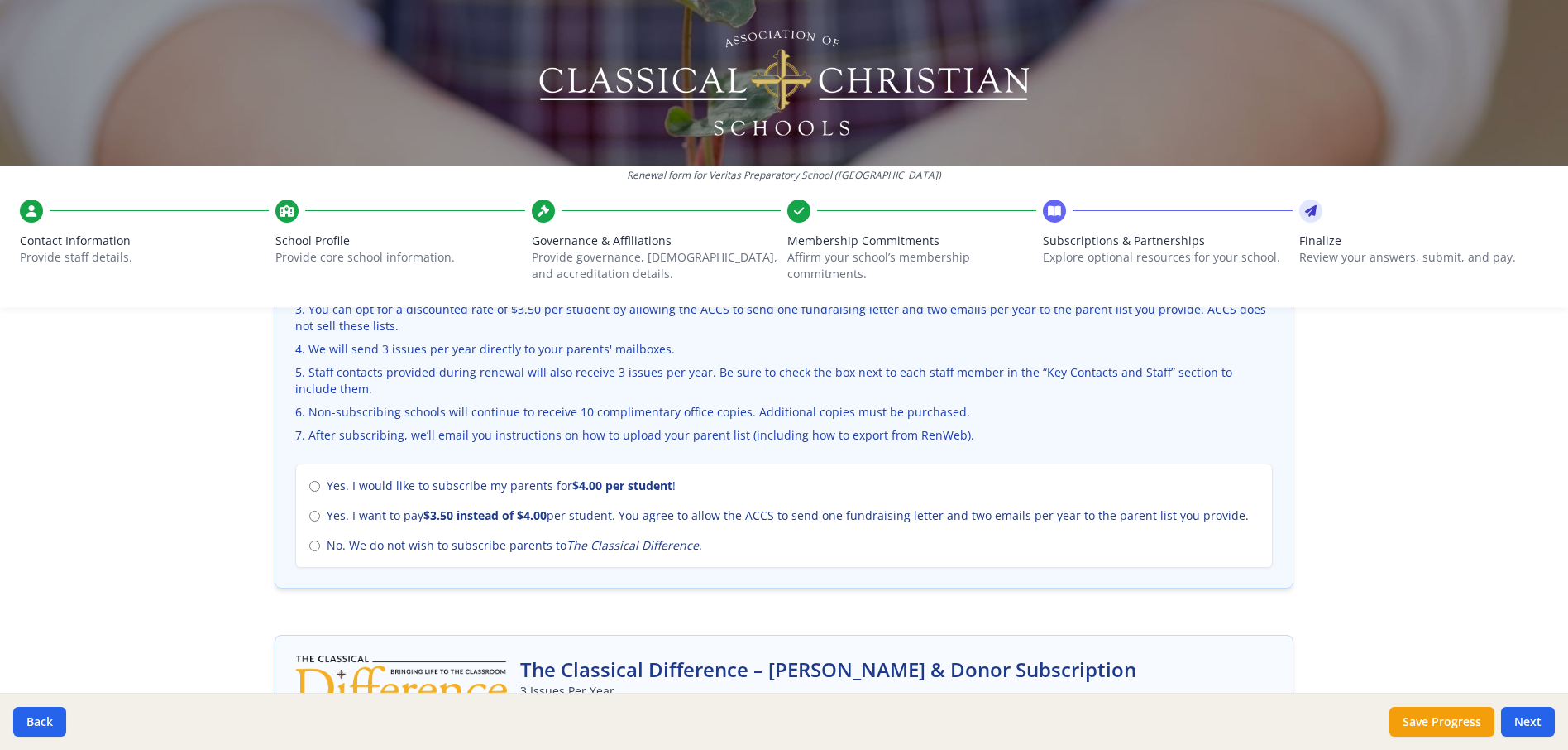
scroll to position [662, 0]
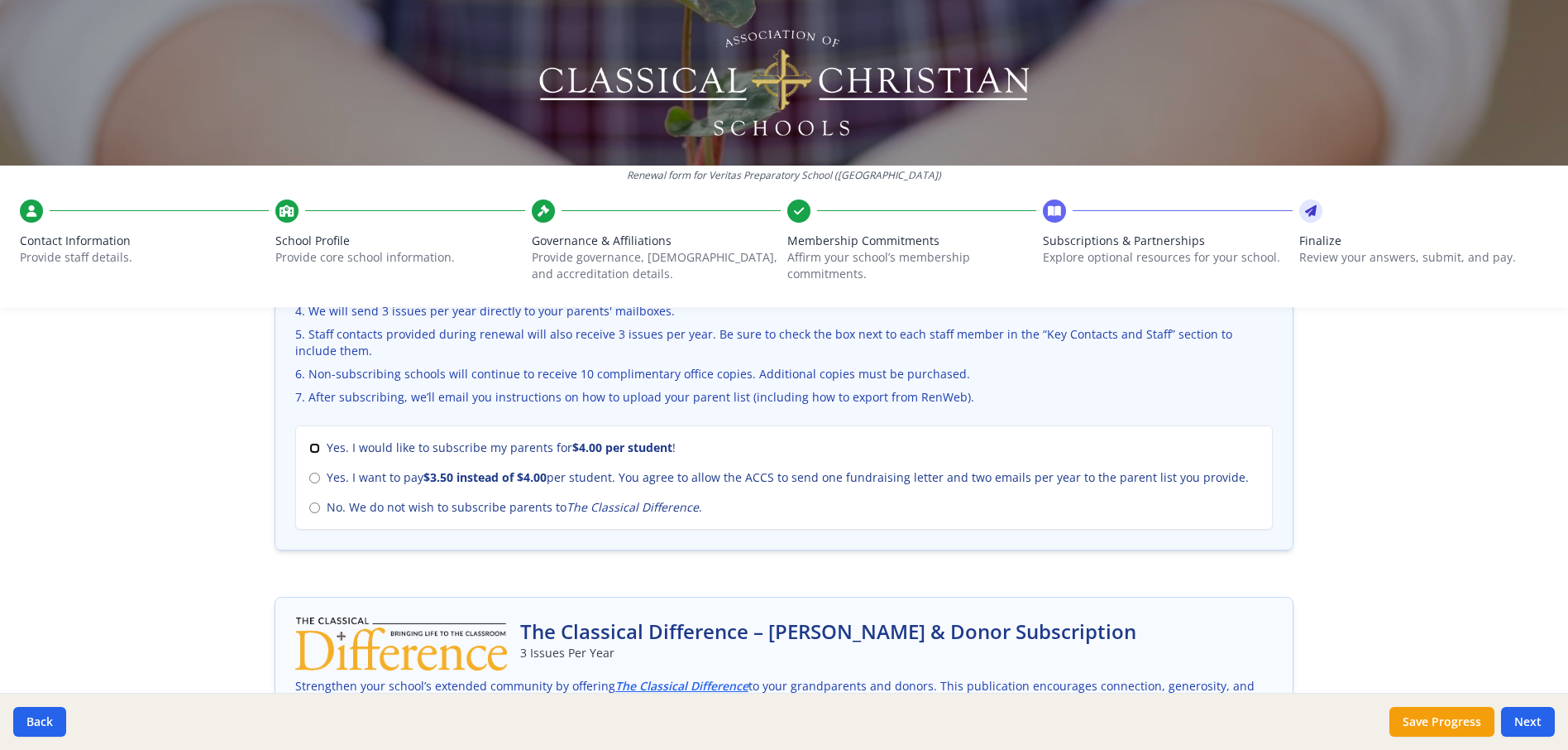
click at [310, 447] on input "Yes. I would like to subscribe my parents for $4.00 per student !" at bounding box center [315, 448] width 11 height 11
radio input "true"
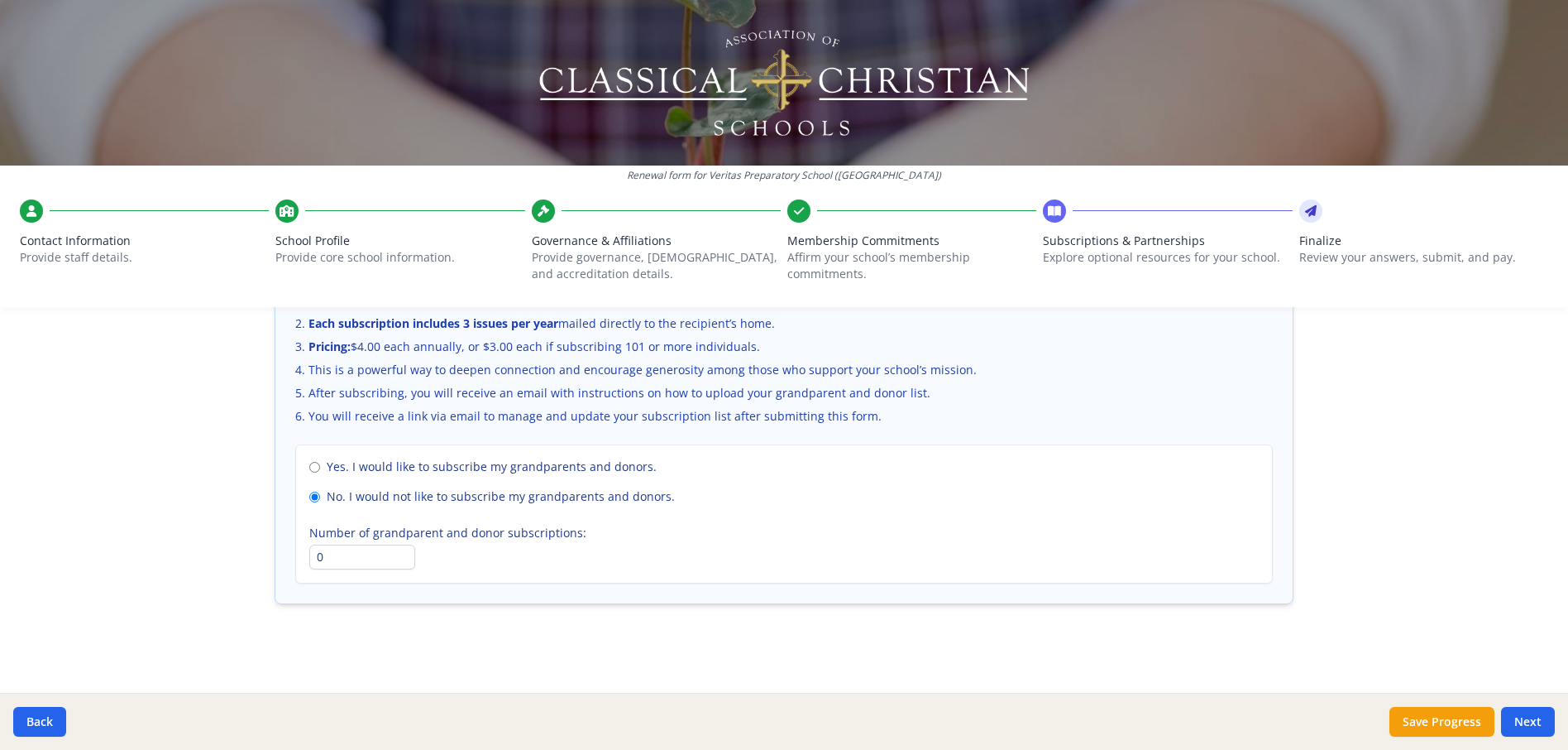
scroll to position [1142, 0]
click at [1536, 722] on button "Next" at bounding box center [1528, 722] width 54 height 30
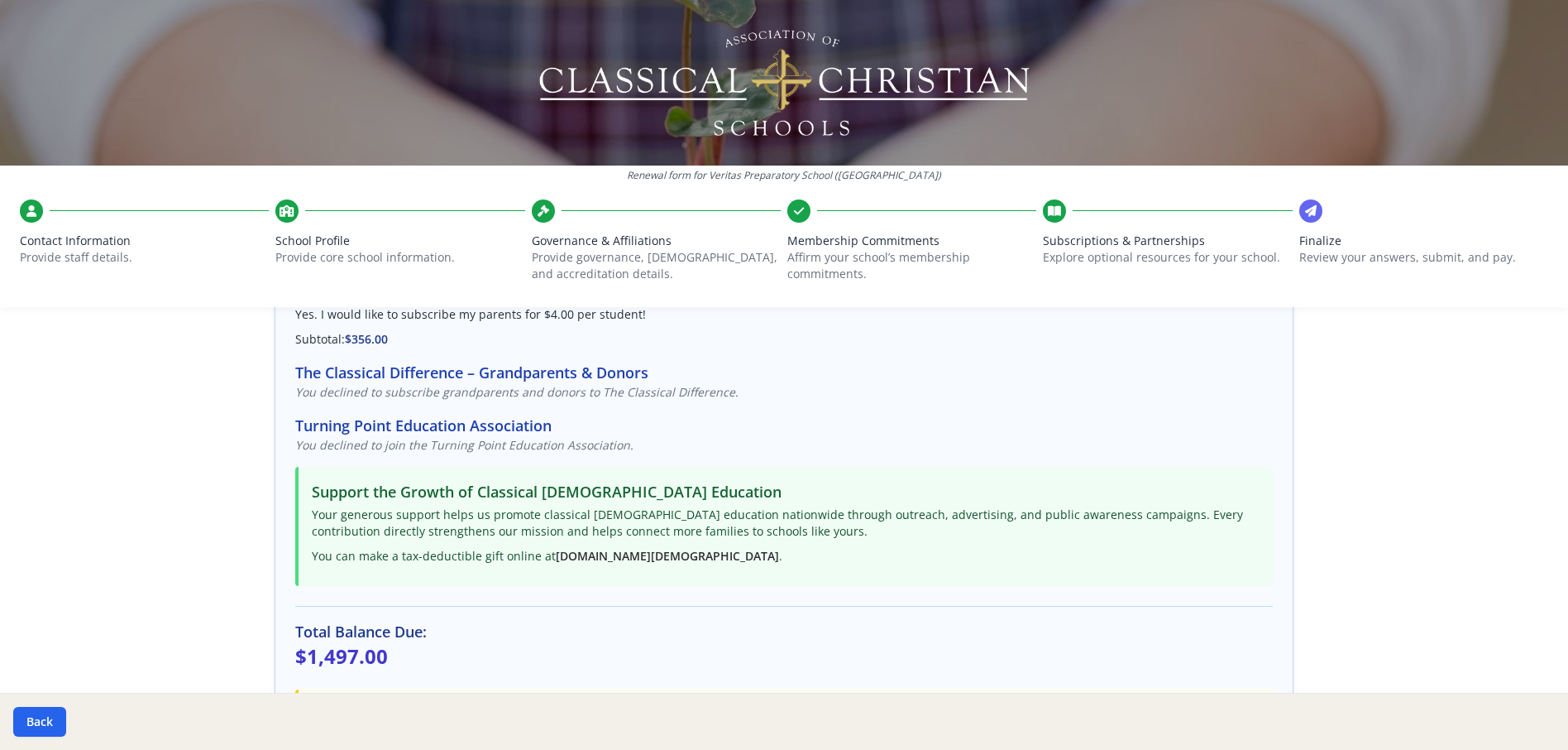
scroll to position [248, 0]
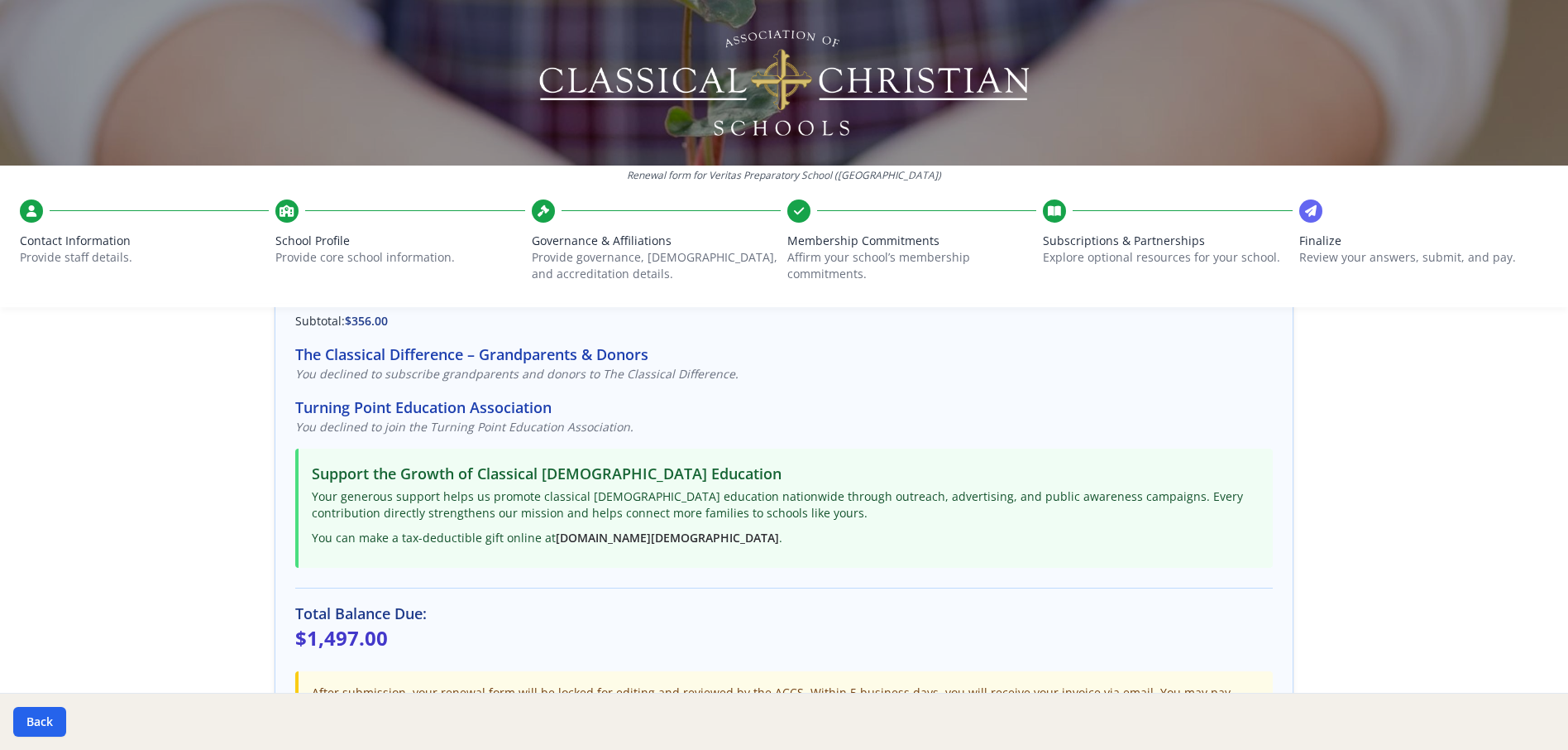
click at [1309, 387] on div "Renewal form for Veritas Preparatory School ([GEOGRAPHIC_DATA]) Contact Informa…" at bounding box center [784, 375] width 1568 height 750
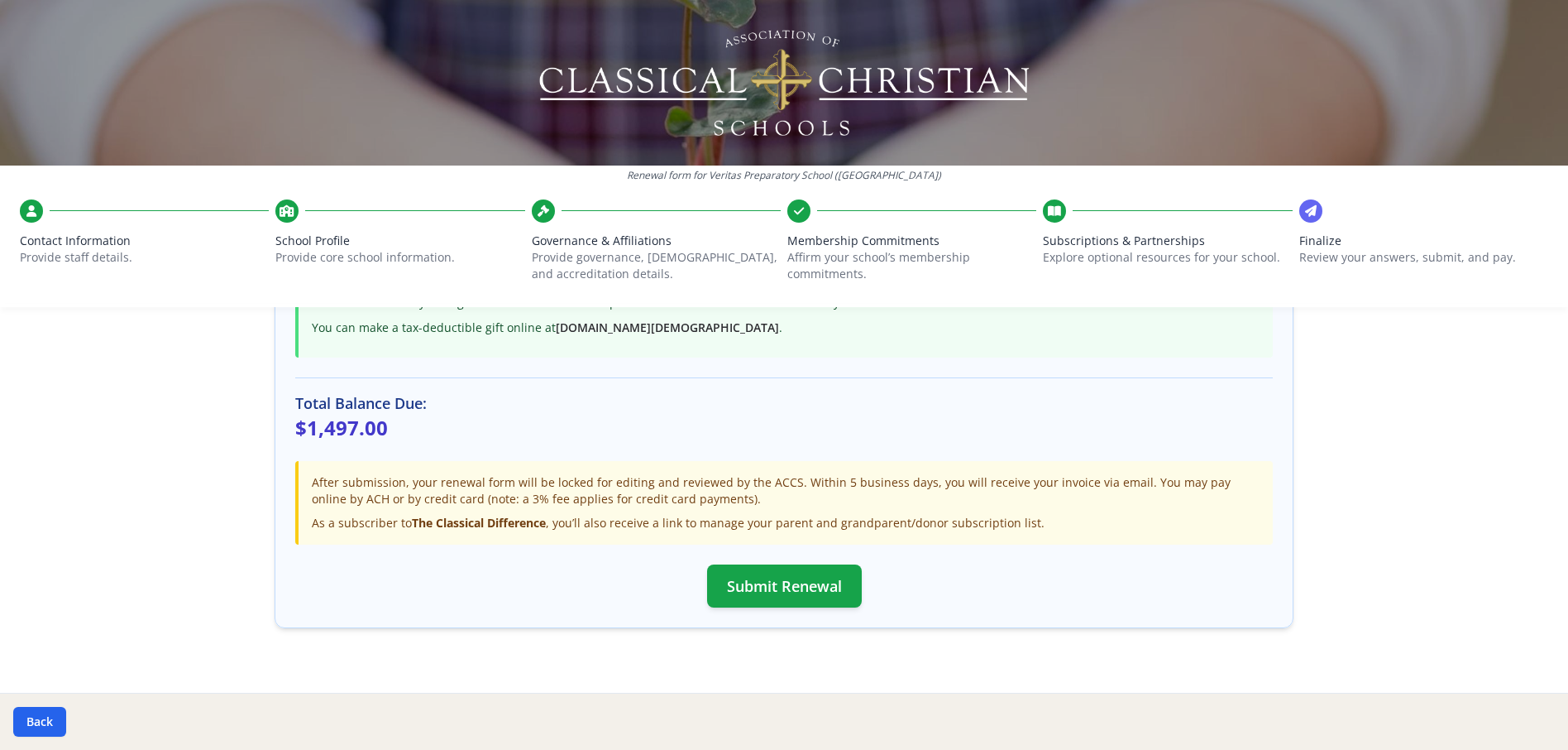
scroll to position [483, 0]
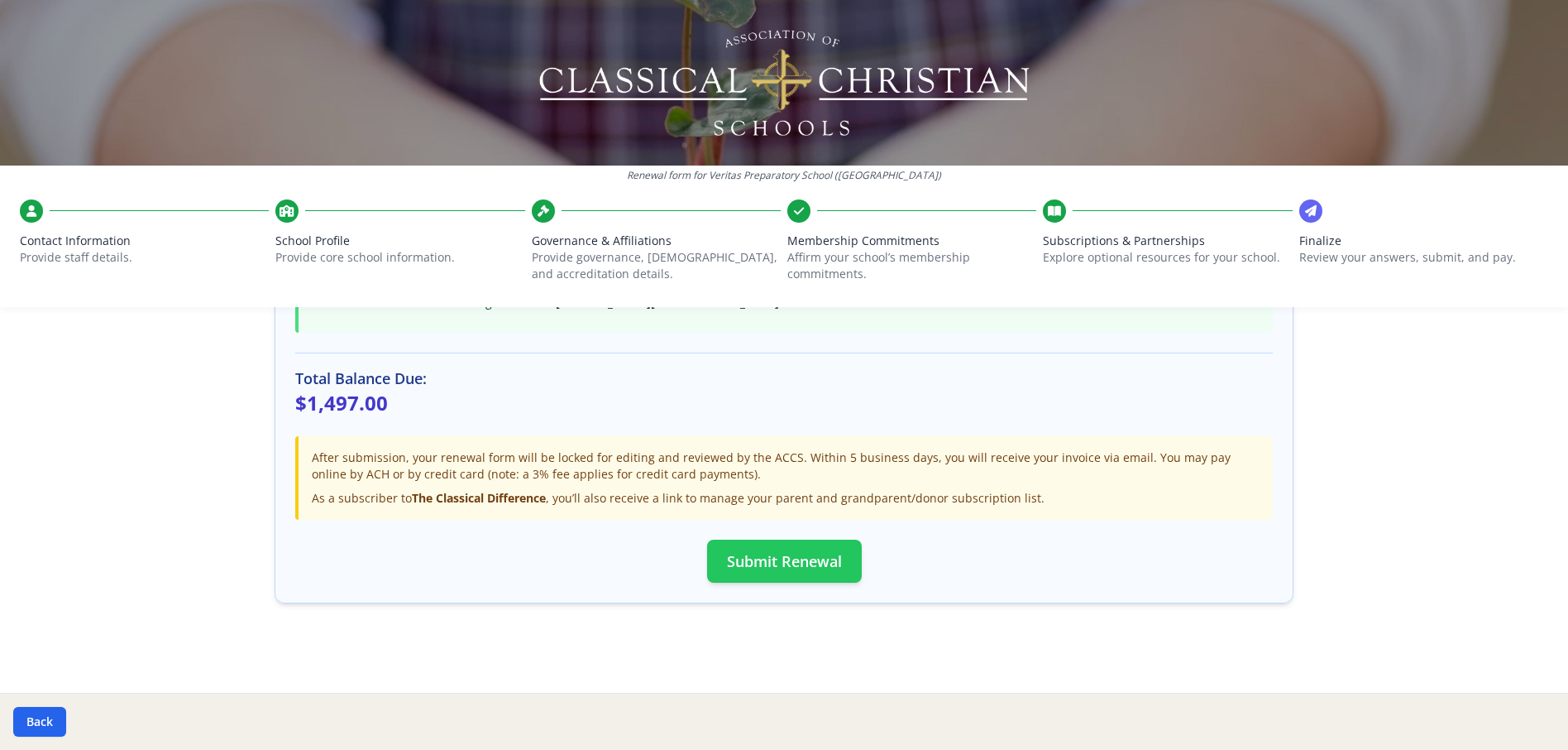
click at [784, 568] on button "Submit Renewal" at bounding box center [784, 561] width 155 height 43
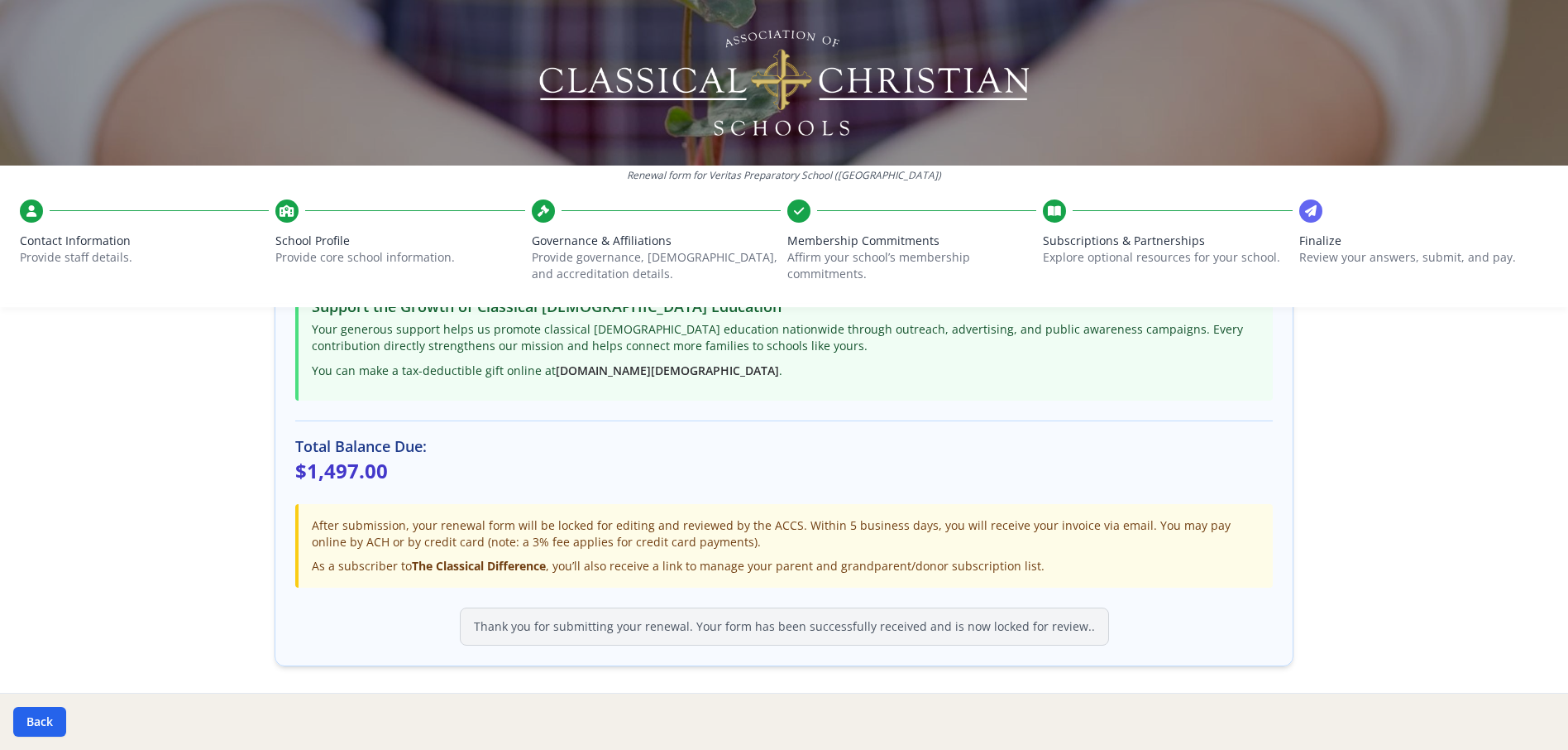
scroll to position [478, 0]
